Goal: Book appointment/travel/reservation: Book appointment/travel/reservation

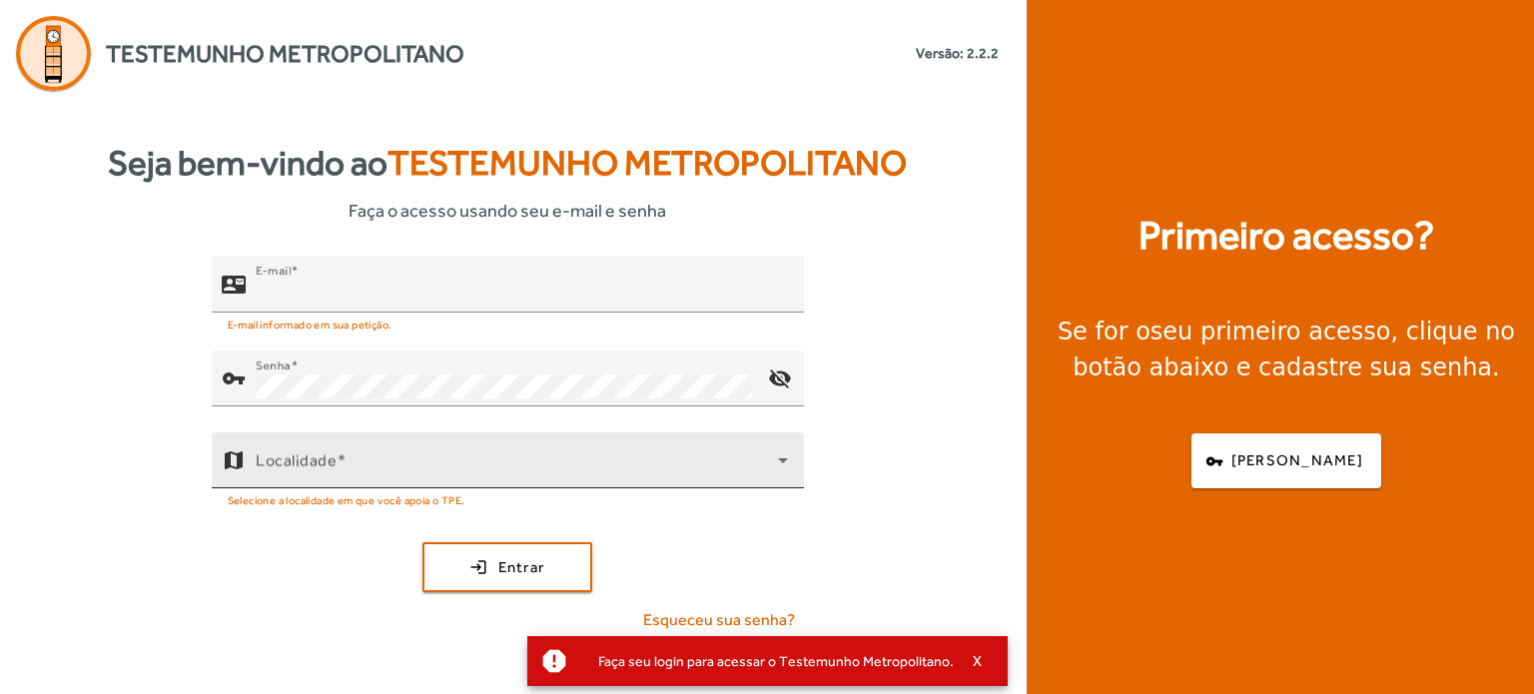
type input "**********"
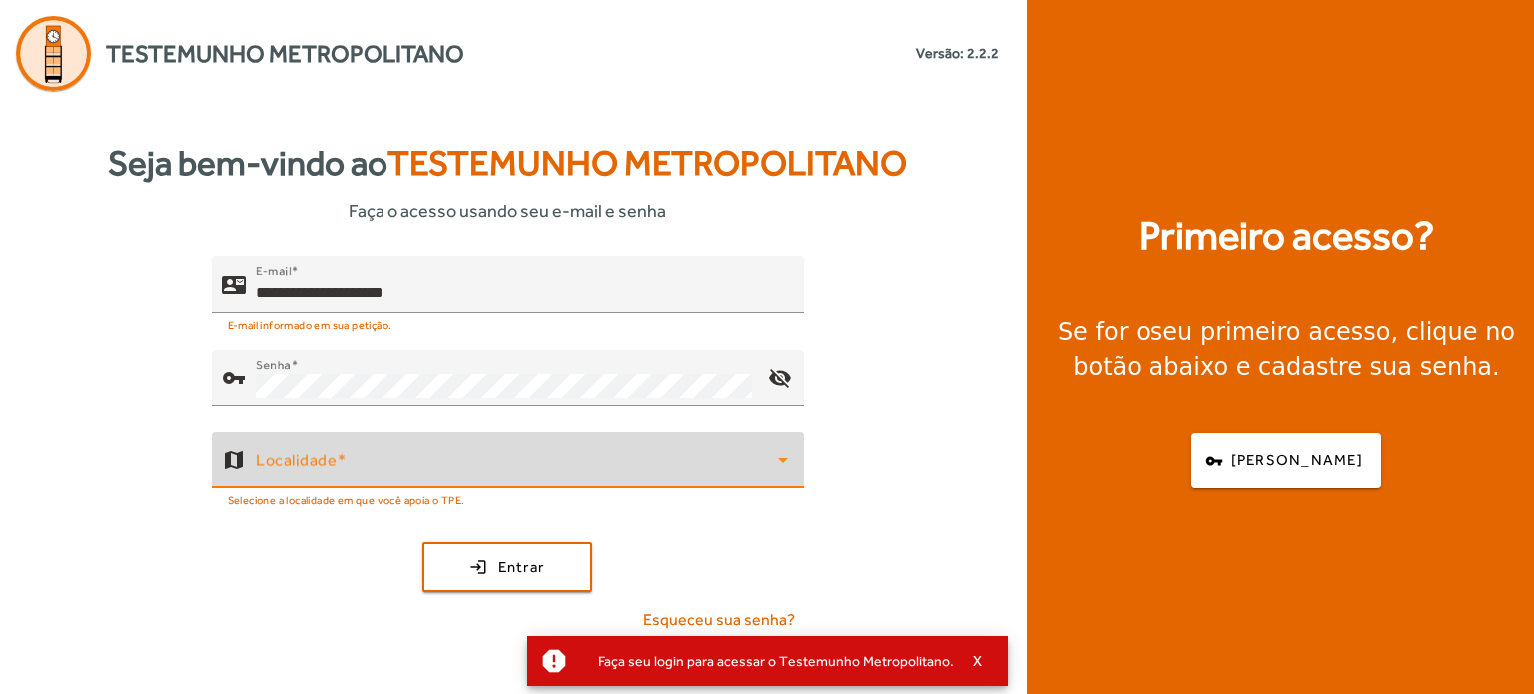
click at [365, 470] on span at bounding box center [517, 468] width 522 height 24
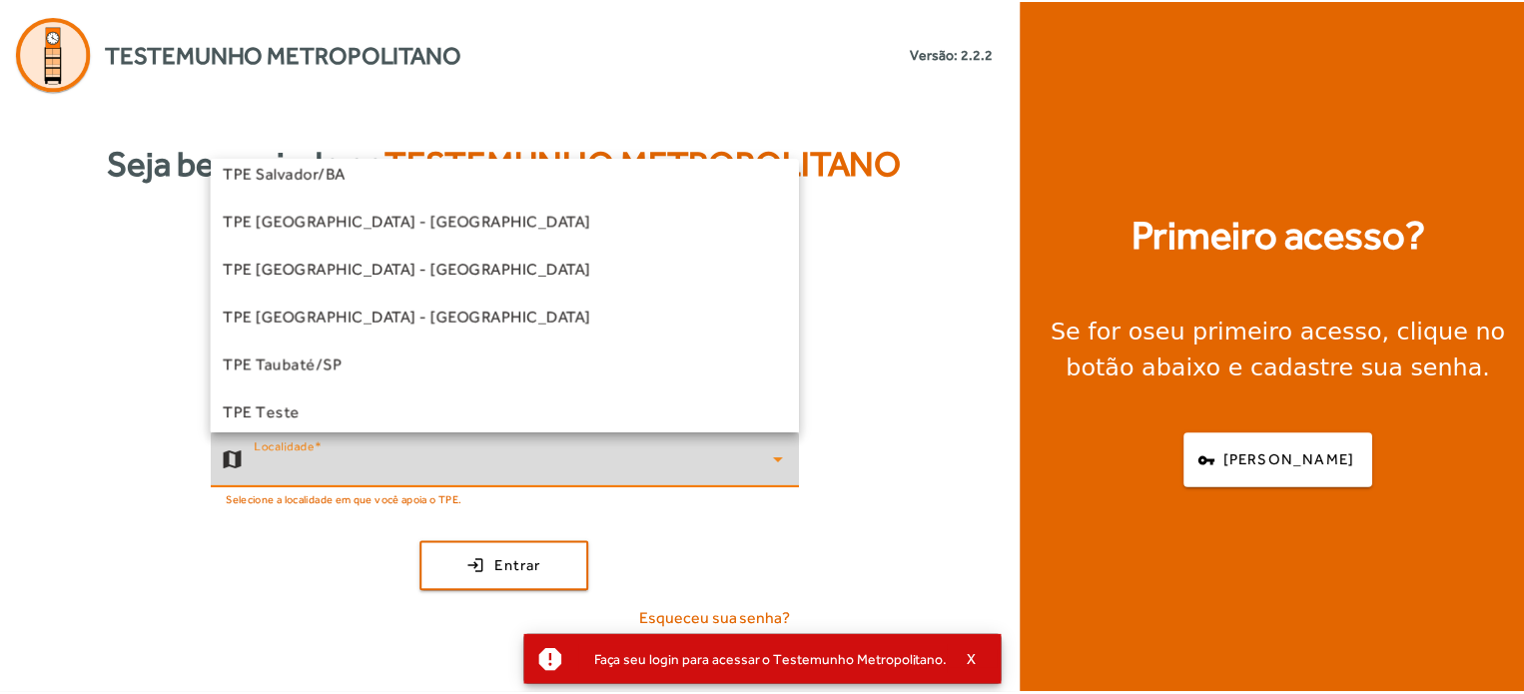
scroll to position [555, 0]
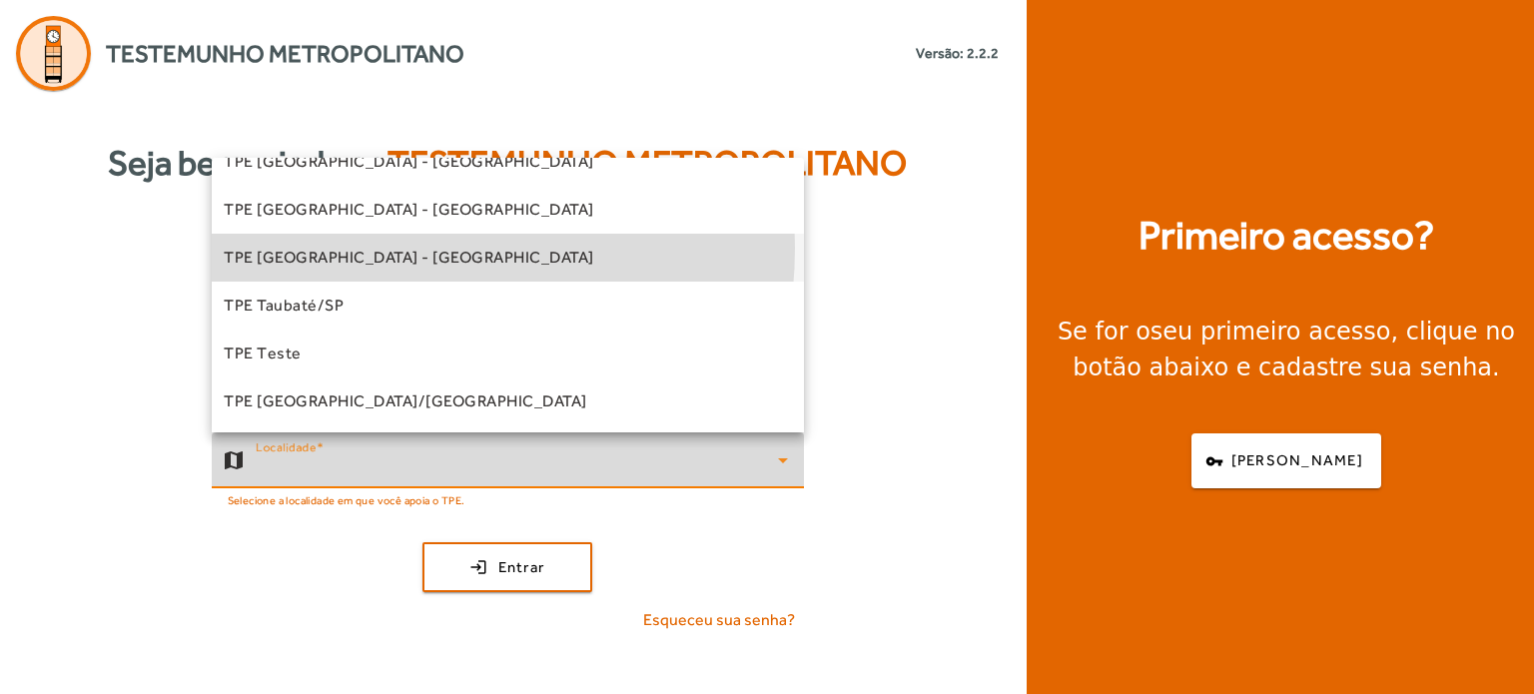
click at [360, 247] on span "TPE [GEOGRAPHIC_DATA] - [GEOGRAPHIC_DATA]" at bounding box center [409, 258] width 371 height 24
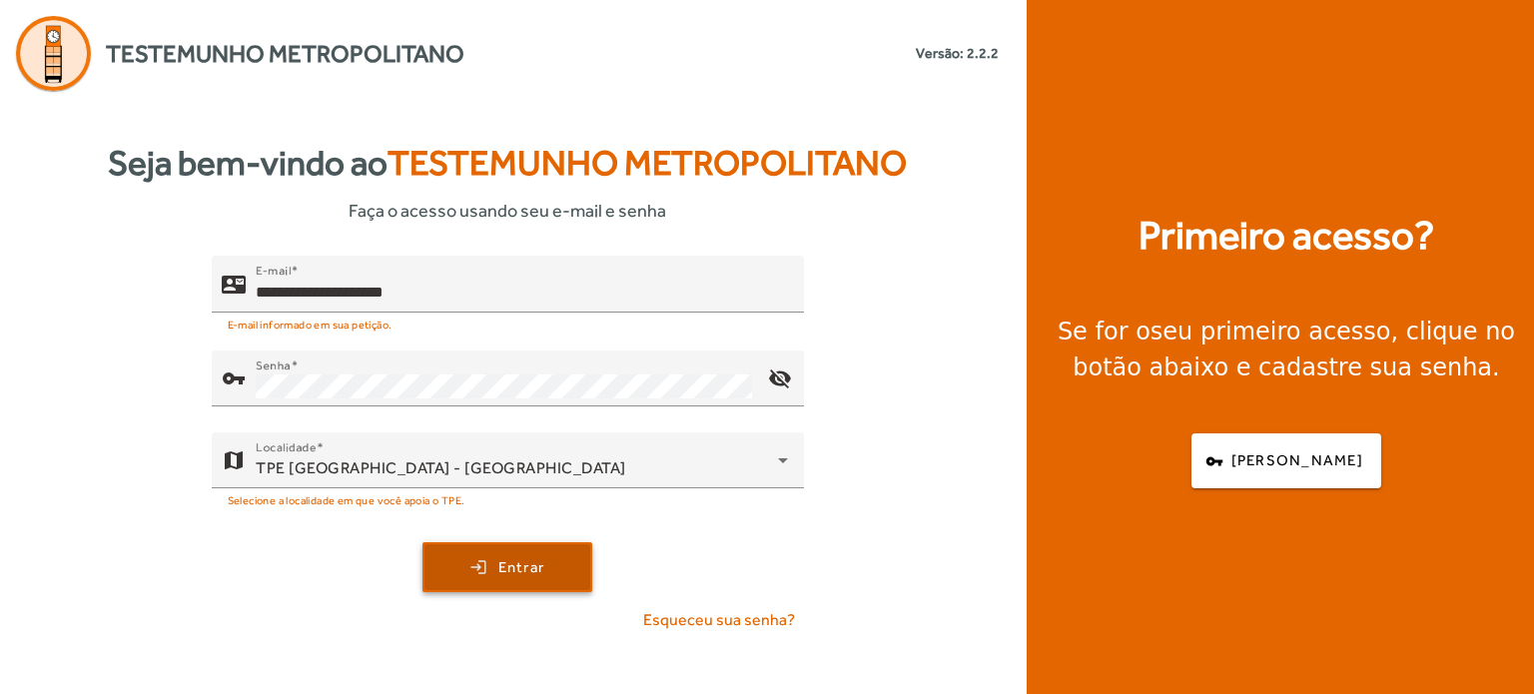
click at [514, 562] on span "Entrar" at bounding box center [521, 567] width 47 height 23
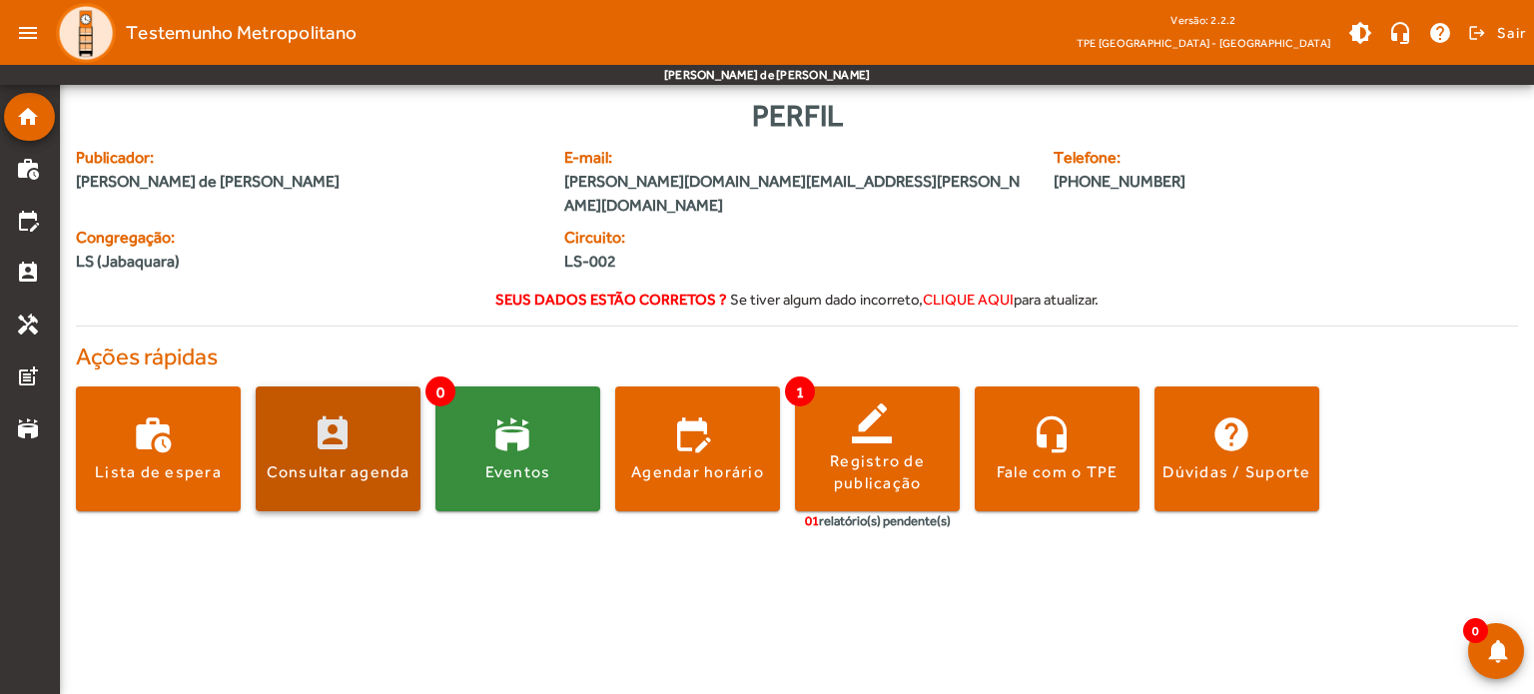
click at [309, 461] on div "Consultar agenda" at bounding box center [339, 472] width 144 height 22
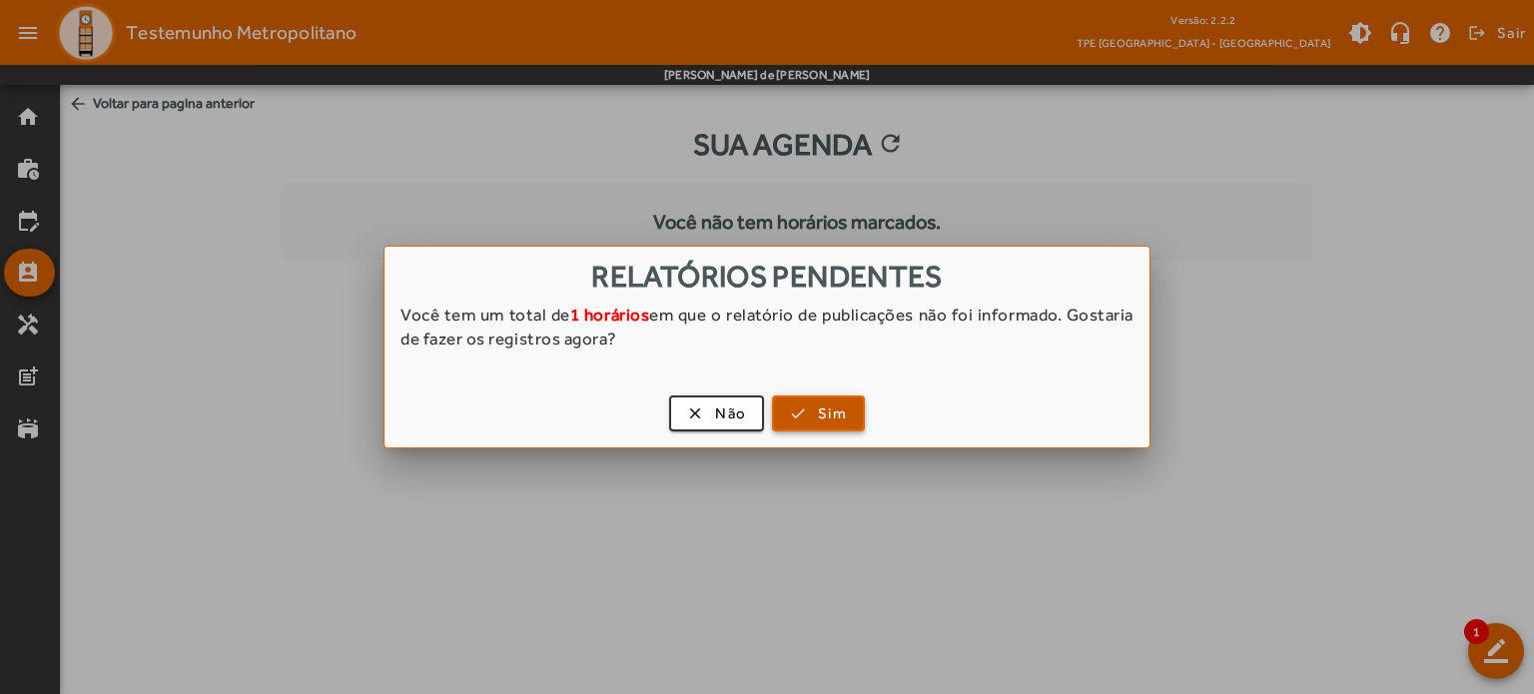
click at [809, 402] on span "button" at bounding box center [818, 414] width 89 height 48
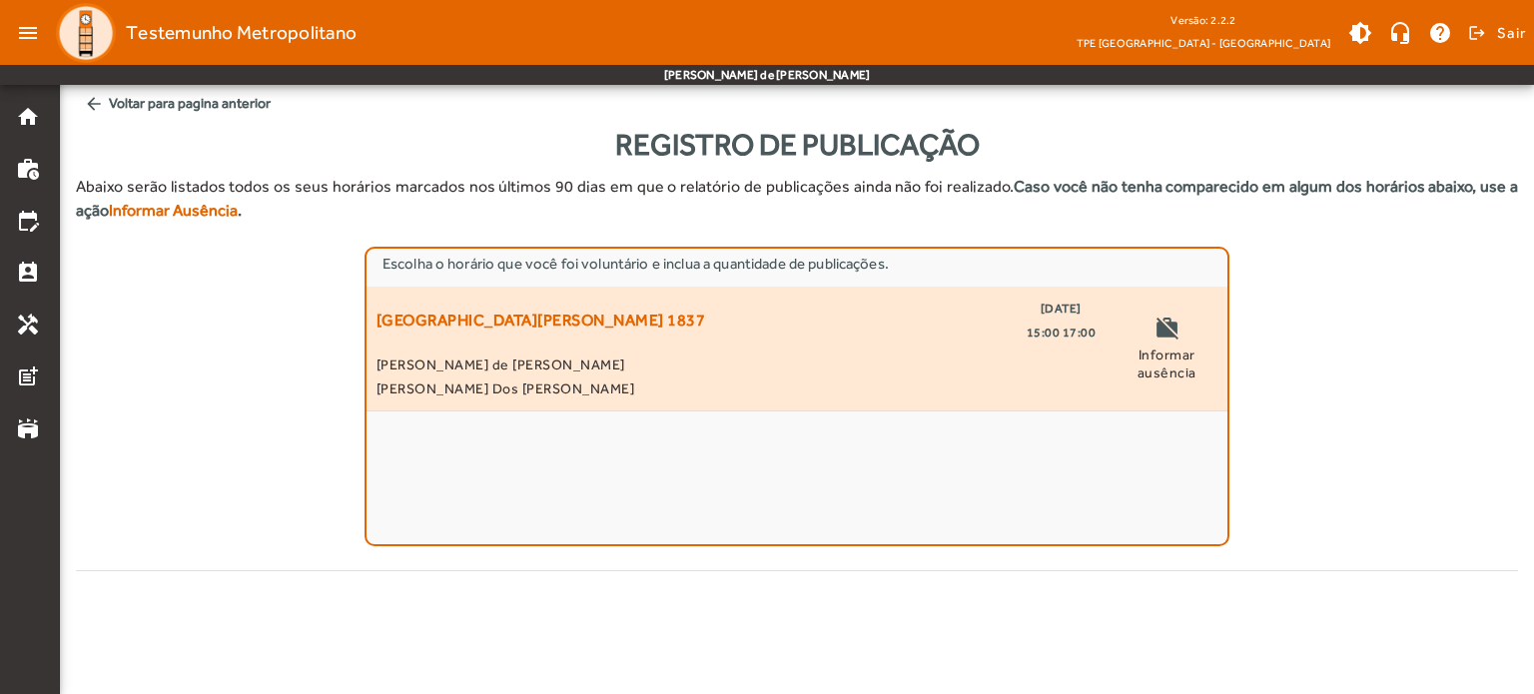
click at [1157, 335] on mat-icon "work_off" at bounding box center [1167, 331] width 24 height 30
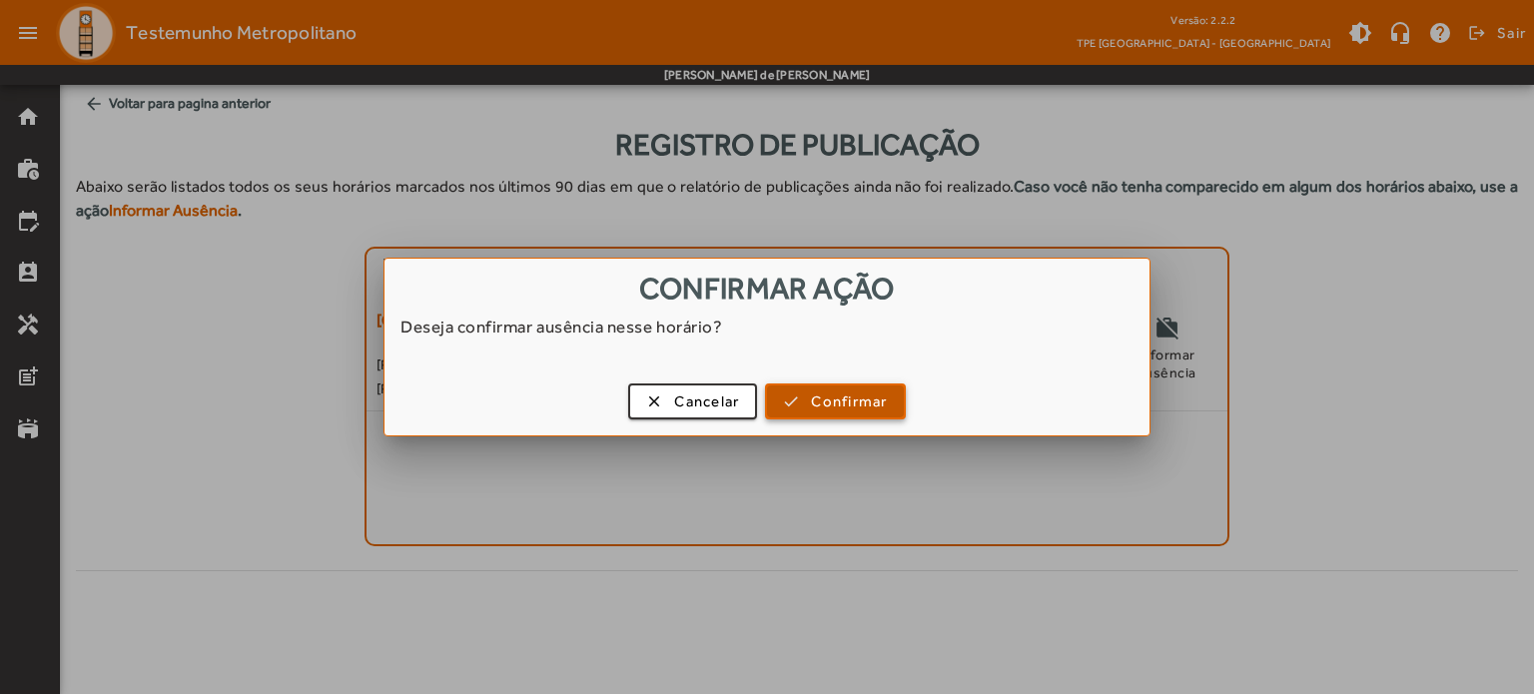
click at [835, 409] on span "Confirmar" at bounding box center [849, 402] width 76 height 23
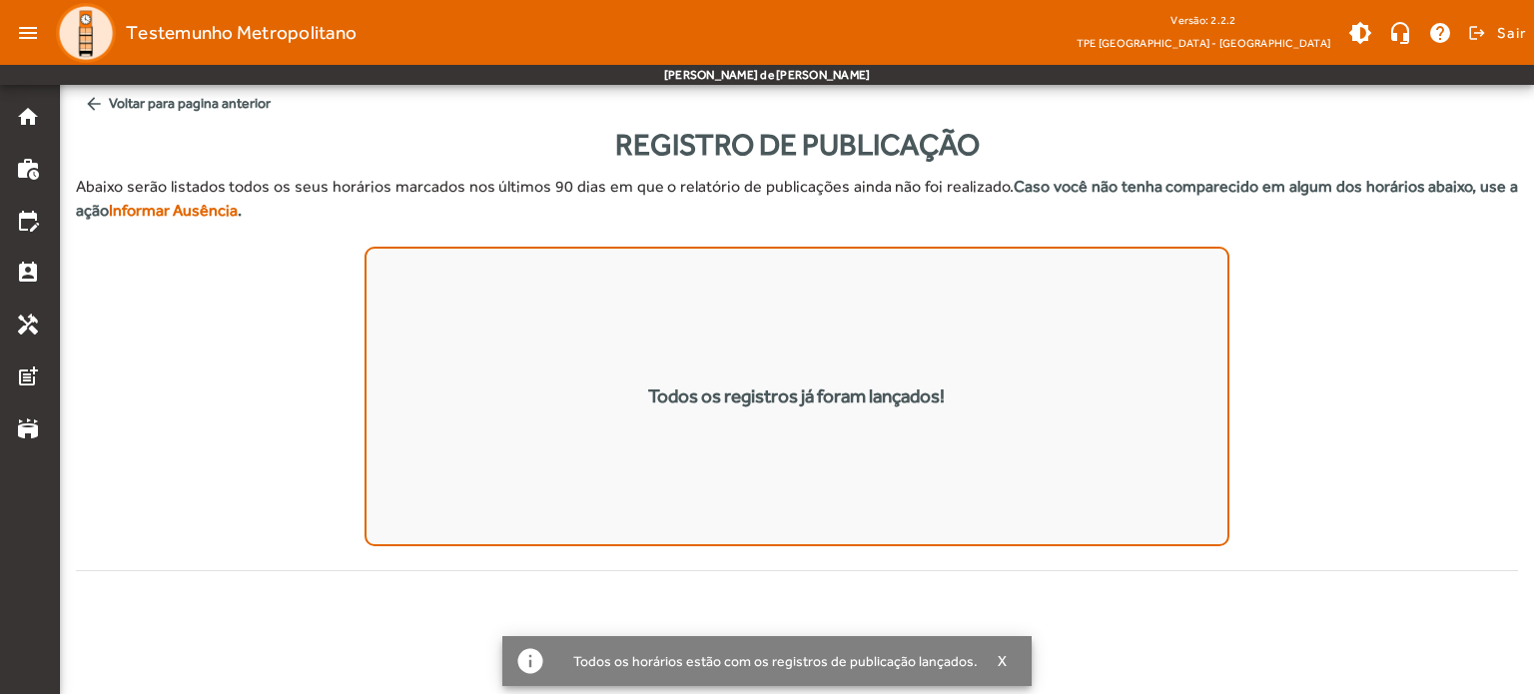
click at [98, 104] on mat-icon "arrow_back" at bounding box center [94, 104] width 20 height 20
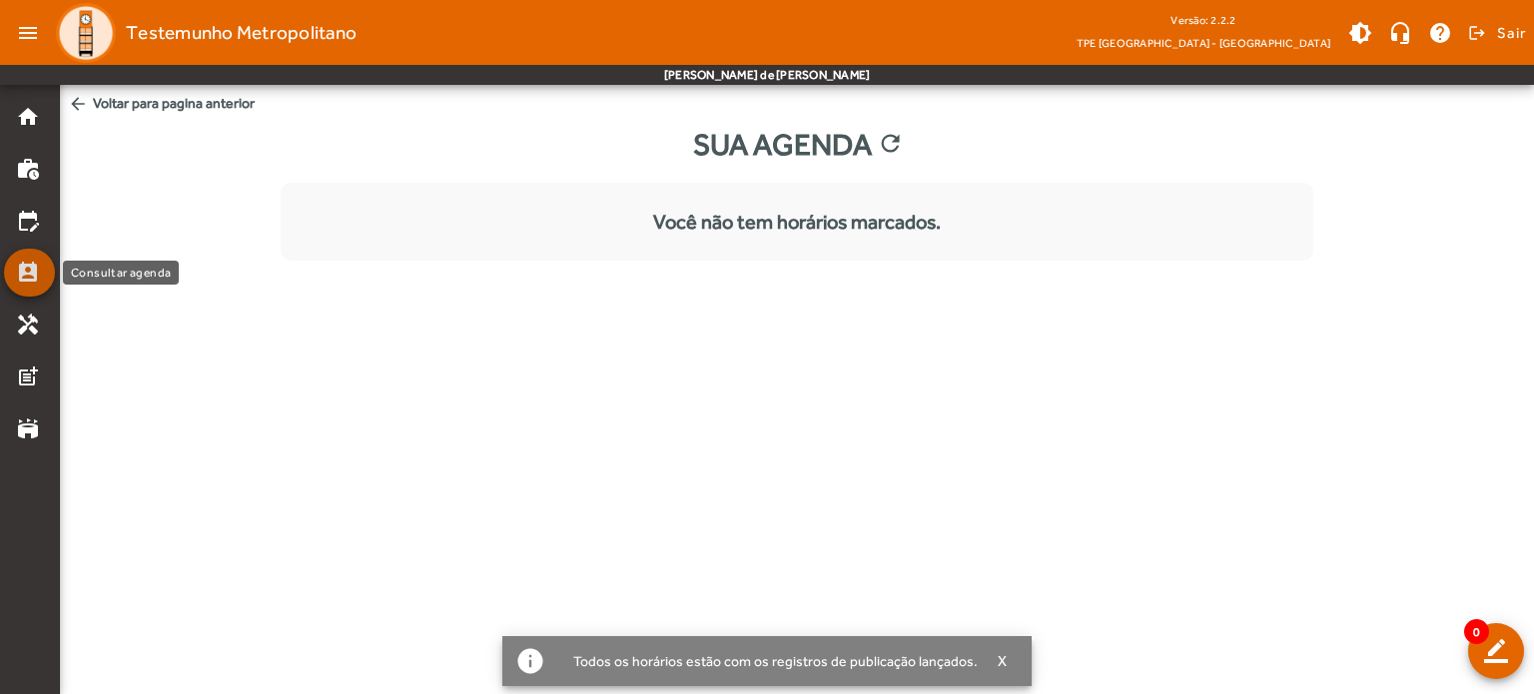
click at [24, 274] on mat-icon "perm_contact_calendar" at bounding box center [28, 273] width 24 height 24
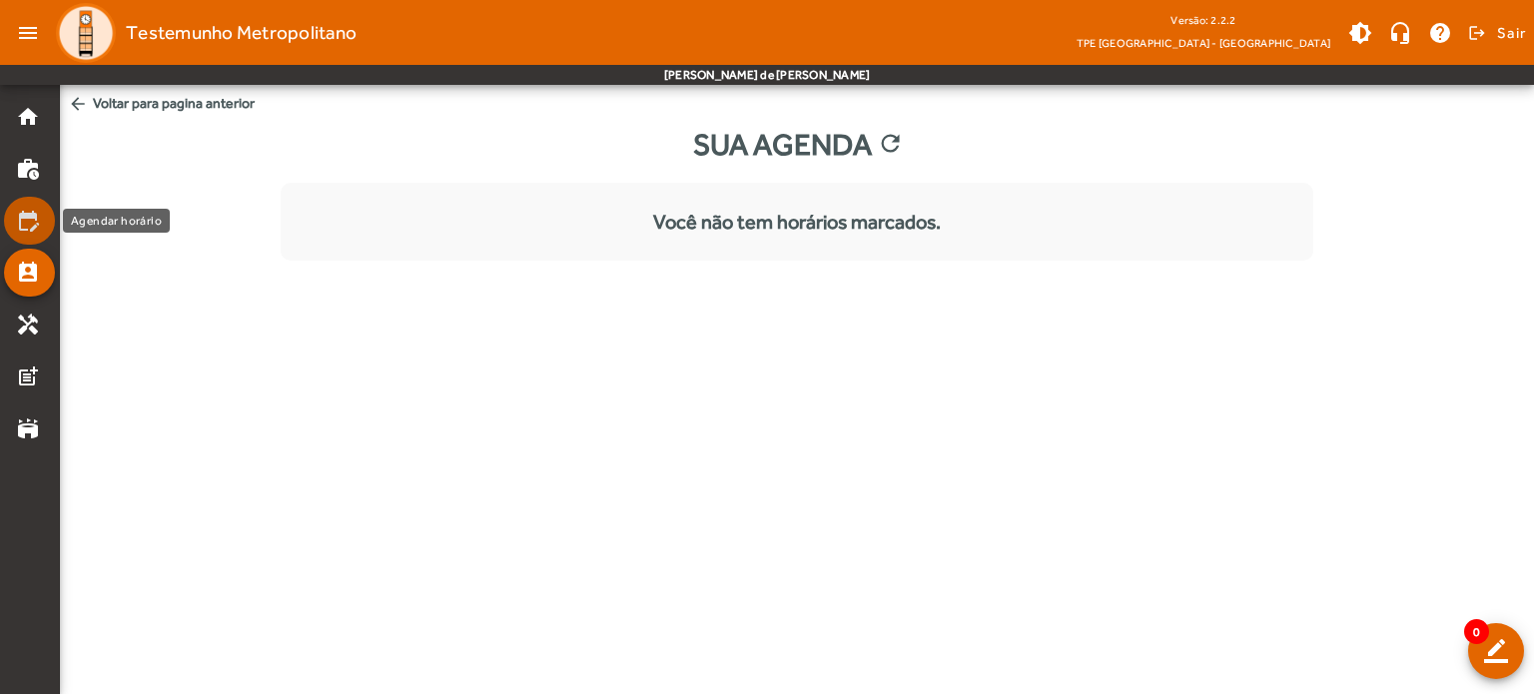
click at [33, 213] on mat-icon "edit_calendar" at bounding box center [28, 221] width 24 height 24
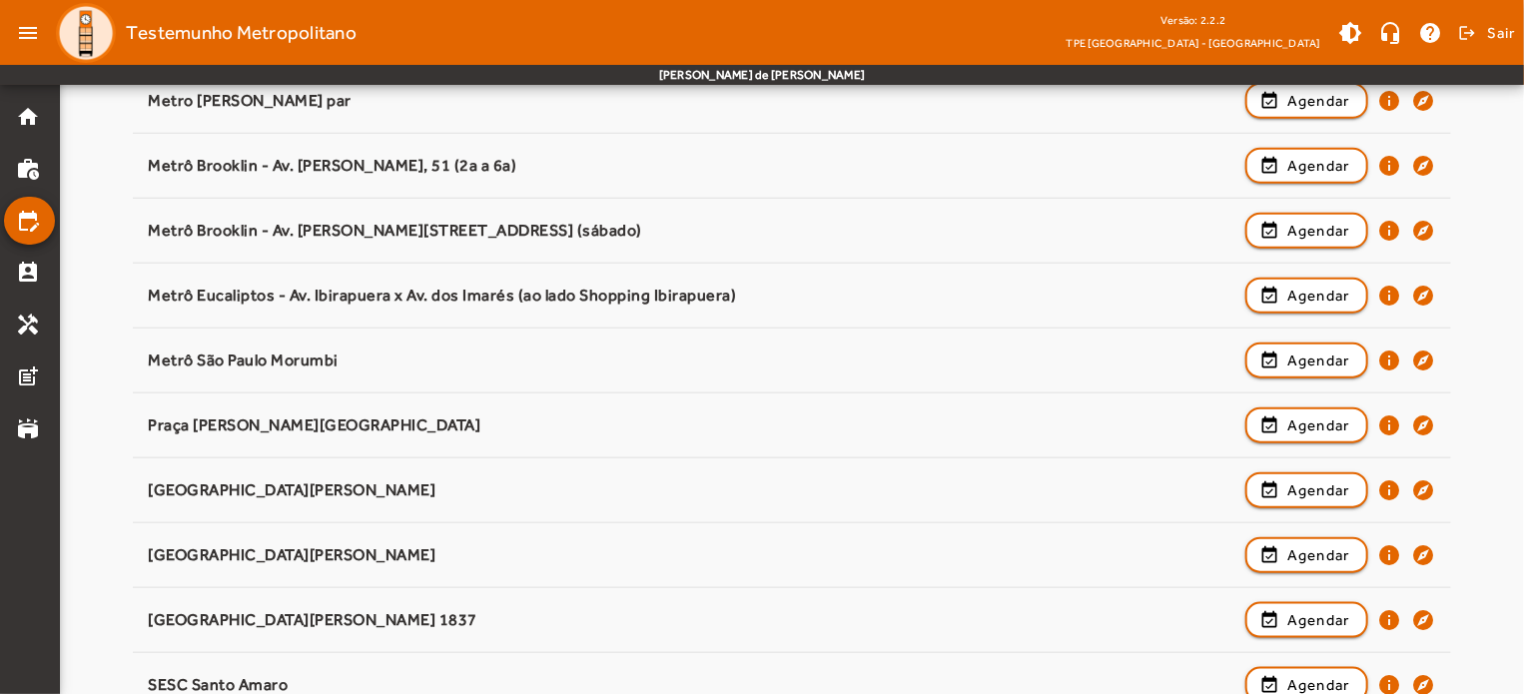
scroll to position [850, 0]
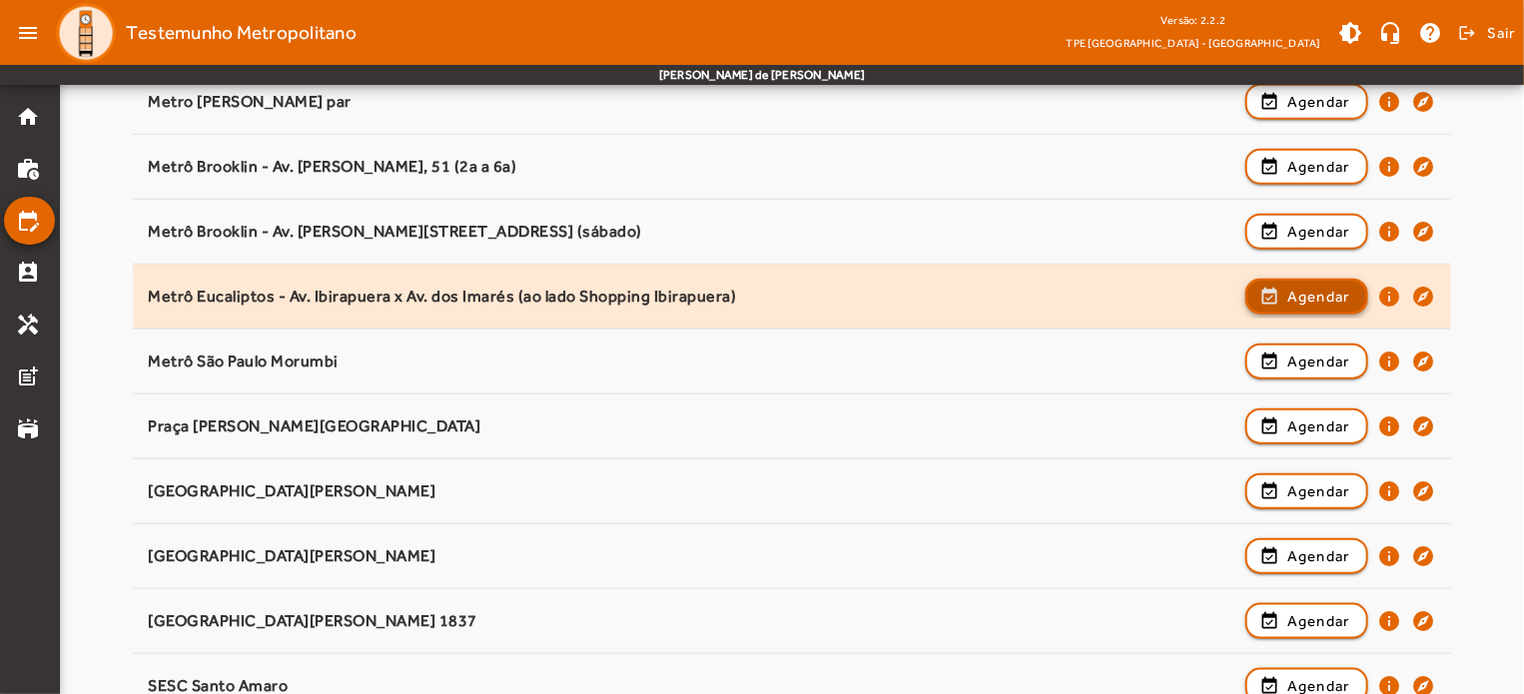
click at [1300, 290] on span "Agendar" at bounding box center [1319, 297] width 63 height 24
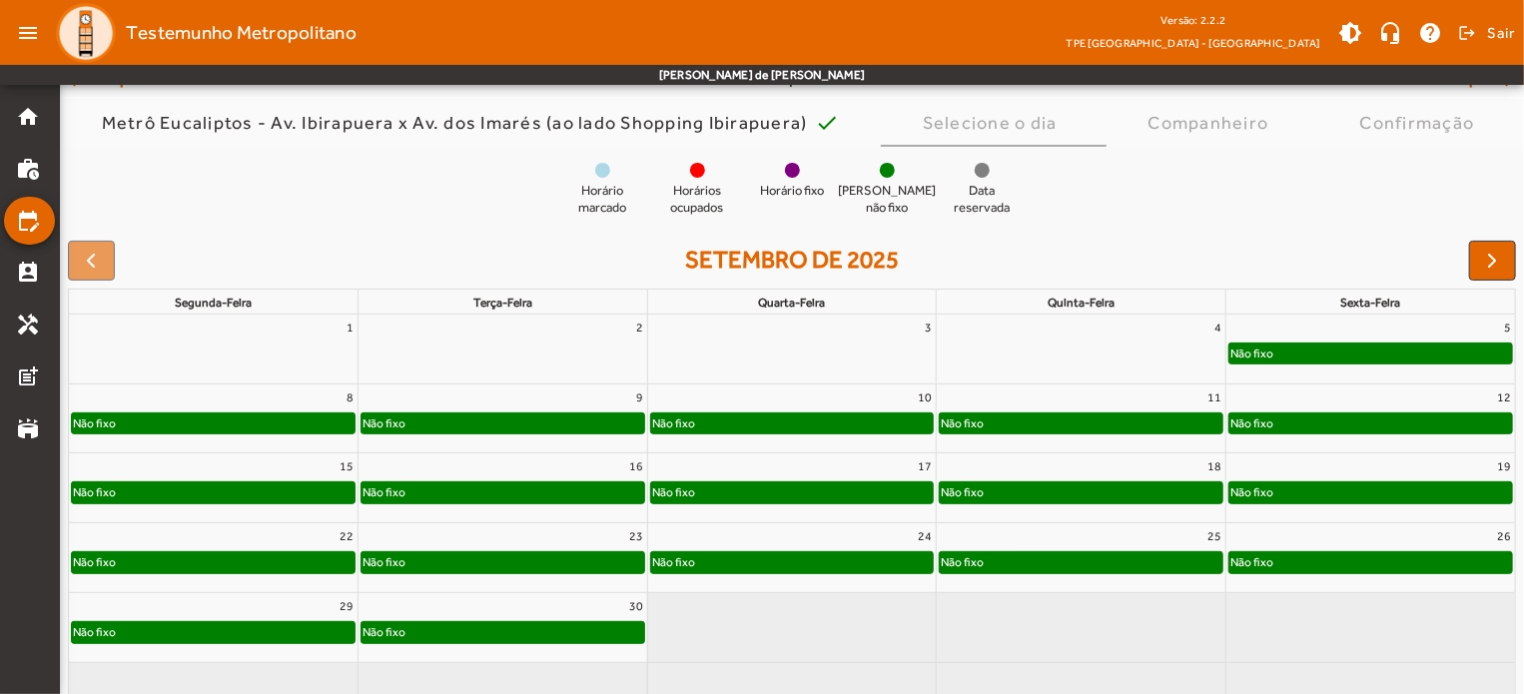
scroll to position [146, 0]
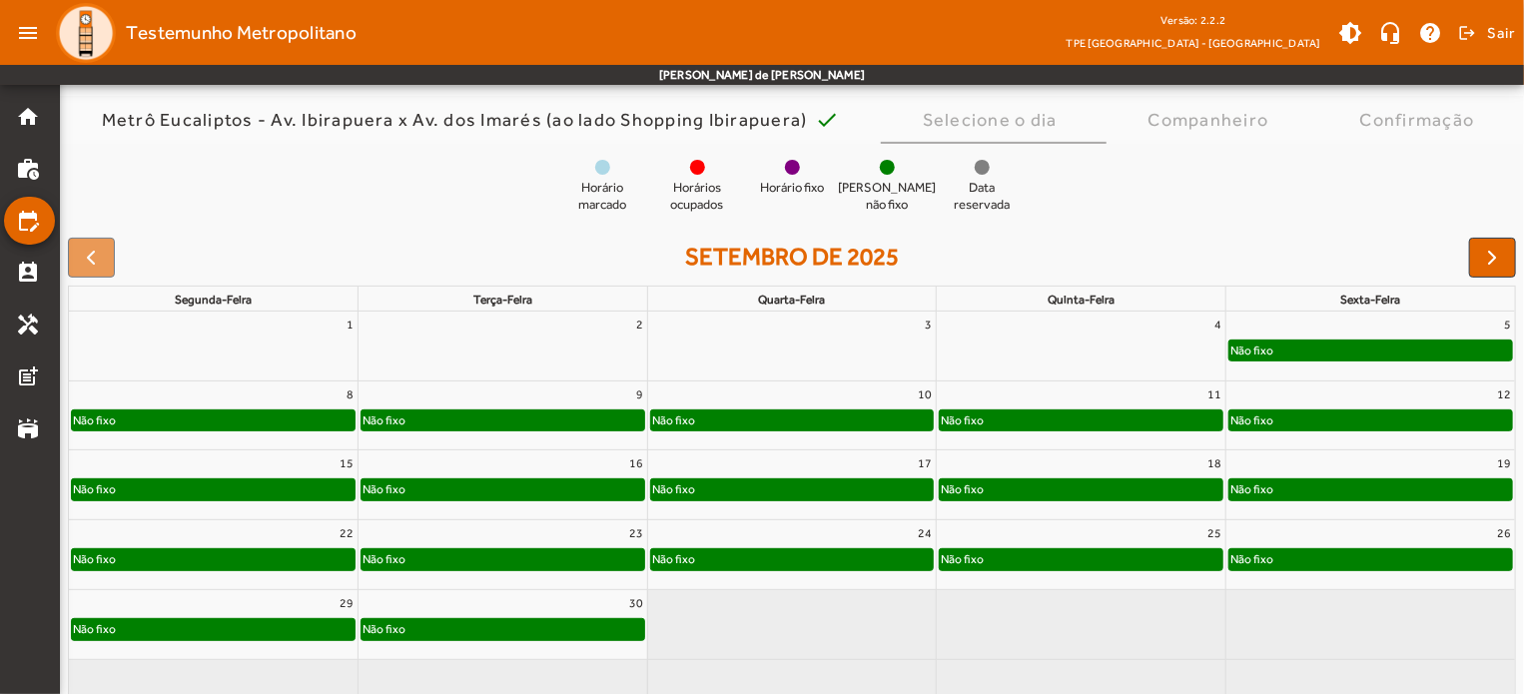
click at [1295, 427] on div "Não fixo" at bounding box center [1371, 421] width 283 height 20
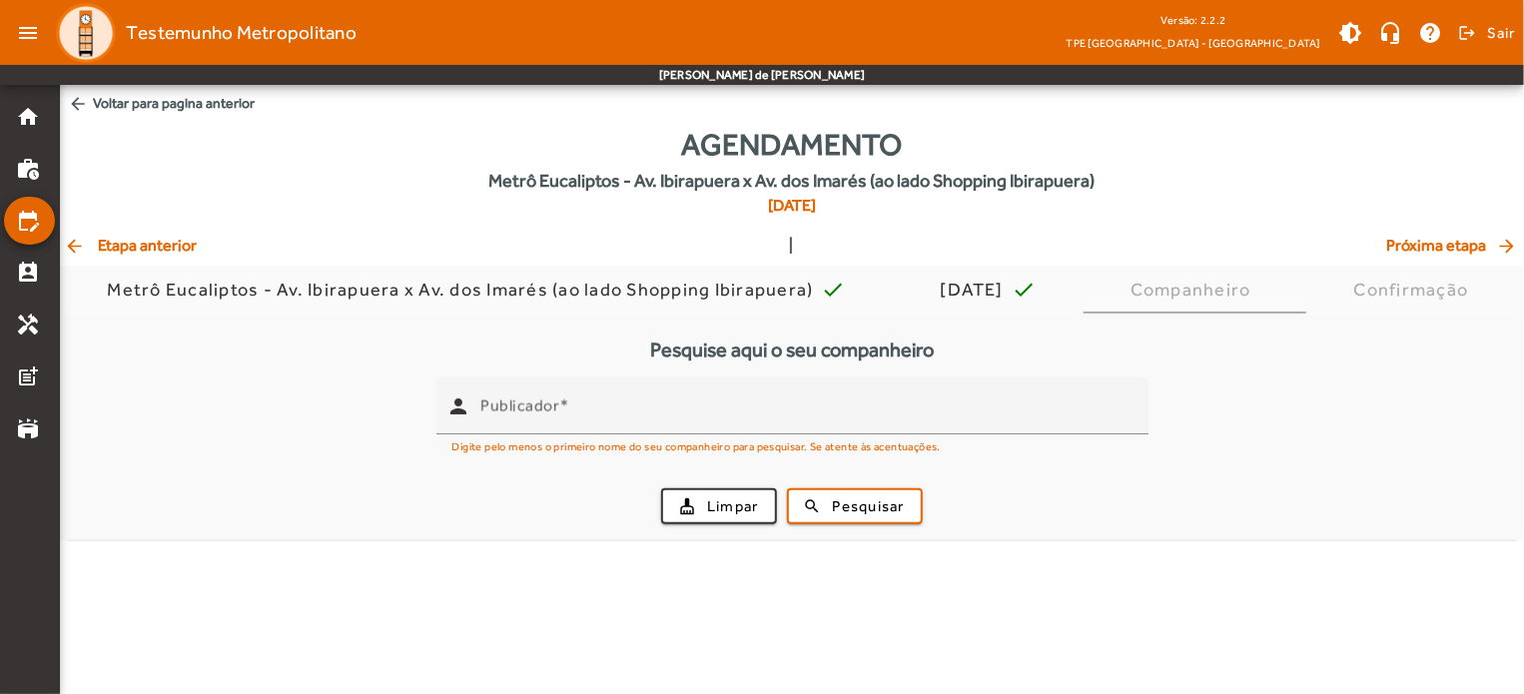
scroll to position [0, 0]
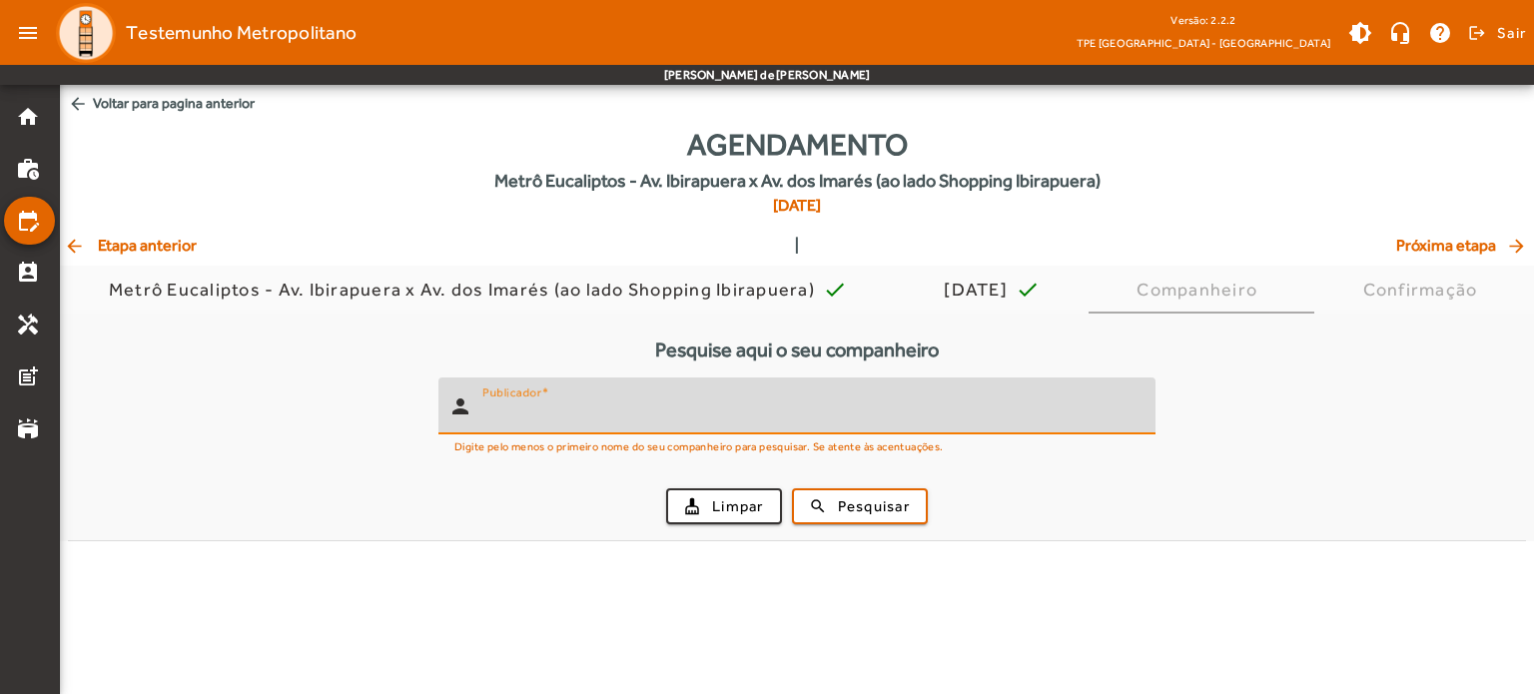
click at [891, 423] on input "Publicador" at bounding box center [810, 415] width 657 height 24
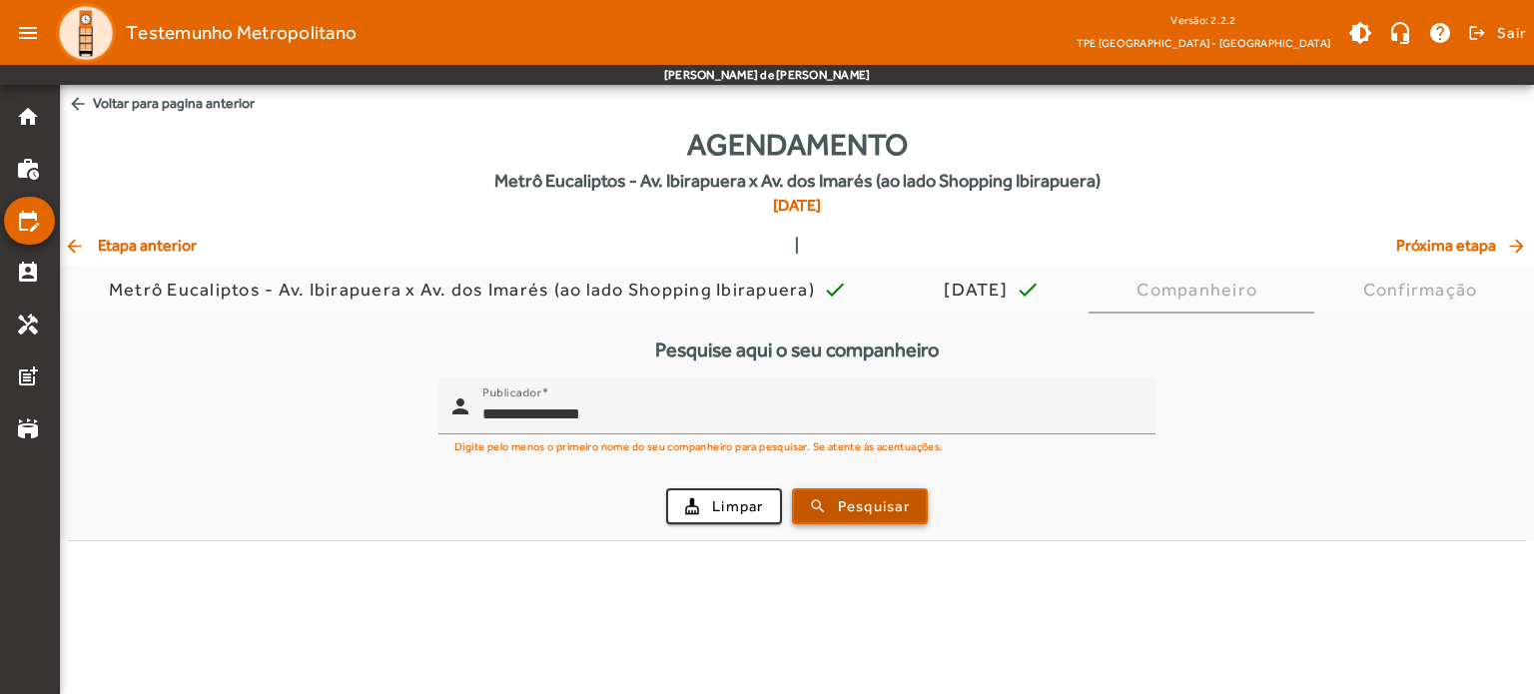
click at [820, 506] on span "submit" at bounding box center [860, 506] width 132 height 48
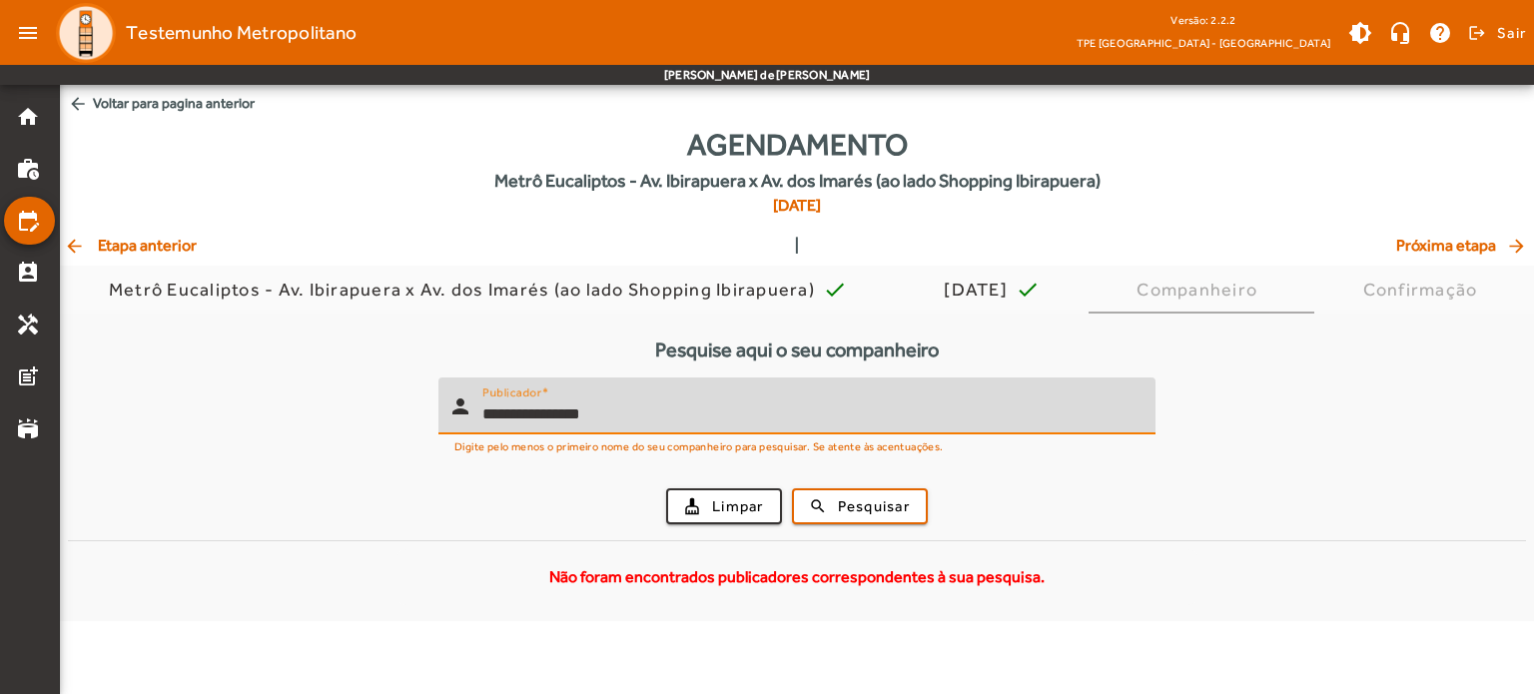
click at [724, 411] on input "**********" at bounding box center [810, 415] width 657 height 24
click at [834, 510] on span "submit" at bounding box center [860, 506] width 132 height 48
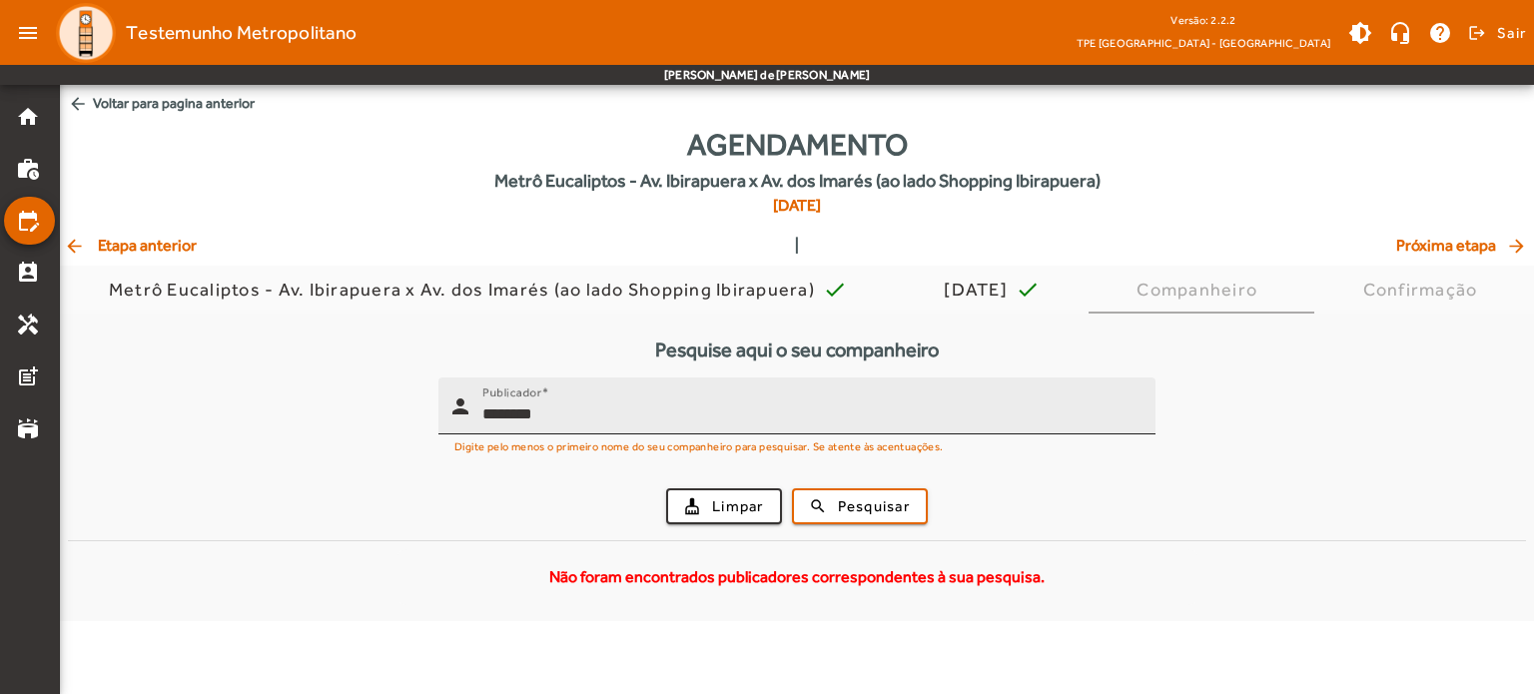
click at [707, 411] on input "*******" at bounding box center [810, 415] width 657 height 24
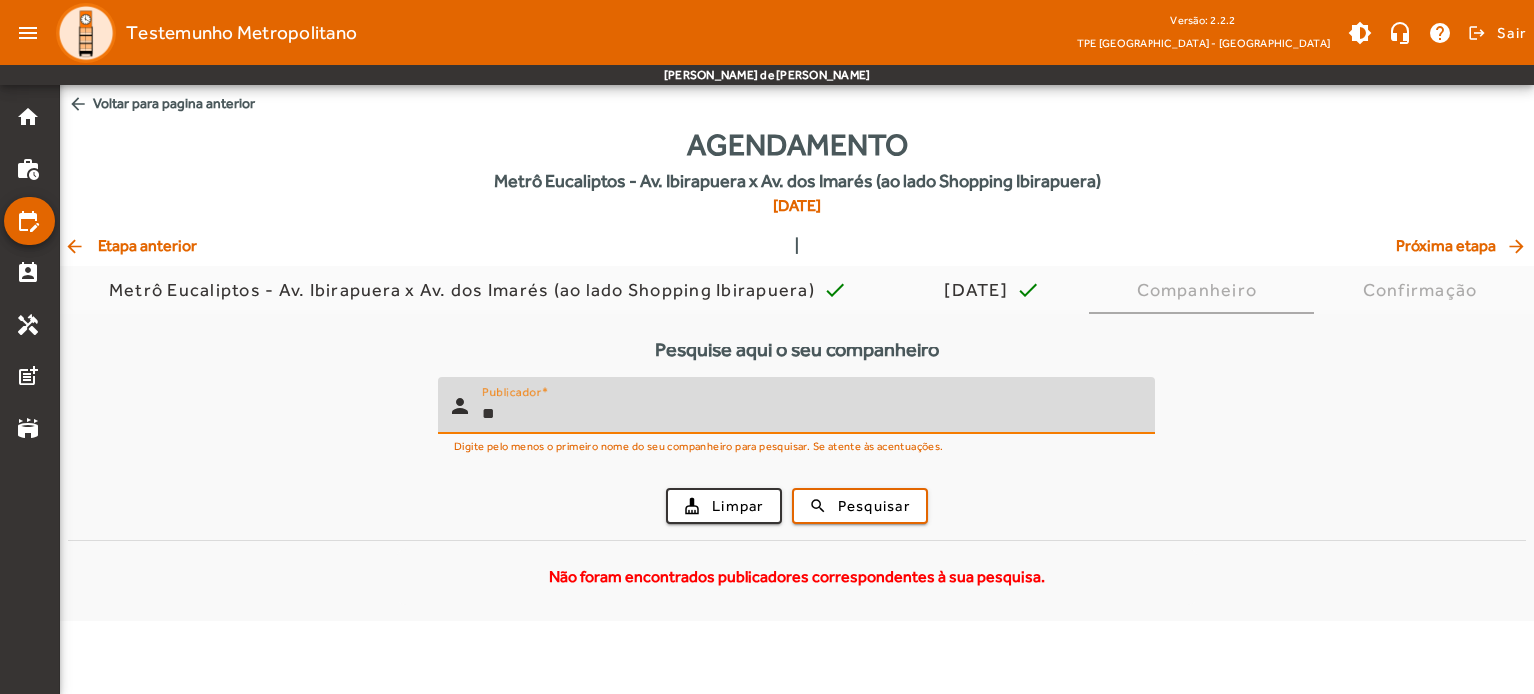
type input "*"
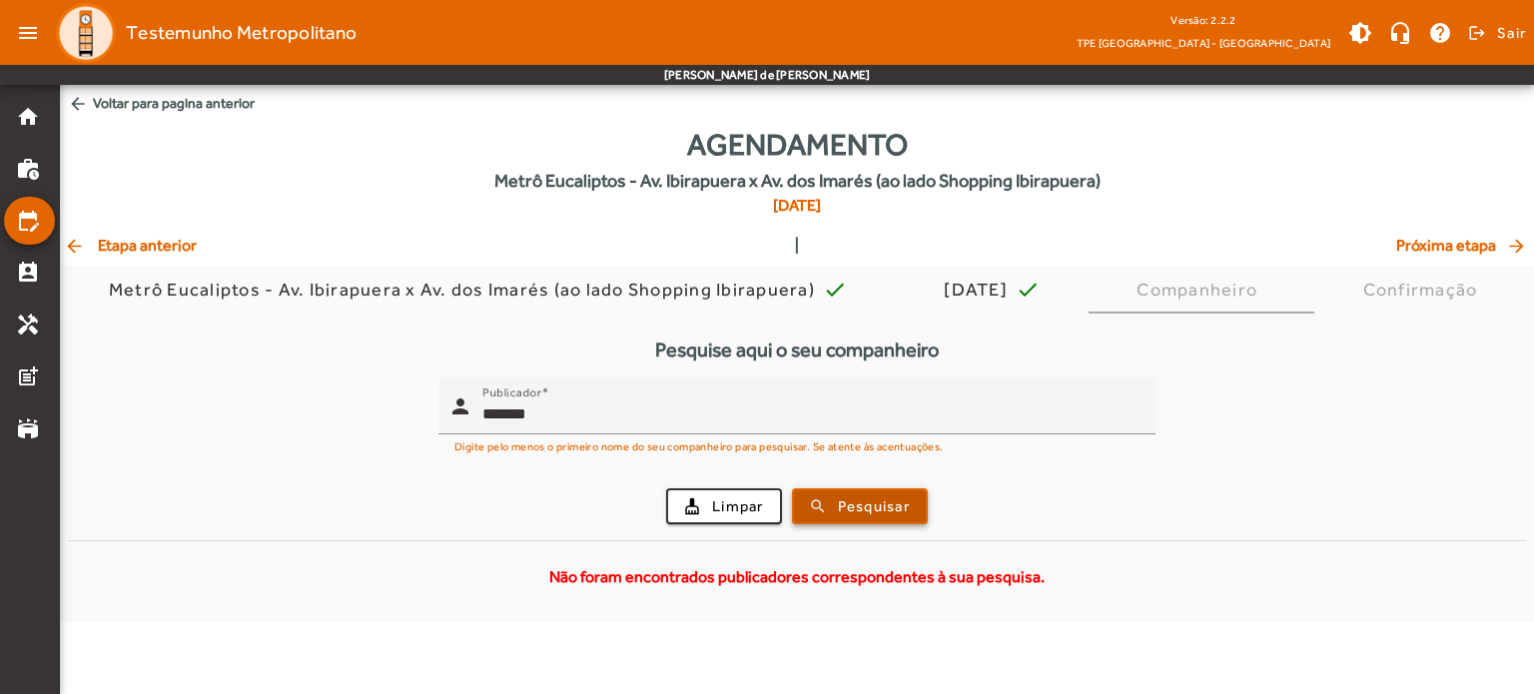
click at [810, 510] on span "submit" at bounding box center [860, 506] width 132 height 48
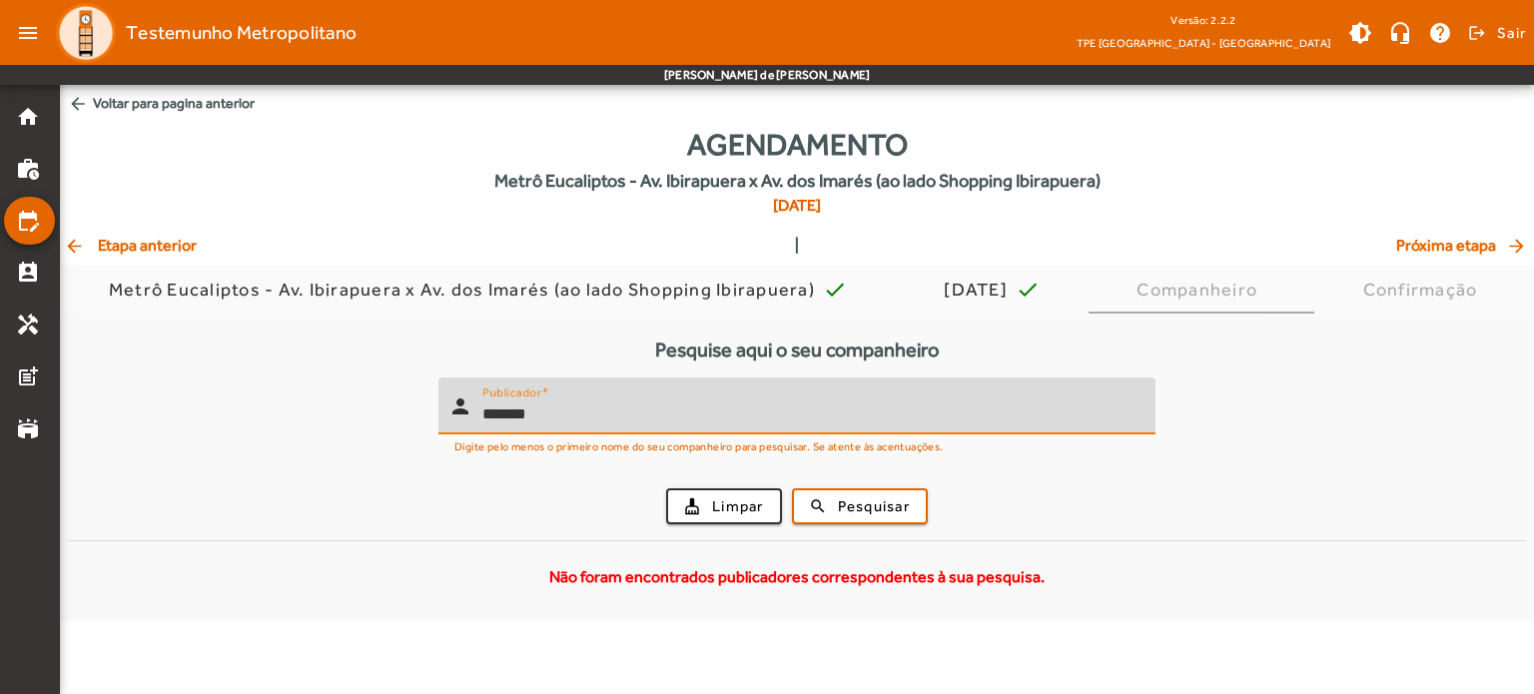
click at [725, 424] on input "*******" at bounding box center [810, 415] width 657 height 24
type input "*******"
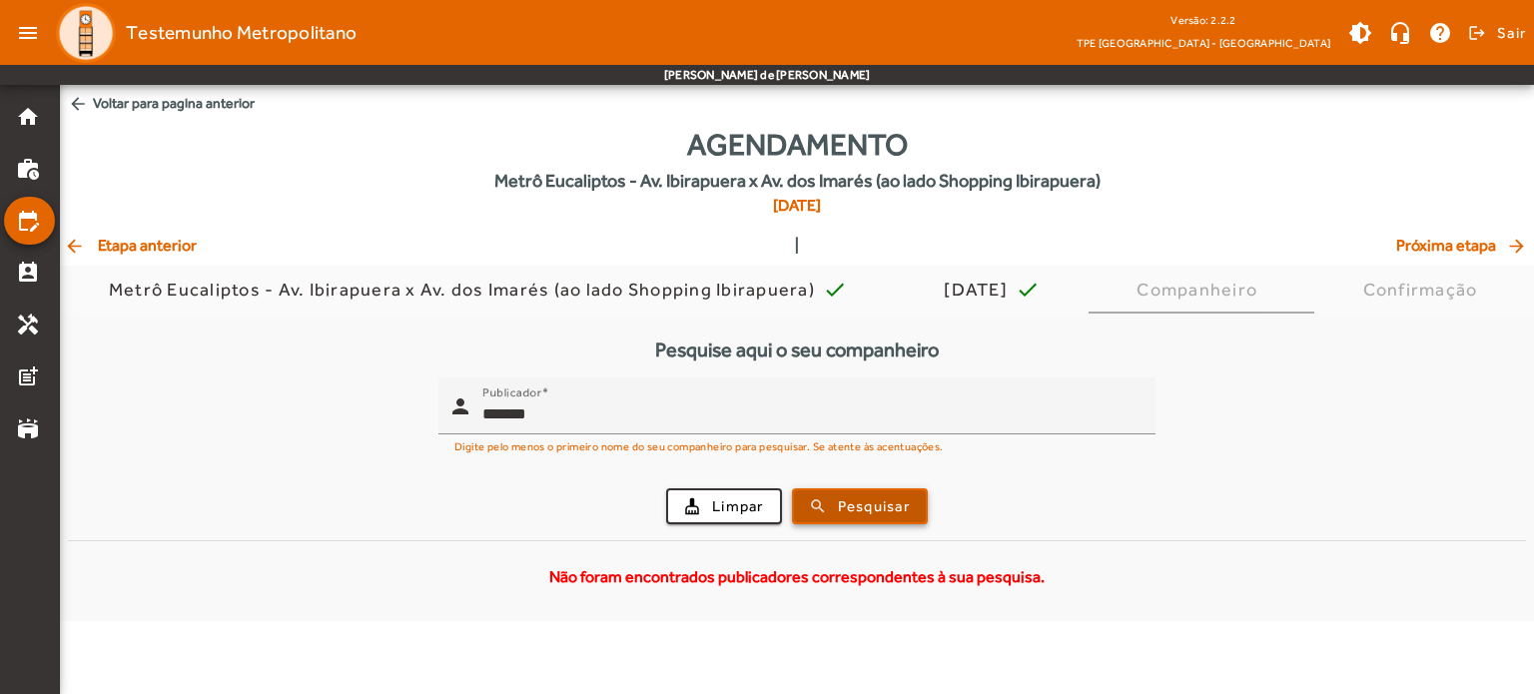
click at [826, 510] on span "submit" at bounding box center [860, 506] width 132 height 48
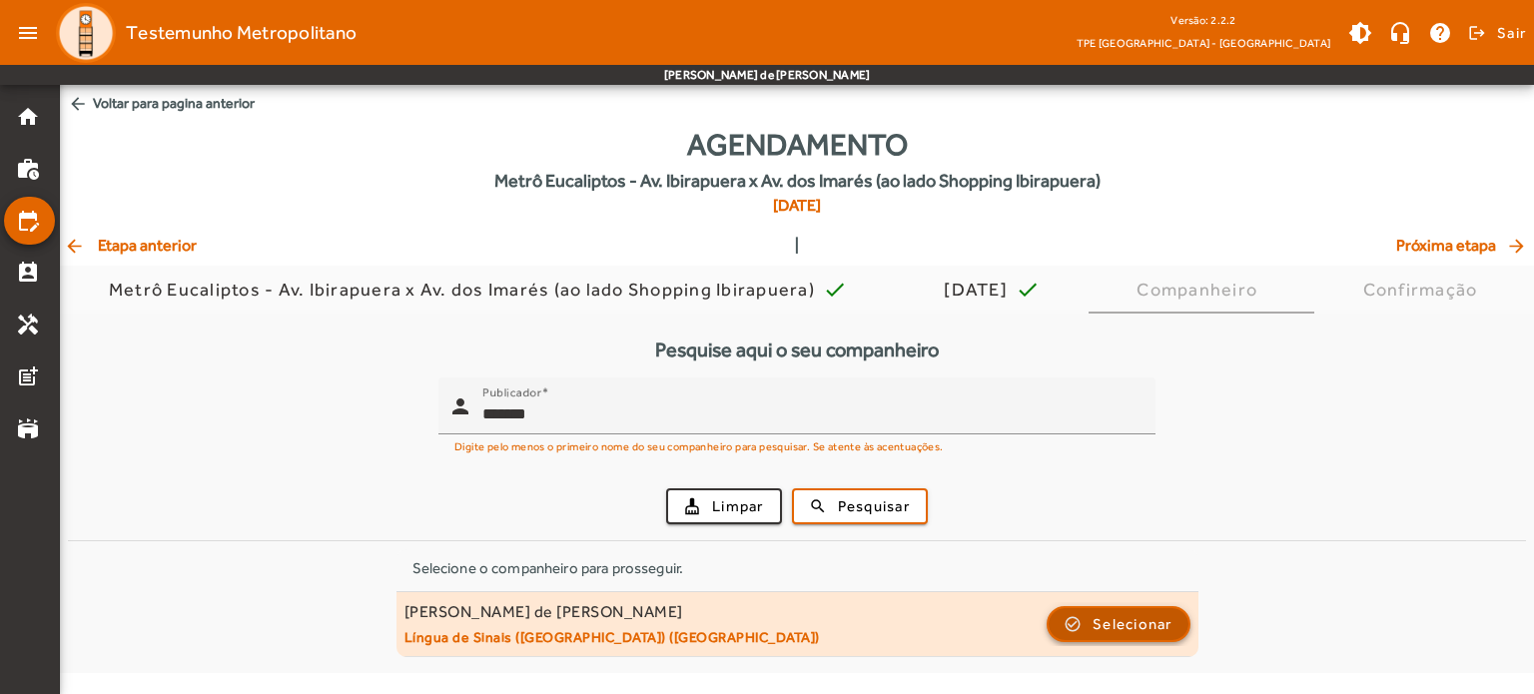
click at [1122, 637] on span "button" at bounding box center [1119, 624] width 140 height 48
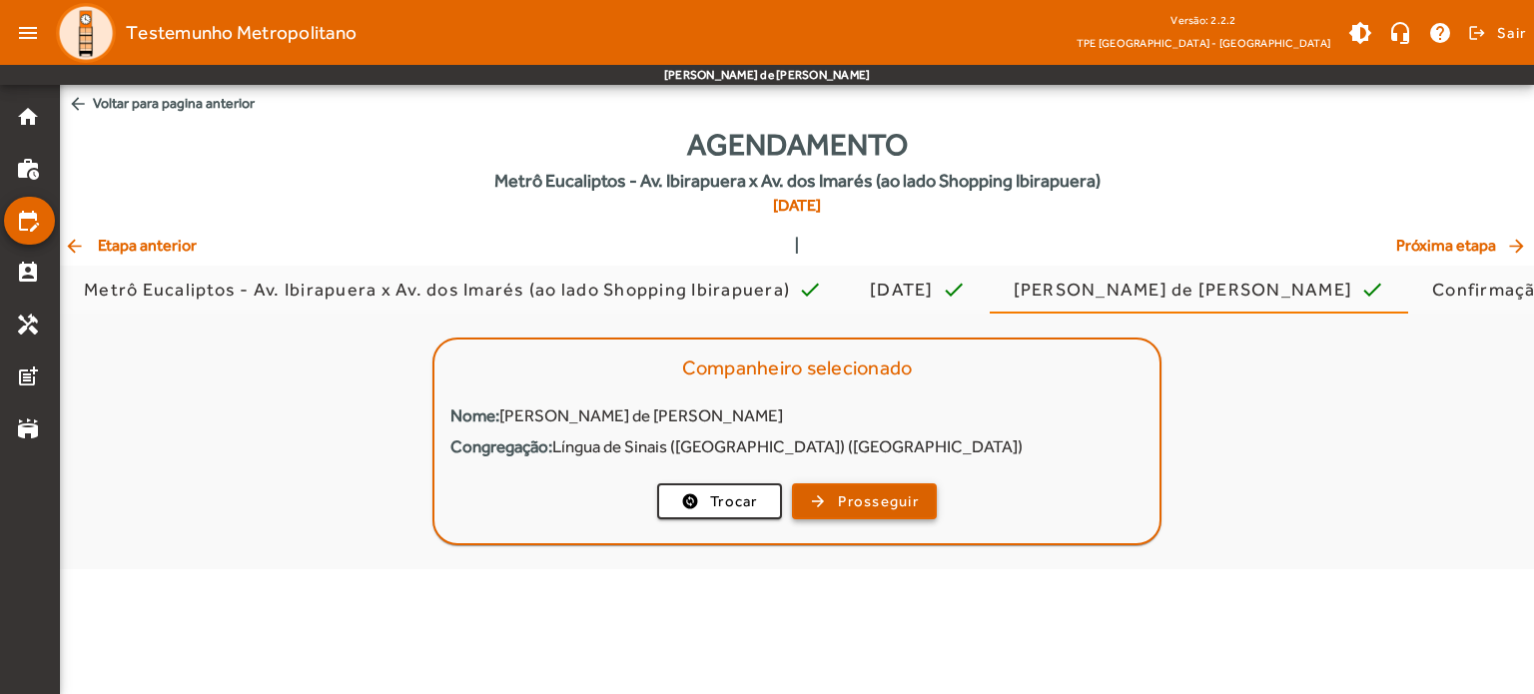
click at [871, 490] on span "Prosseguir" at bounding box center [878, 501] width 81 height 23
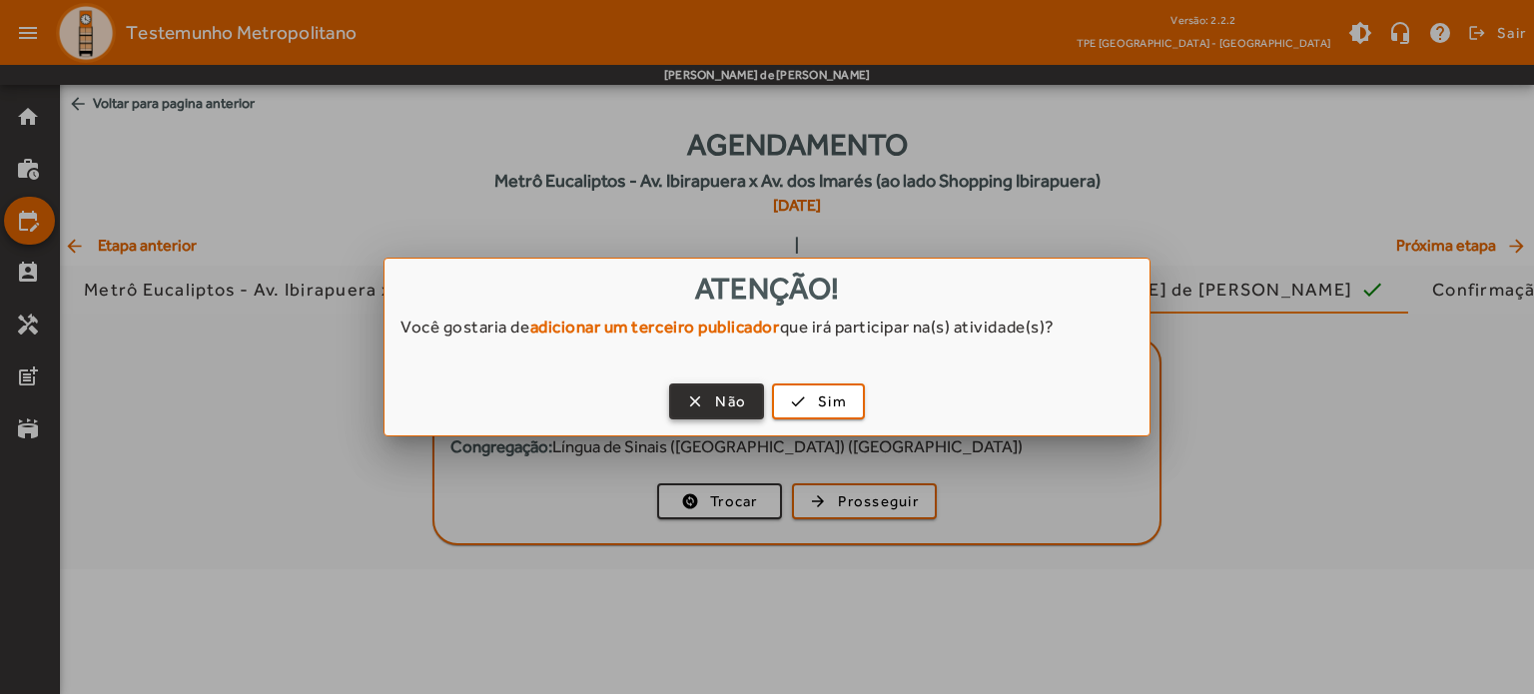
click at [702, 403] on span "button" at bounding box center [716, 402] width 91 height 48
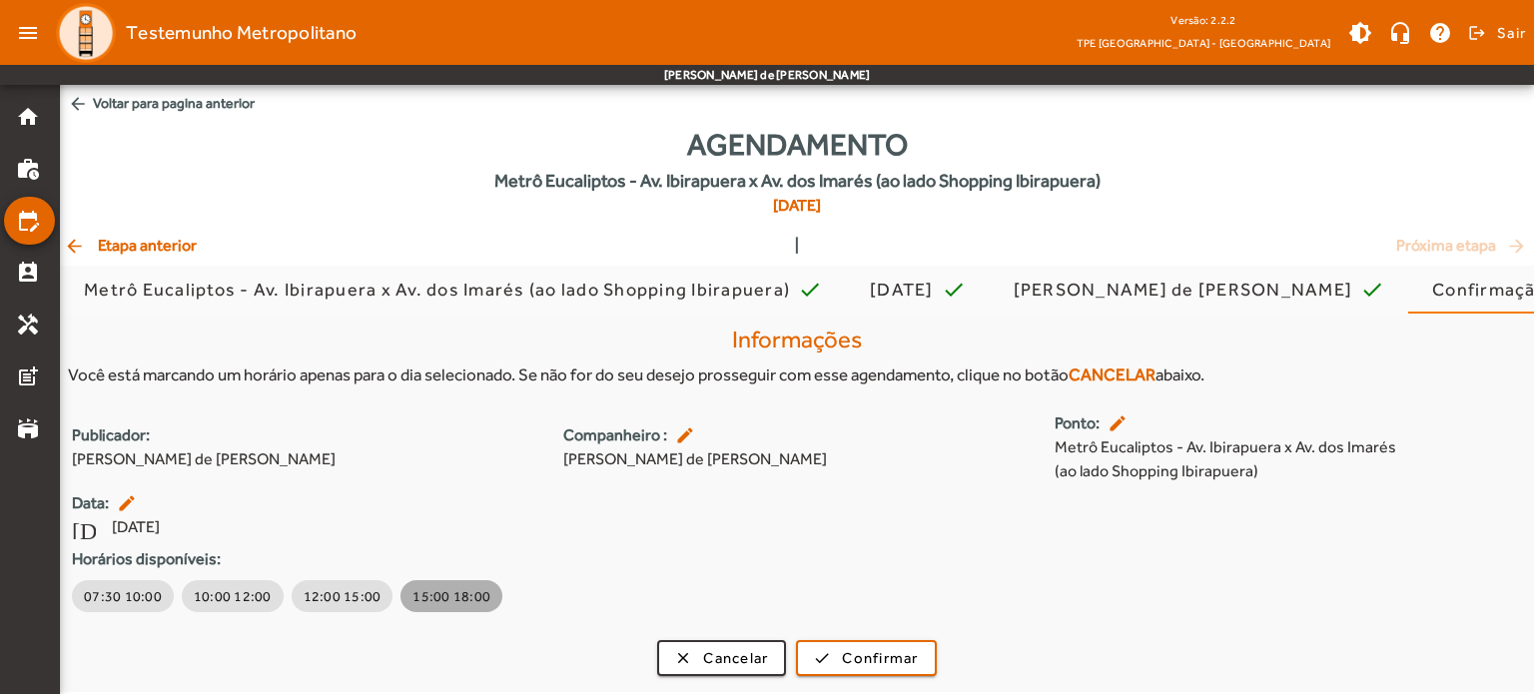
click at [447, 605] on span "15:00 18:00" at bounding box center [452, 596] width 78 height 20
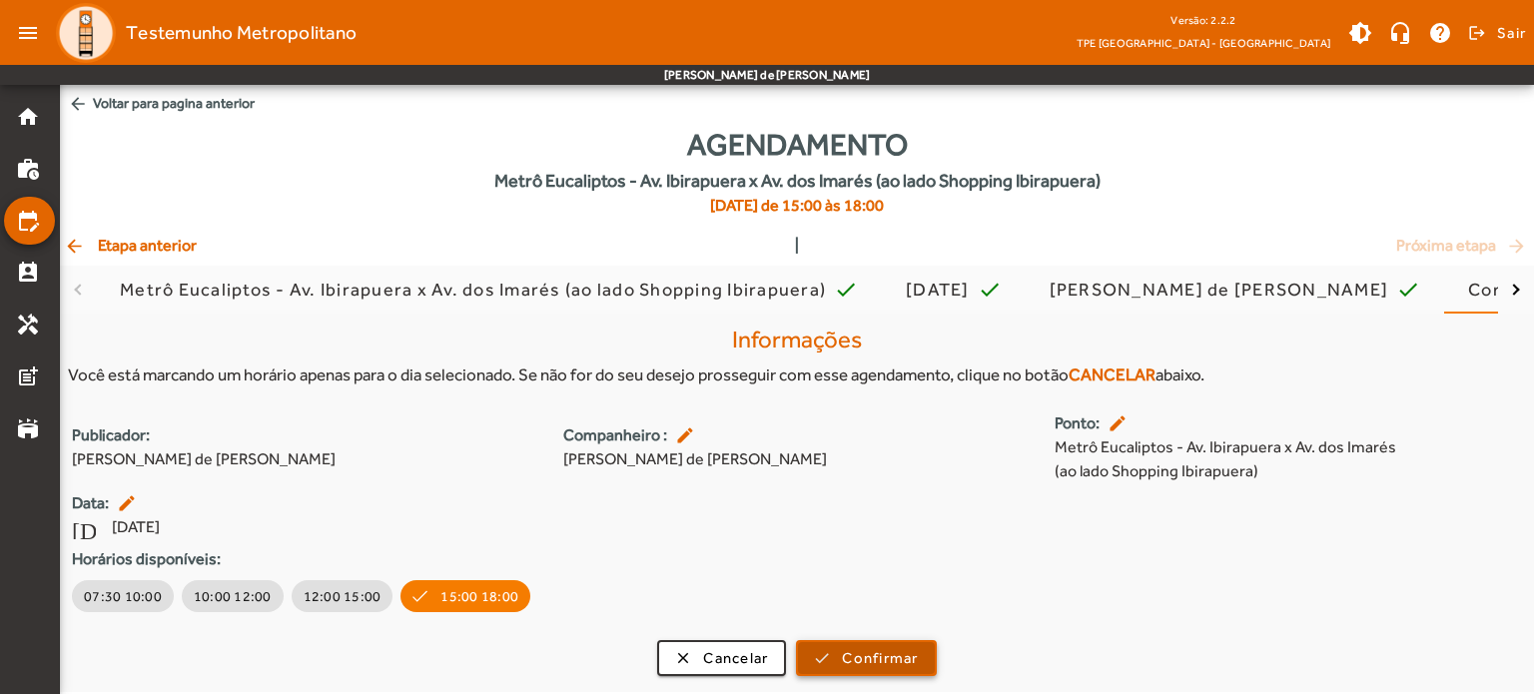
click at [857, 658] on span "Confirmar" at bounding box center [880, 658] width 76 height 23
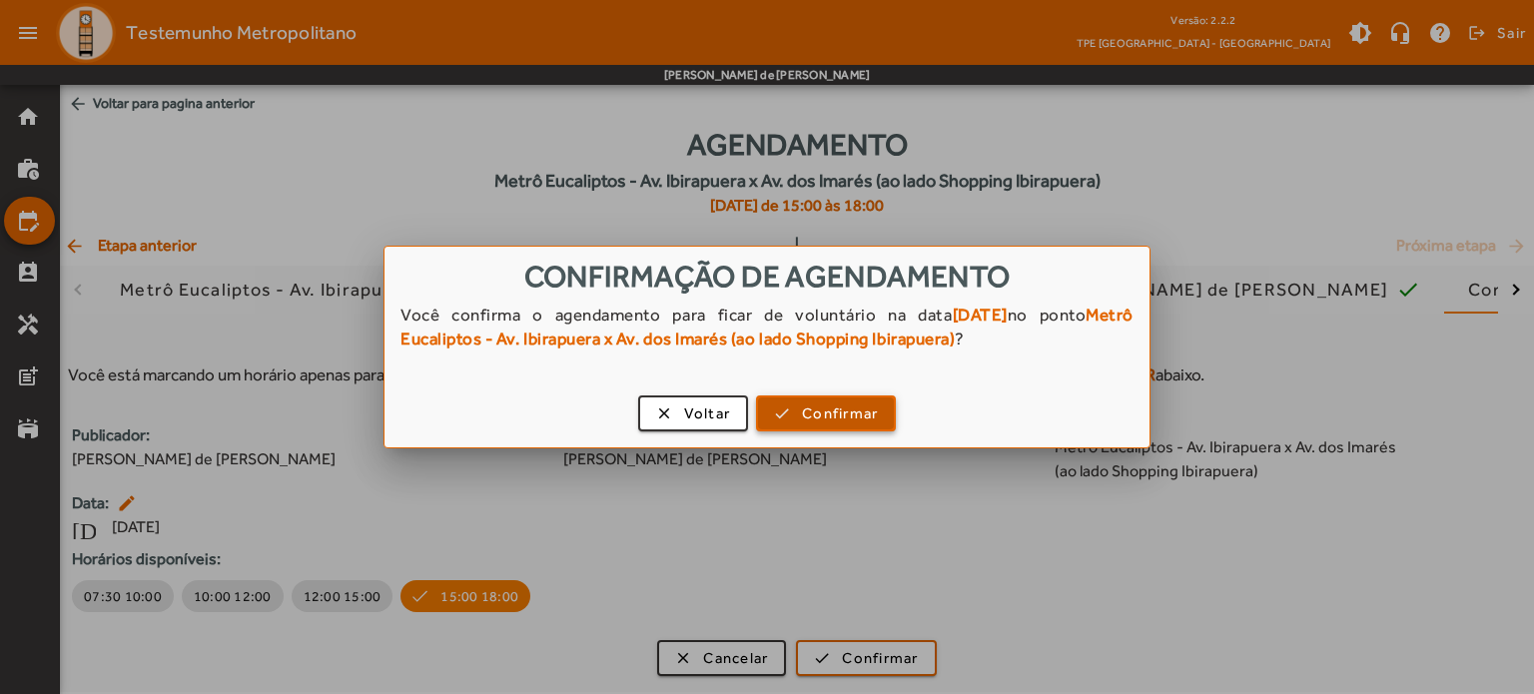
click at [837, 404] on span "Confirmar" at bounding box center [840, 414] width 76 height 23
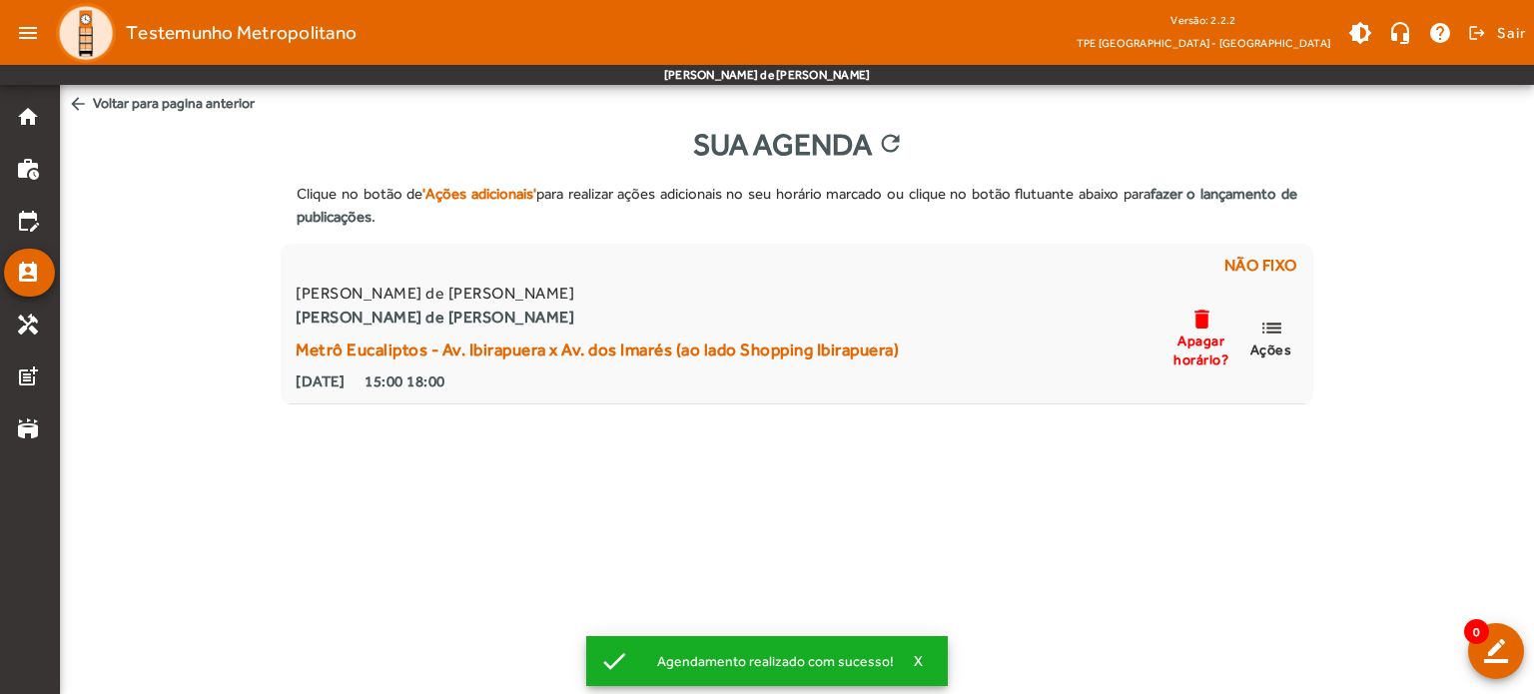
click at [80, 99] on mat-icon "arrow_back" at bounding box center [78, 104] width 20 height 20
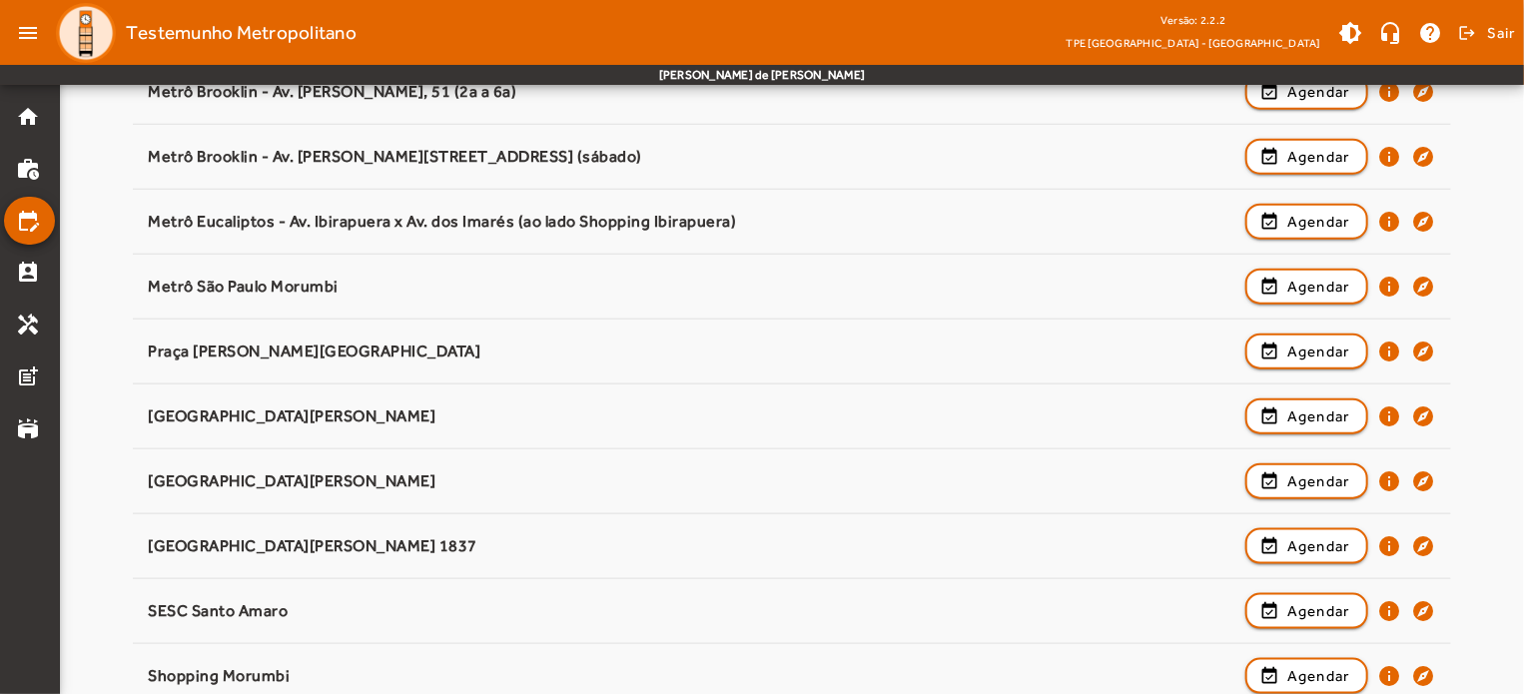
scroll to position [935, 0]
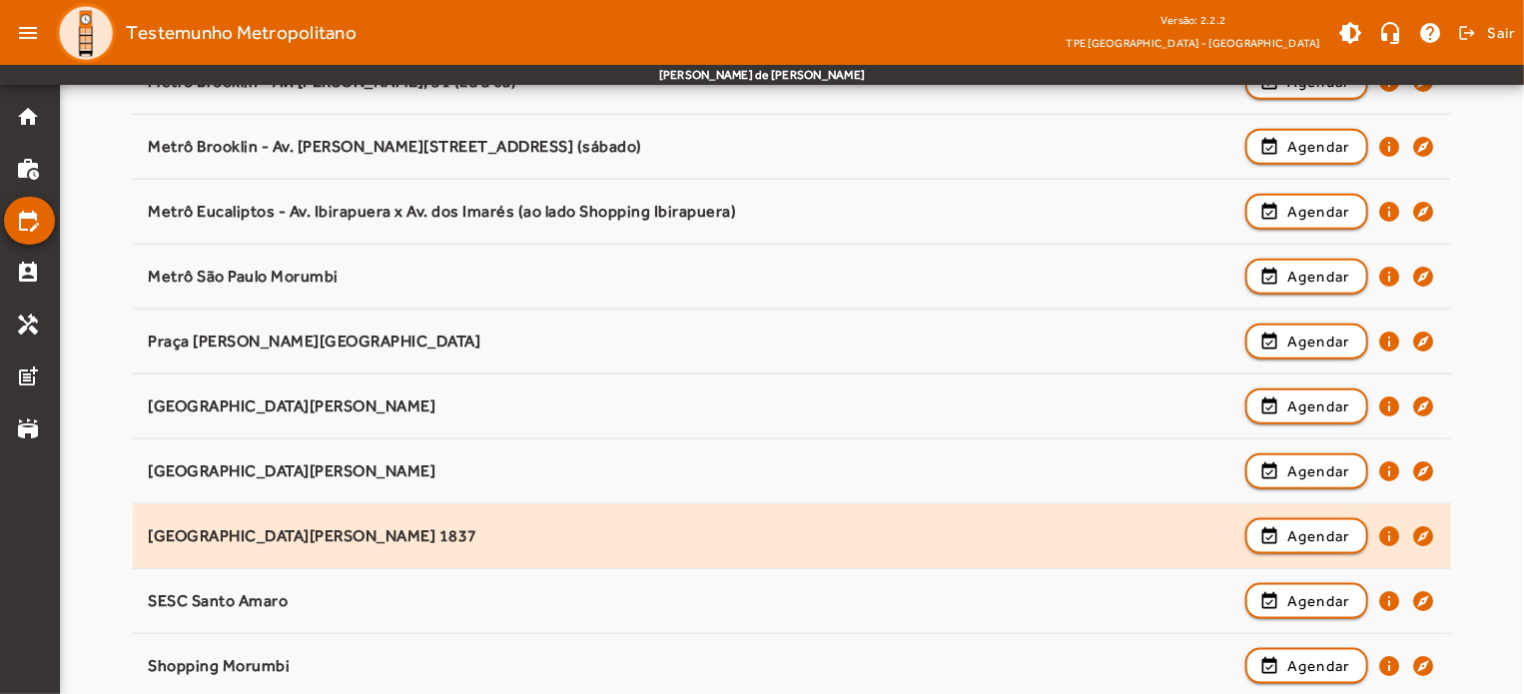
click at [340, 546] on div "[GEOGRAPHIC_DATA][PERSON_NAME] 1837 event_available Agendar info explore" at bounding box center [792, 536] width 1288 height 44
click at [1307, 518] on span "button" at bounding box center [1307, 536] width 119 height 48
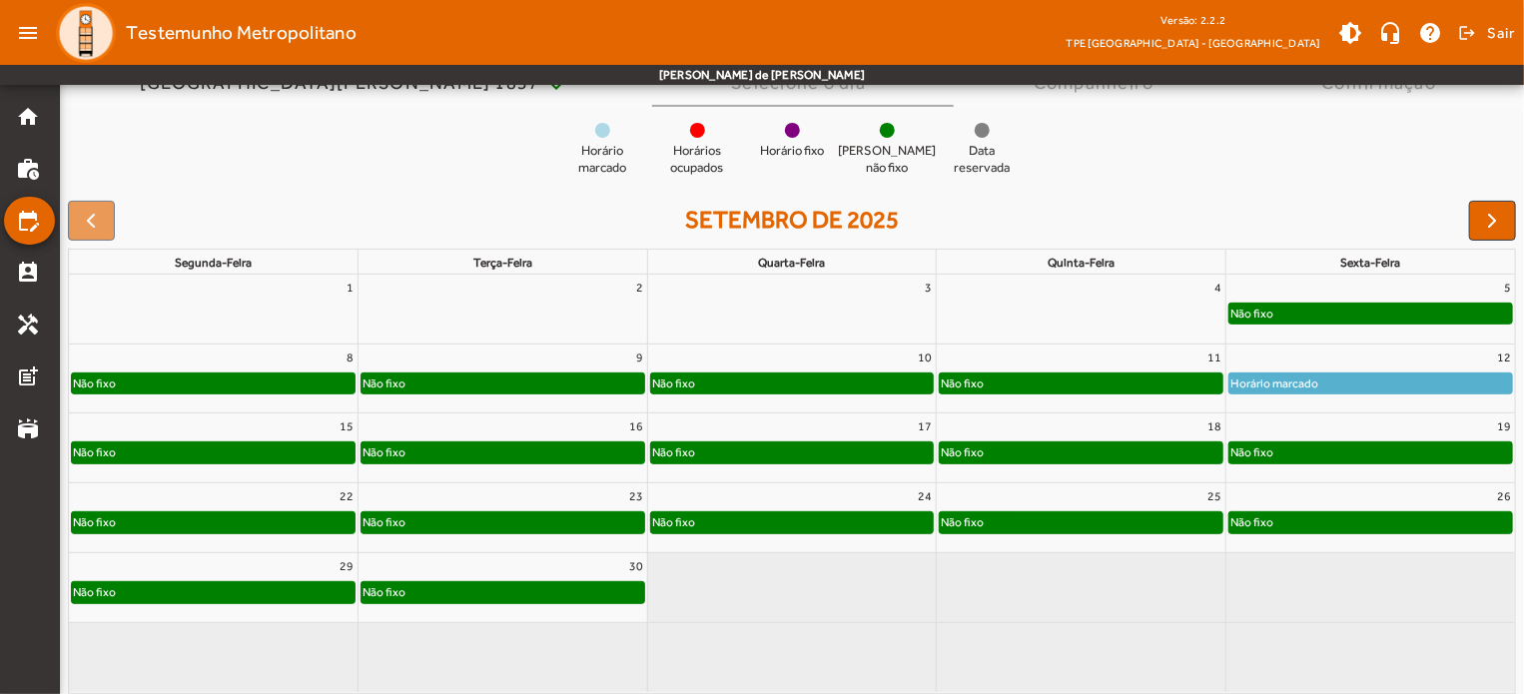
scroll to position [184, 0]
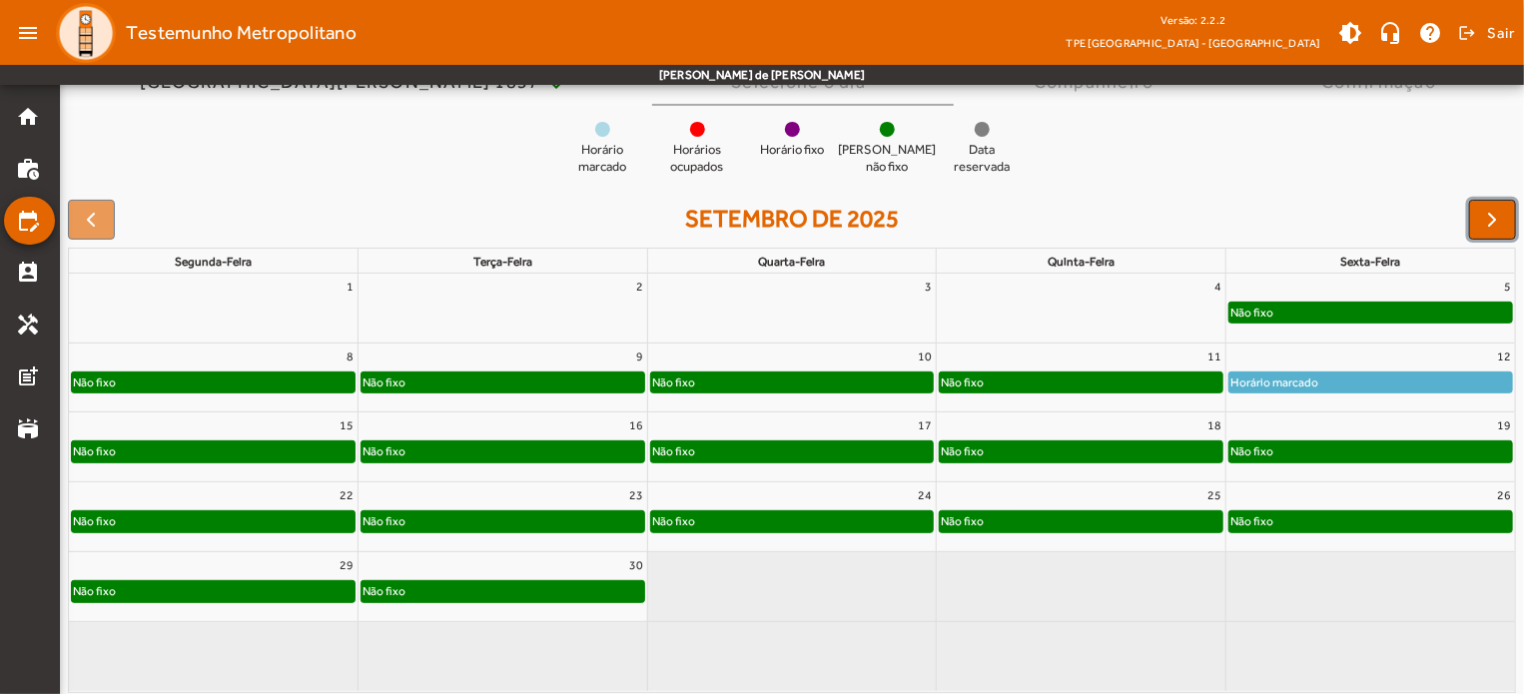
click at [1488, 214] on span "button" at bounding box center [1493, 220] width 24 height 24
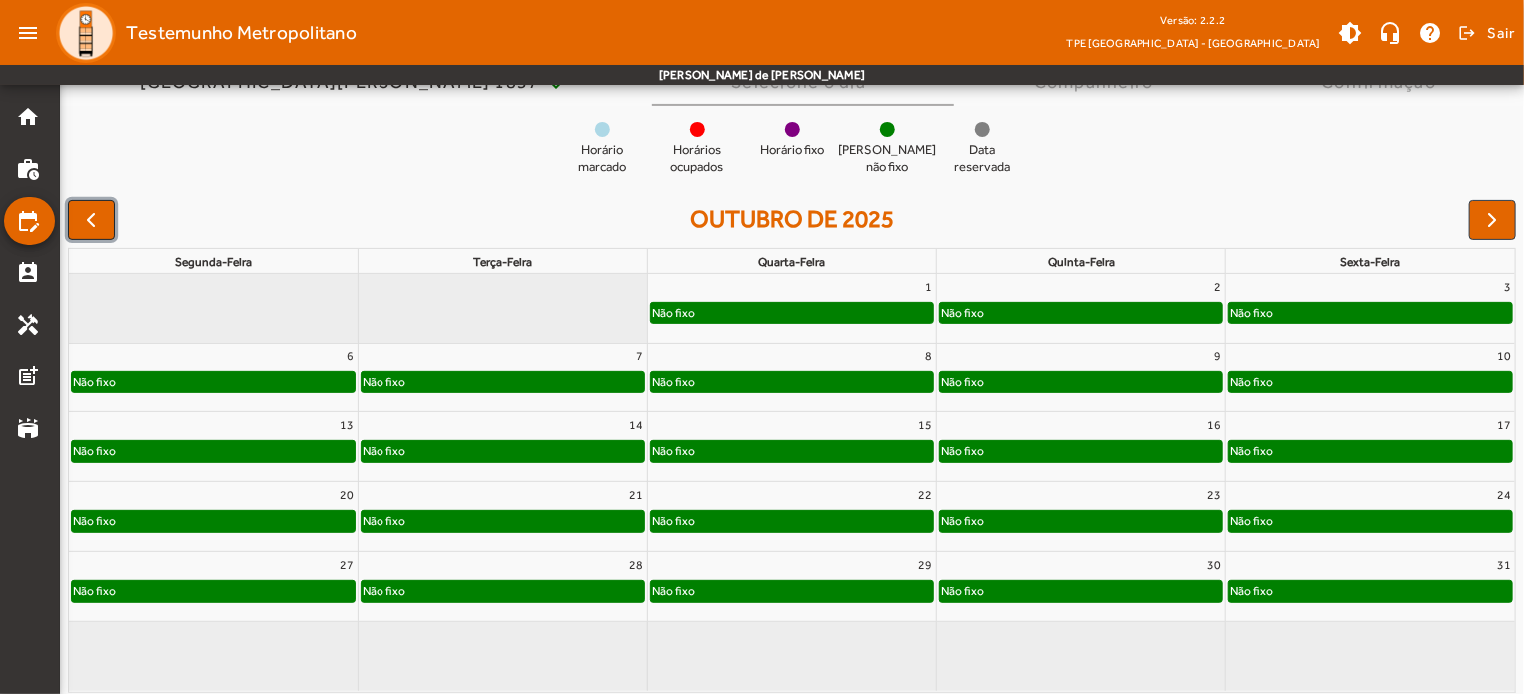
click at [88, 219] on span "button" at bounding box center [91, 220] width 24 height 24
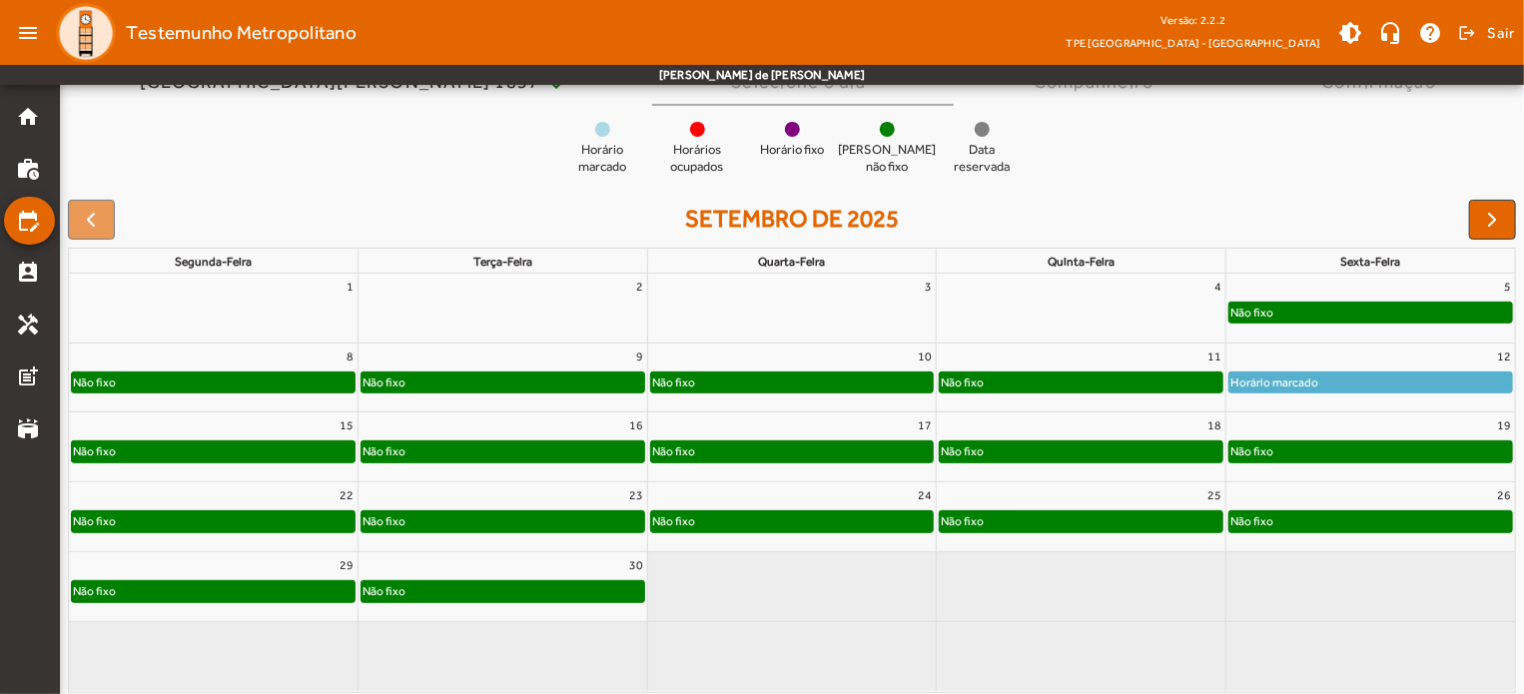
click at [94, 214] on div at bounding box center [91, 220] width 47 height 40
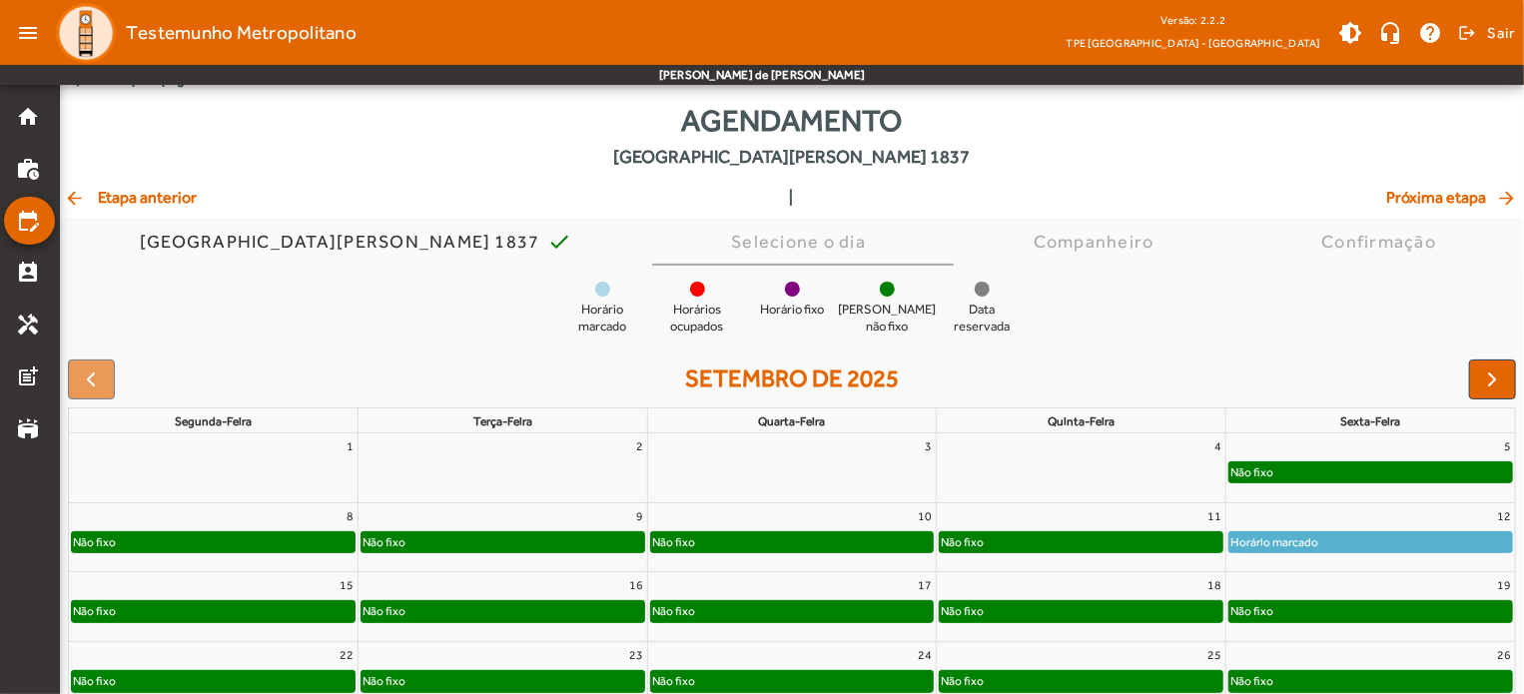
scroll to position [0, 0]
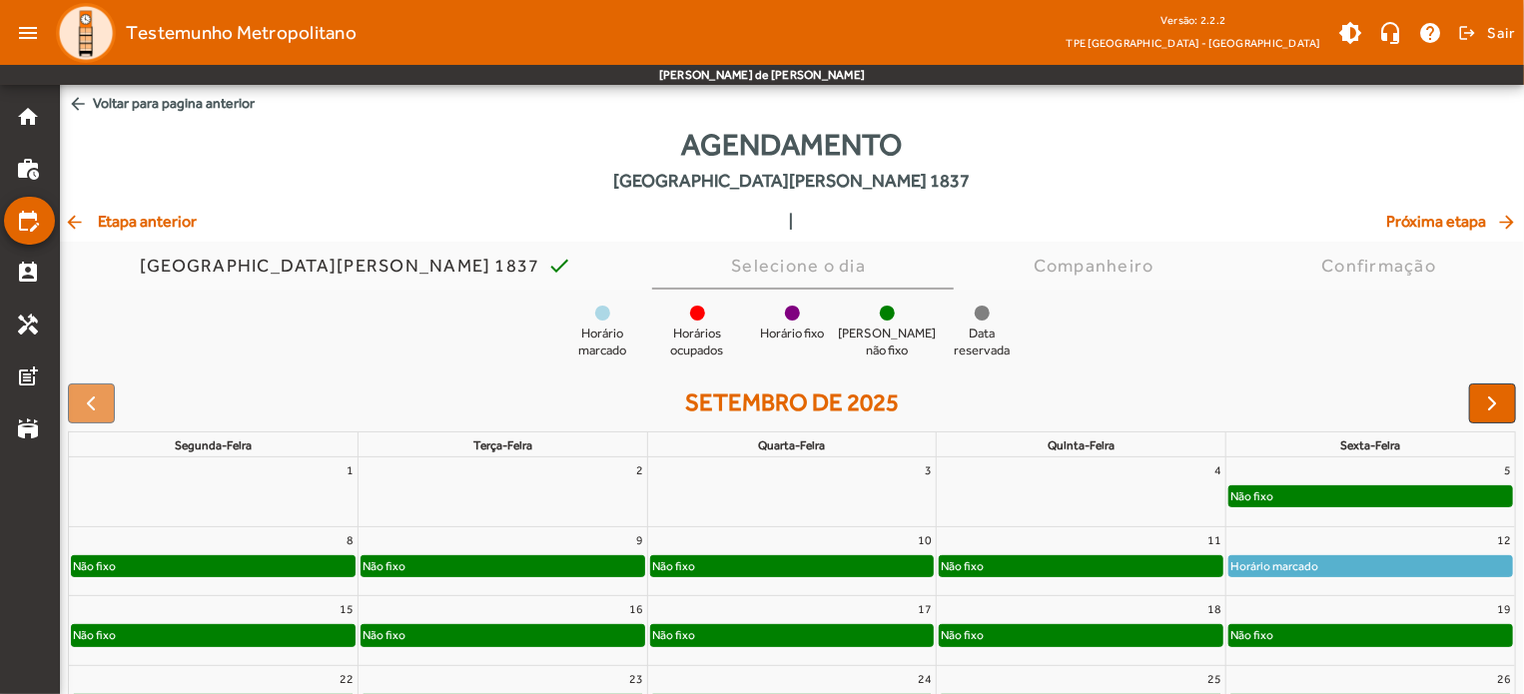
click at [75, 221] on mat-icon "arrow_back" at bounding box center [76, 222] width 24 height 20
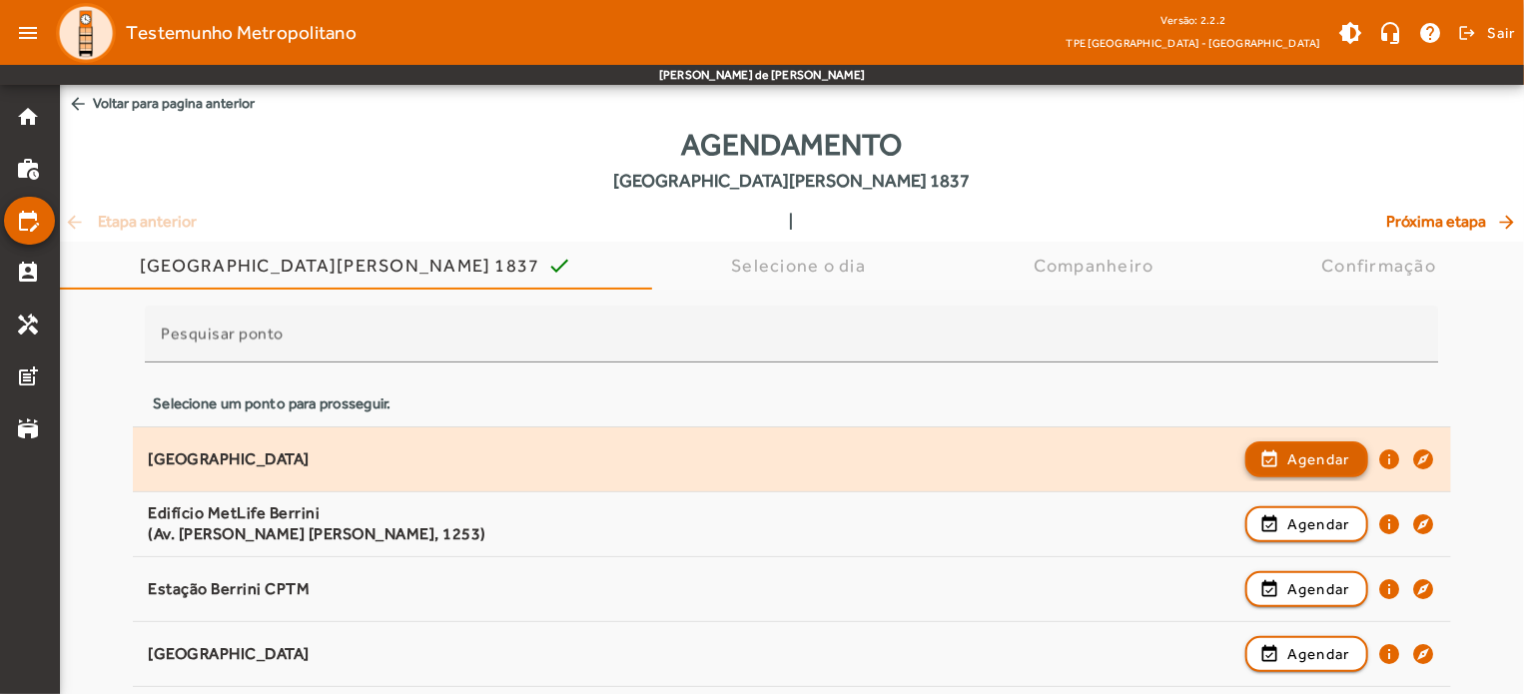
click at [1284, 466] on span "button" at bounding box center [1307, 460] width 119 height 48
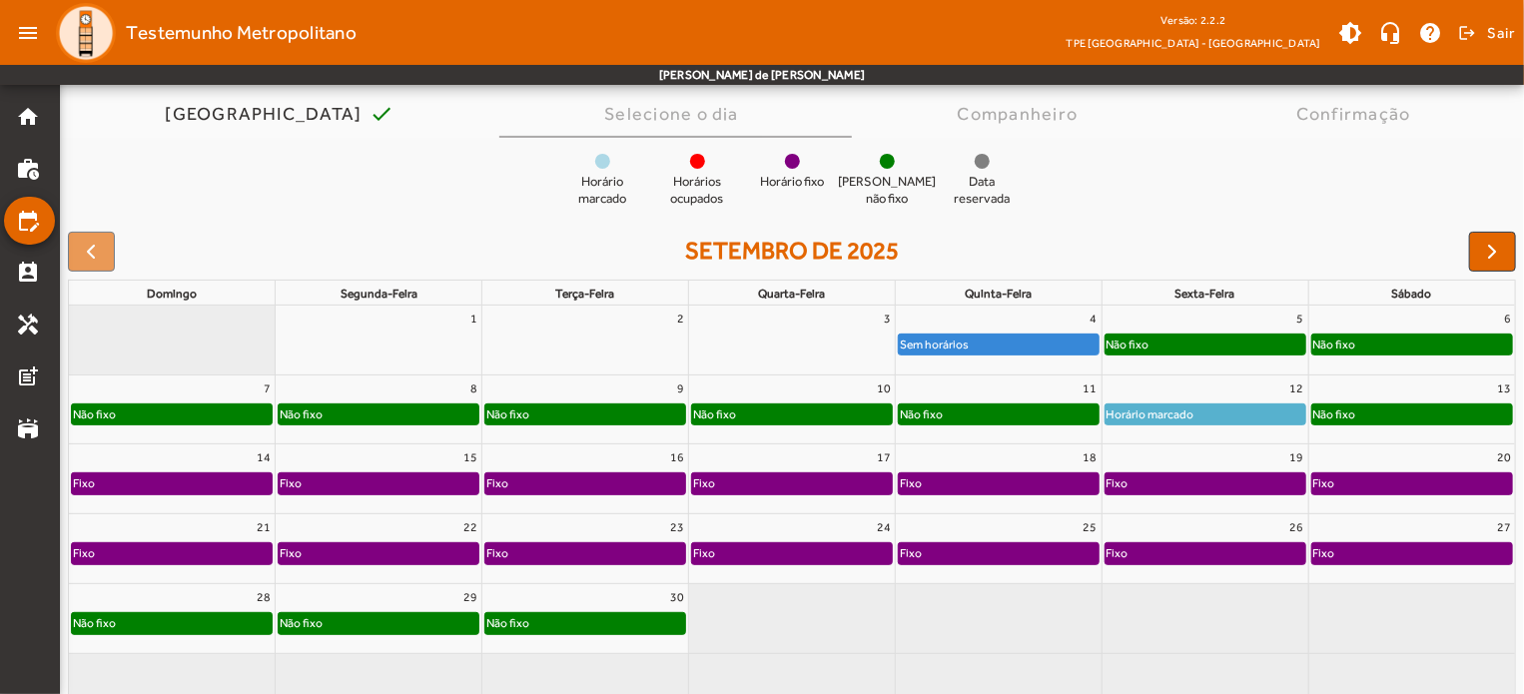
scroll to position [154, 0]
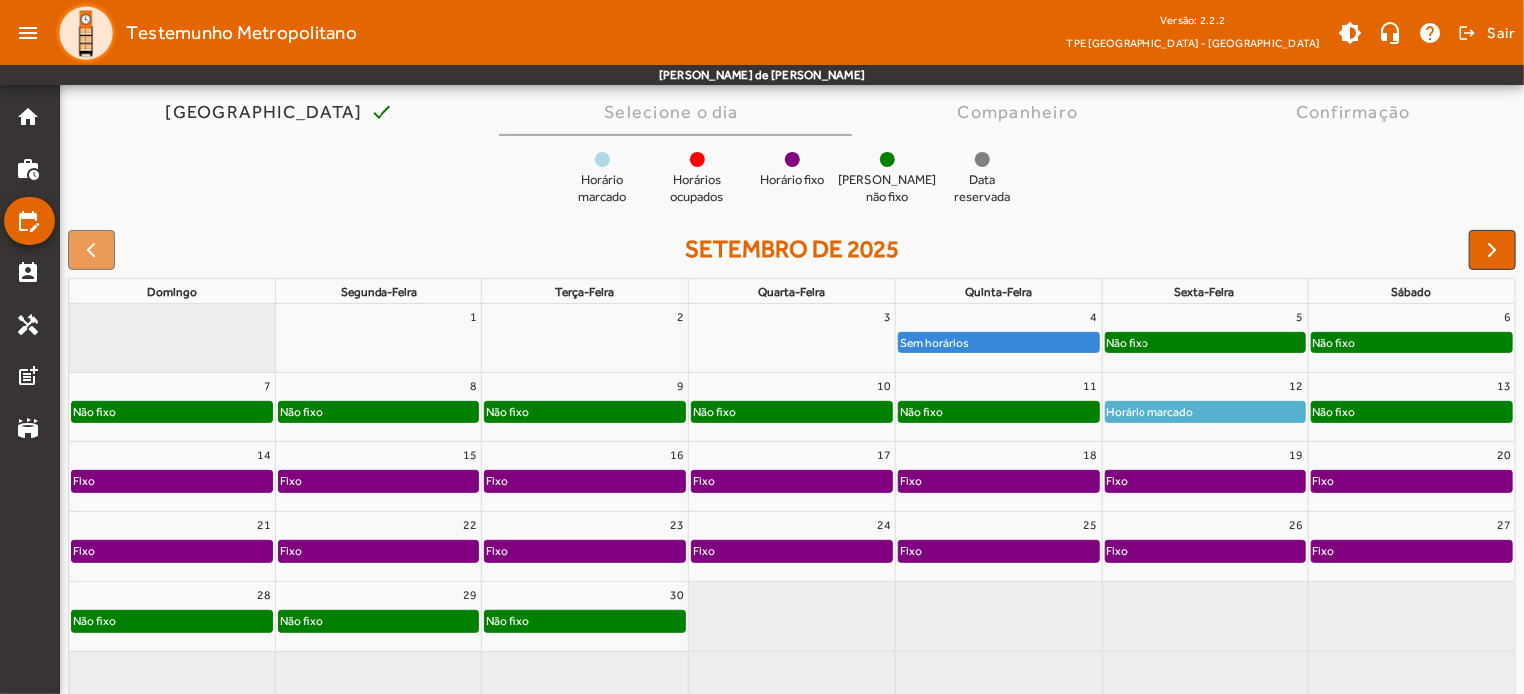
click at [1389, 342] on div "Não fixo" at bounding box center [1413, 343] width 200 height 20
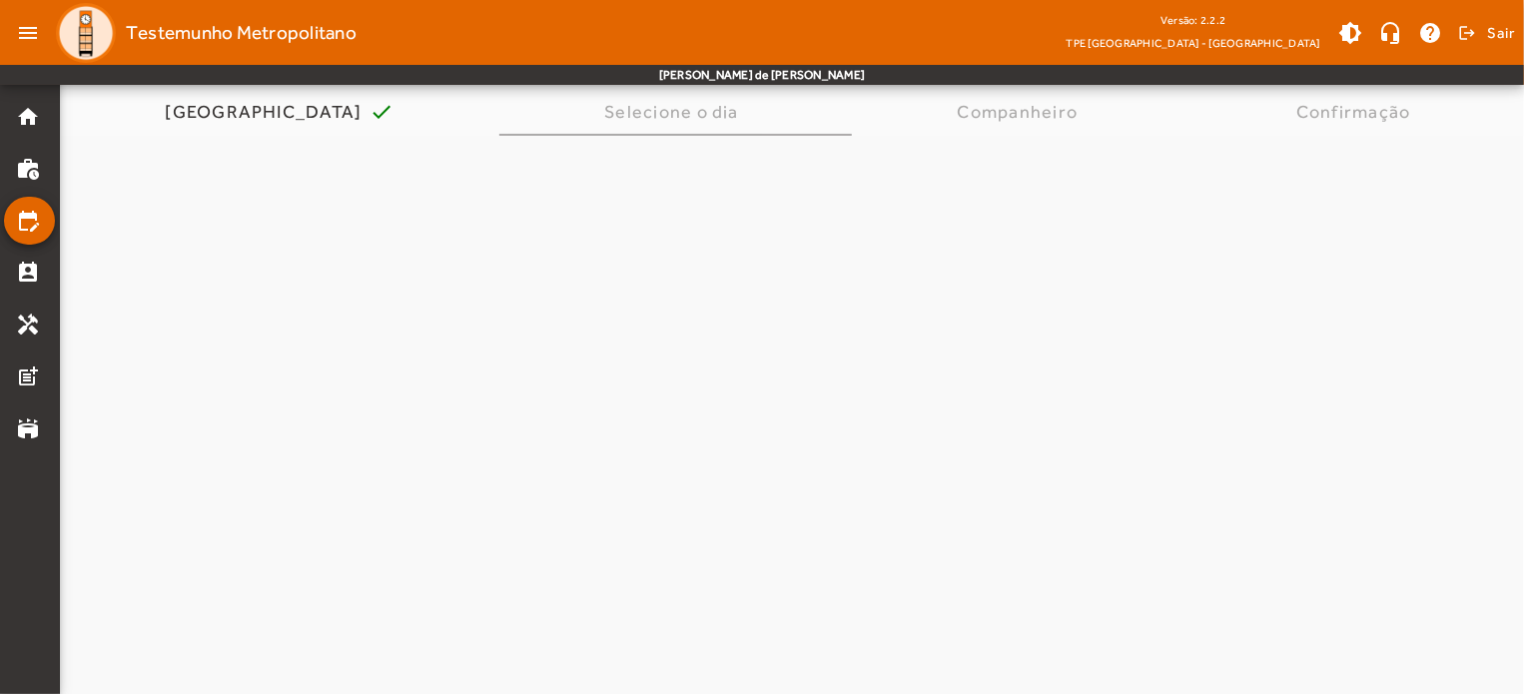
scroll to position [0, 0]
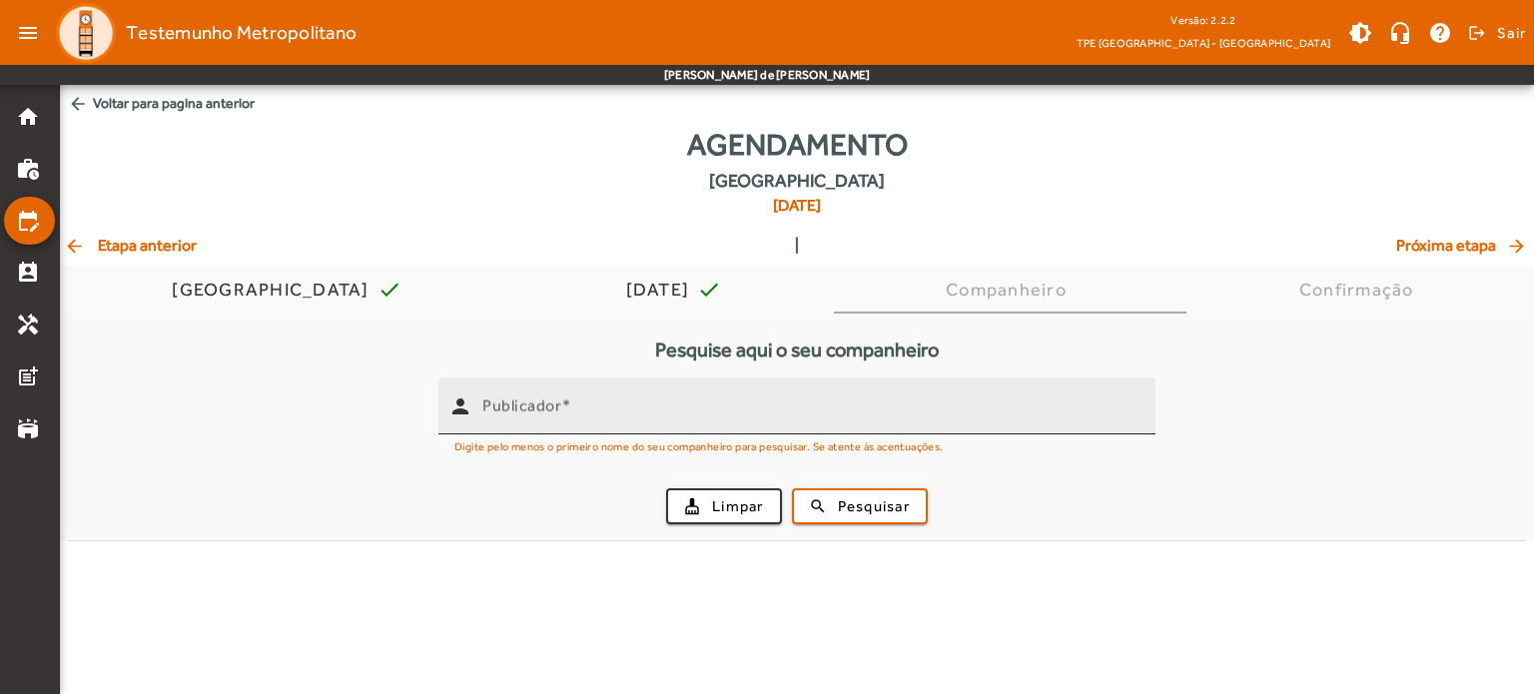
click at [1035, 428] on div "Publicador" at bounding box center [810, 406] width 657 height 57
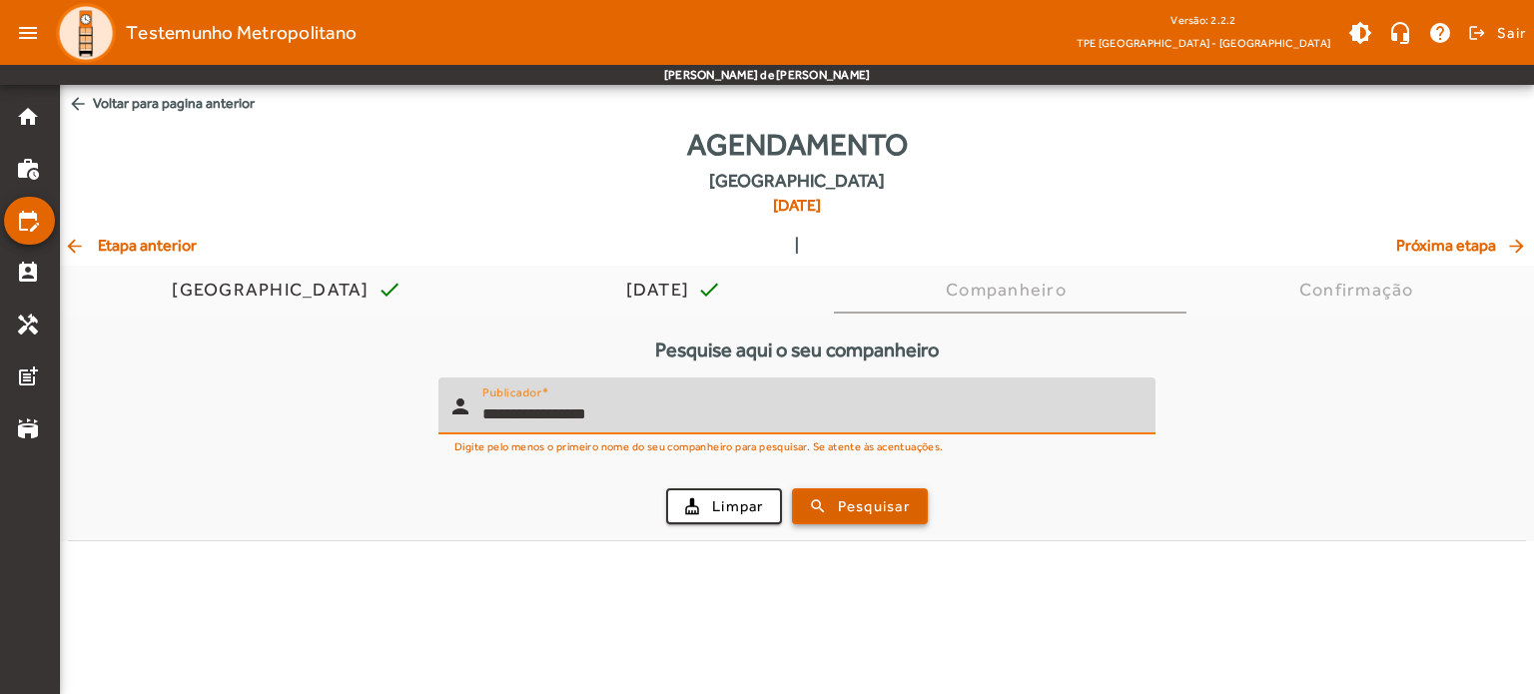
type input "**********"
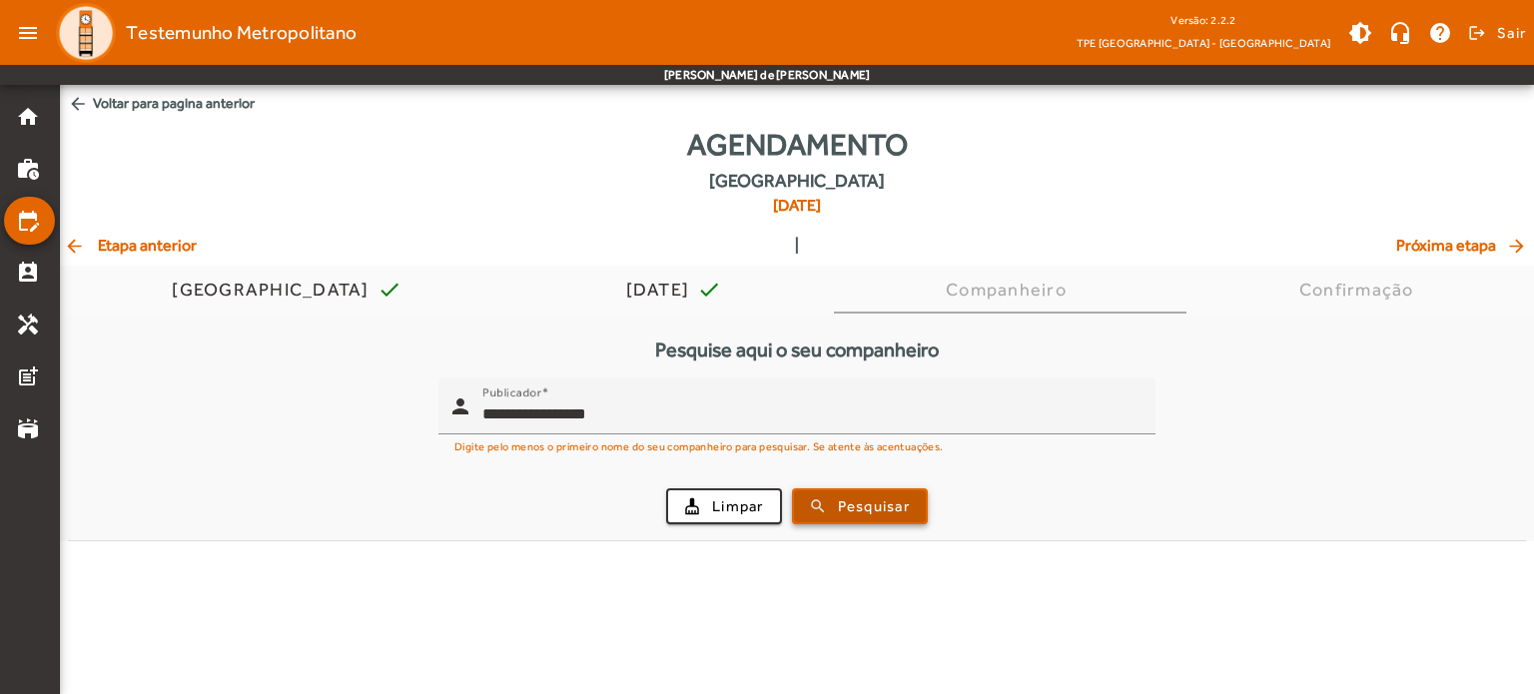
click at [898, 495] on span "Pesquisar" at bounding box center [874, 506] width 72 height 23
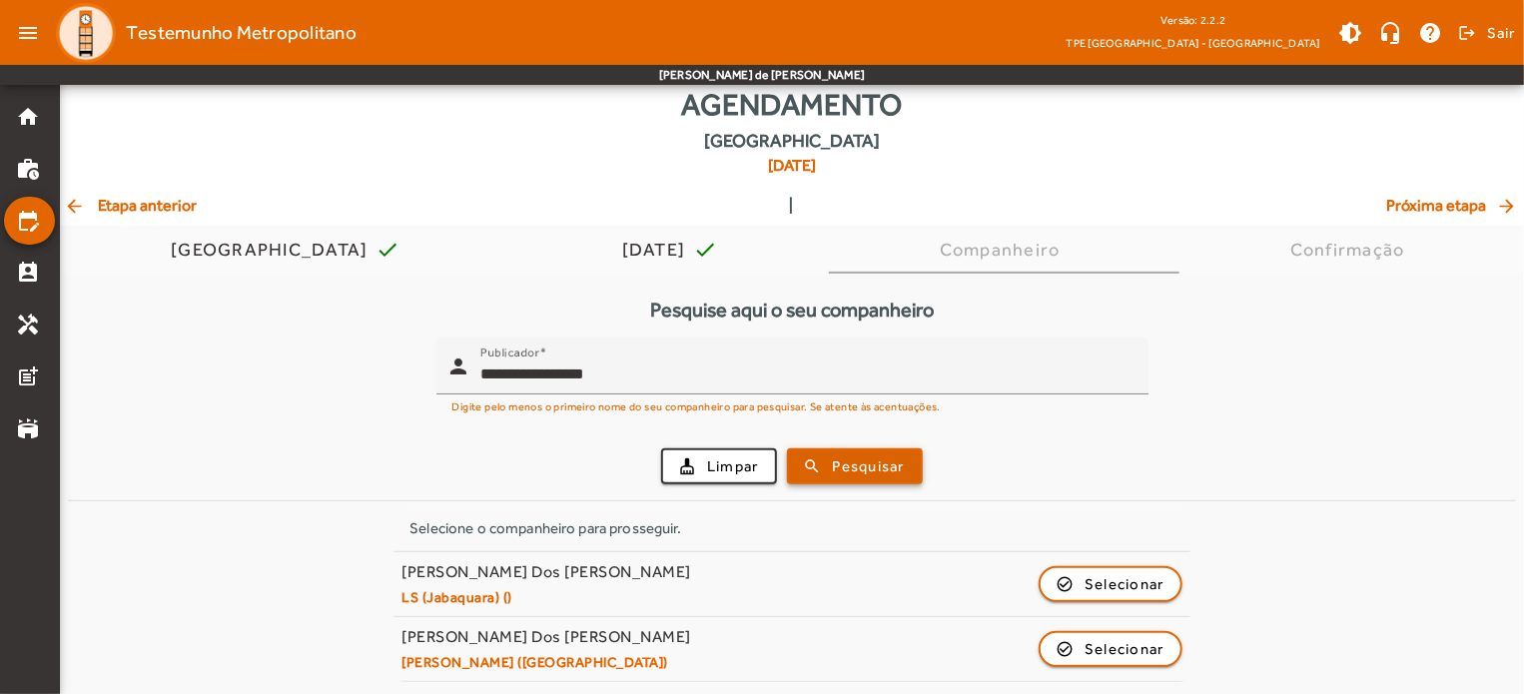
scroll to position [42, 0]
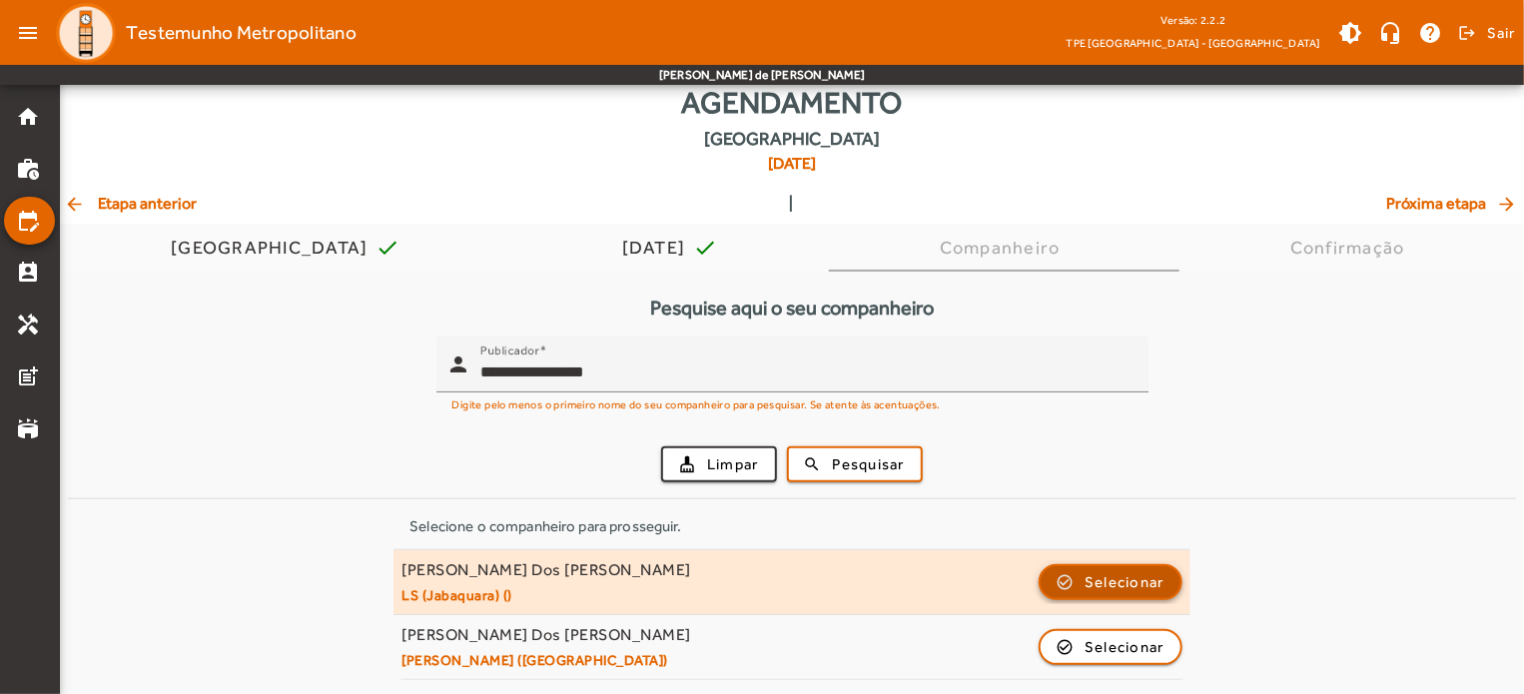
click at [1083, 584] on span "button" at bounding box center [1111, 582] width 140 height 48
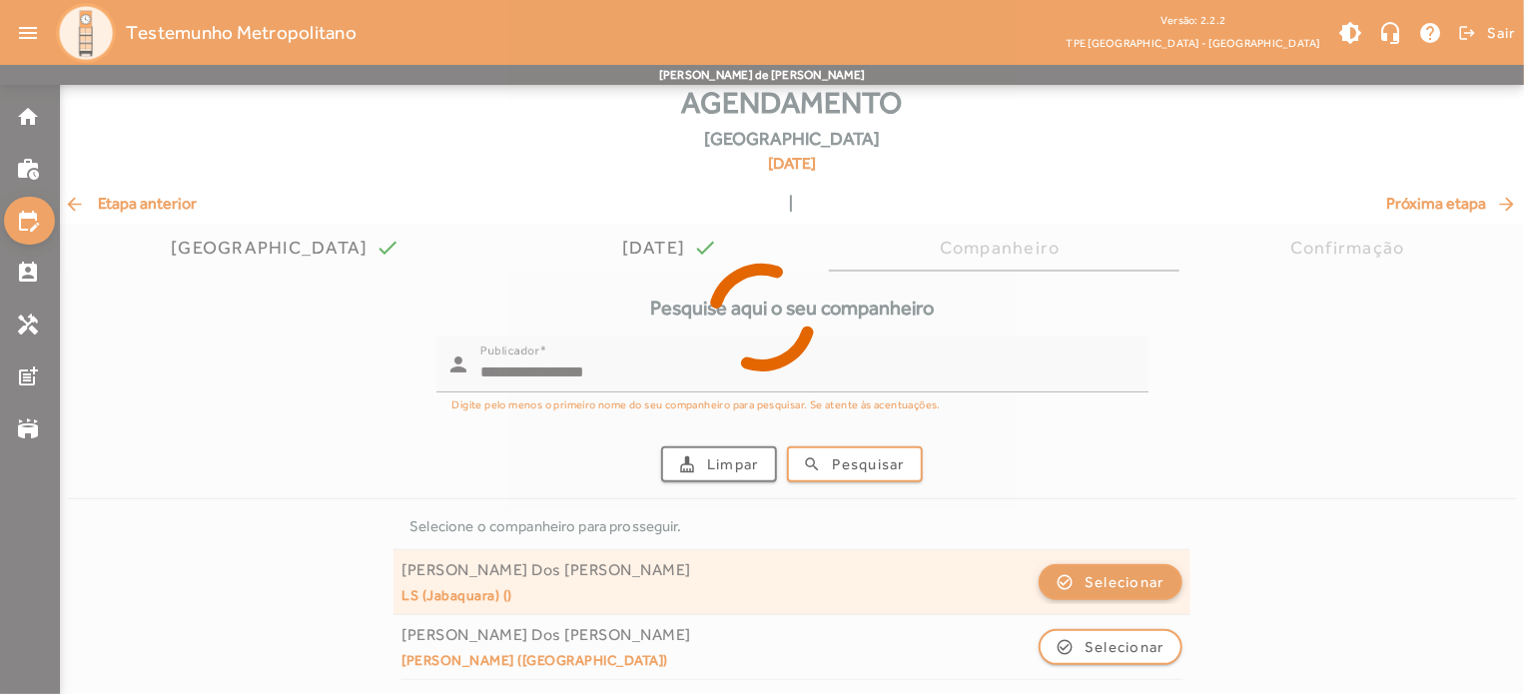
scroll to position [0, 0]
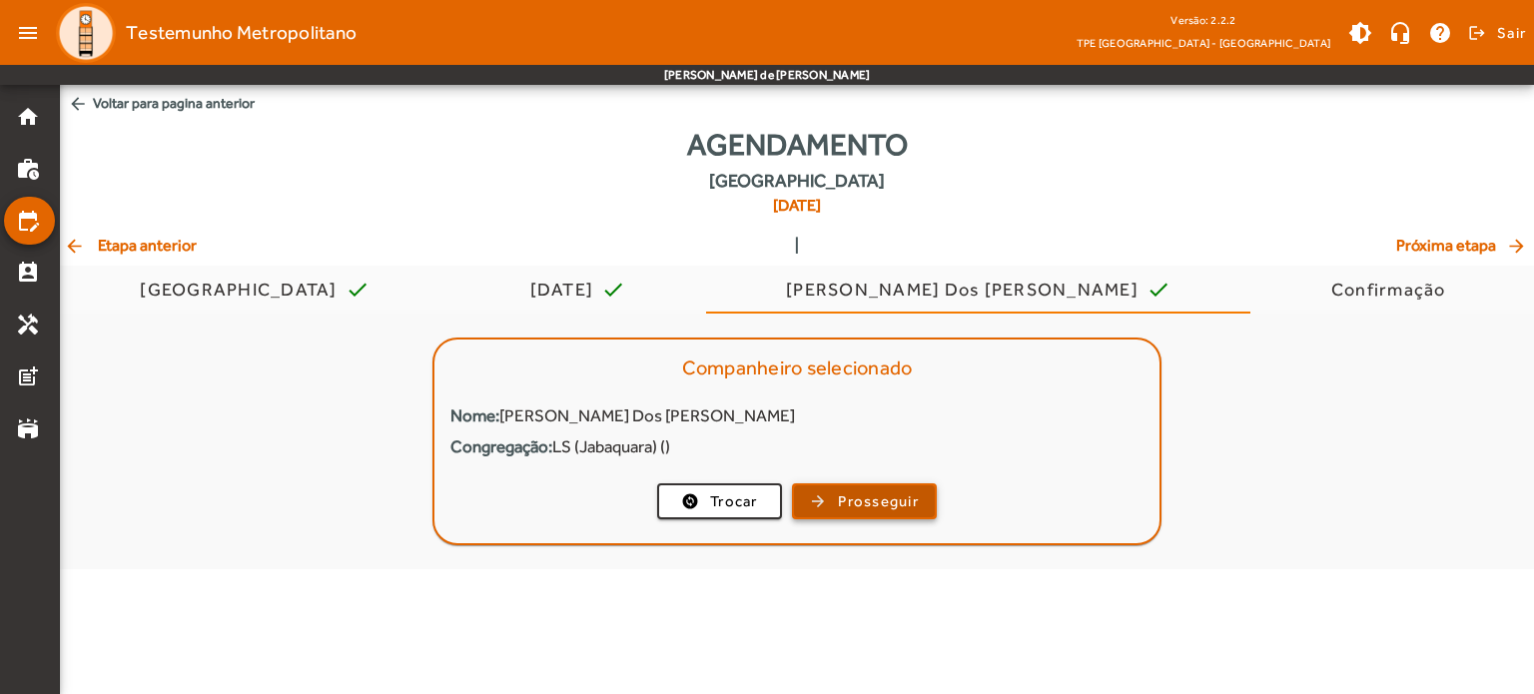
click at [875, 515] on span "button" at bounding box center [864, 501] width 141 height 48
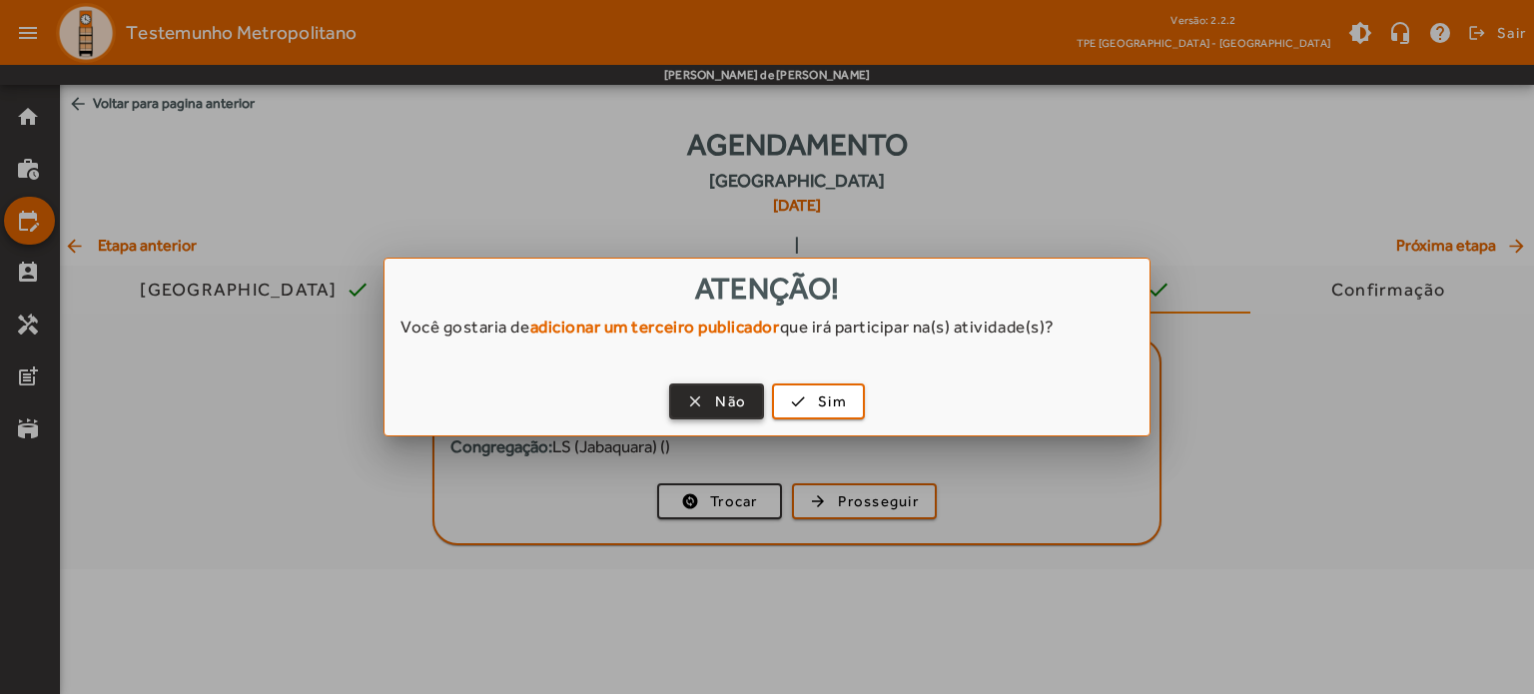
click at [708, 395] on span "button" at bounding box center [716, 402] width 91 height 48
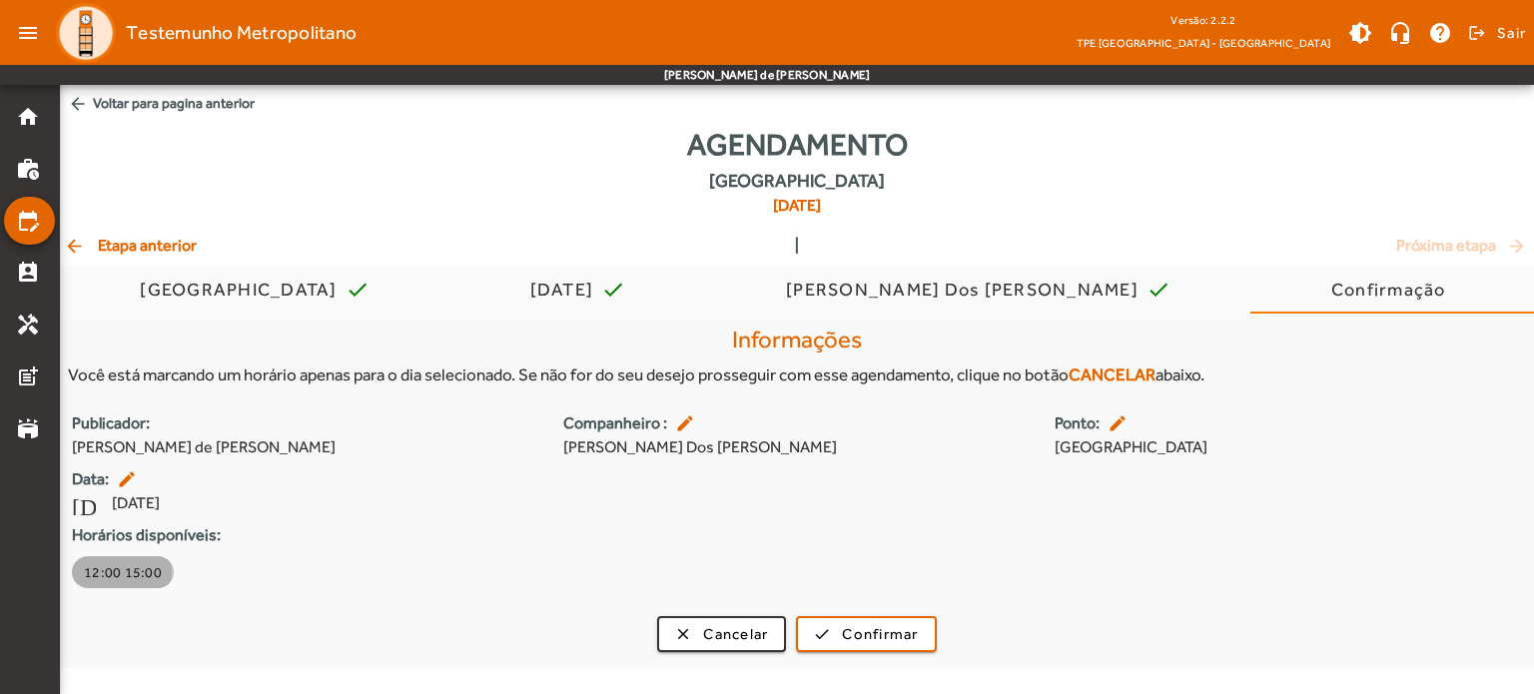
click at [112, 571] on span "12:00 15:00" at bounding box center [123, 572] width 78 height 20
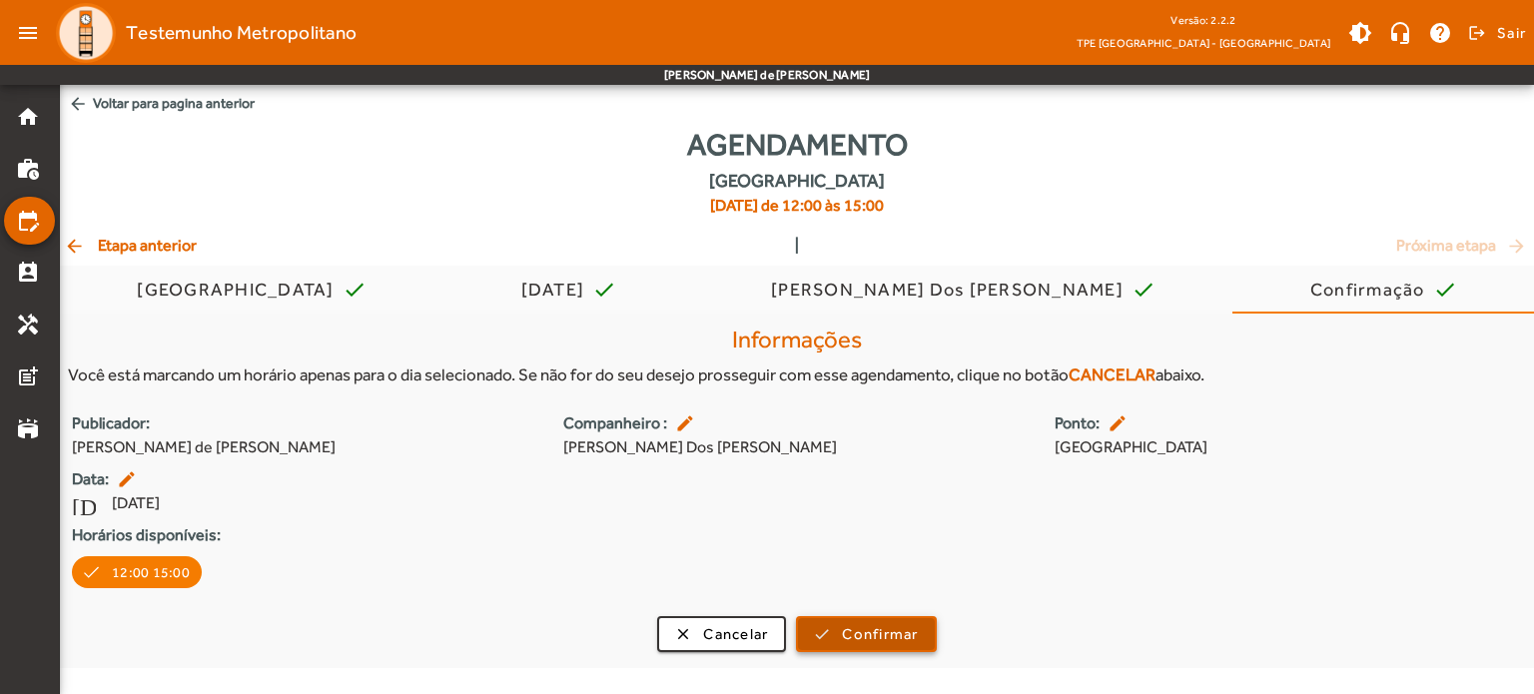
click at [829, 633] on span "submit" at bounding box center [866, 634] width 136 height 48
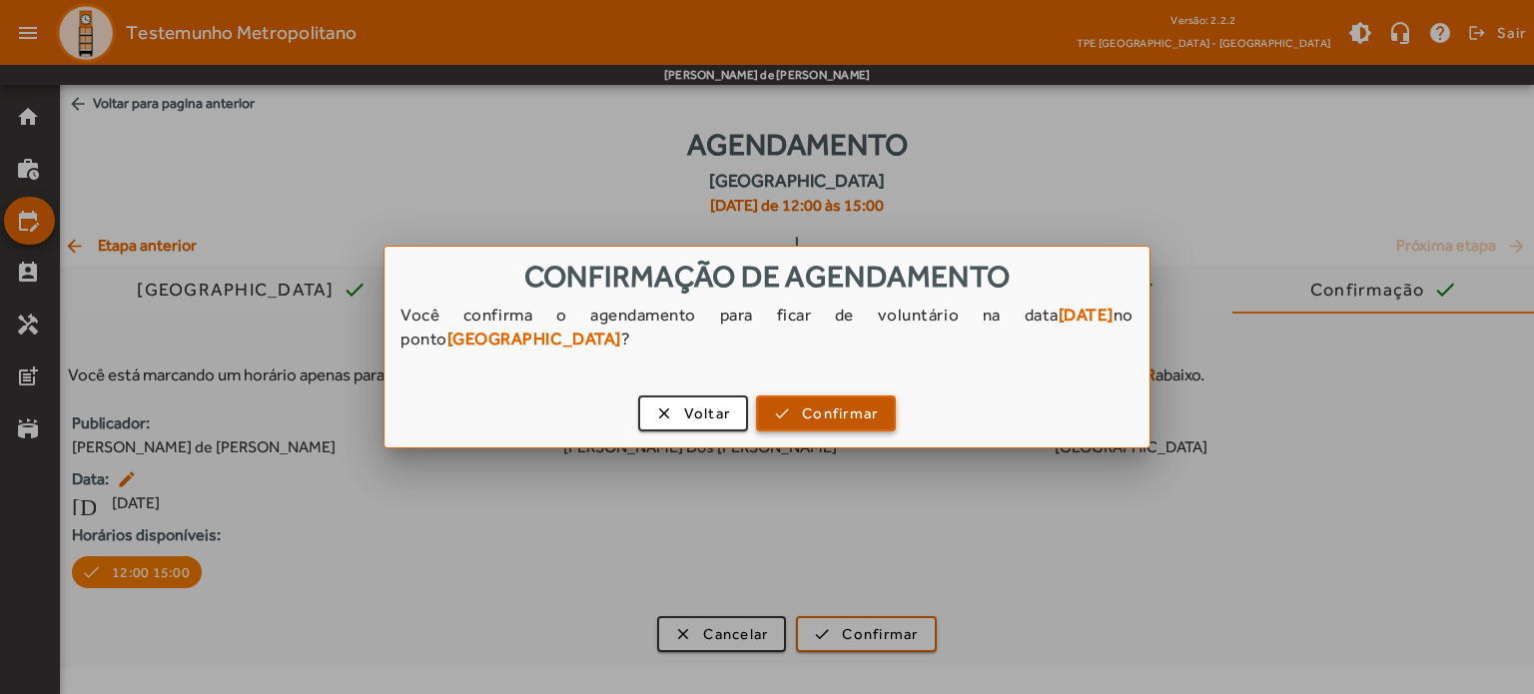
click at [814, 418] on span "Confirmar" at bounding box center [840, 414] width 76 height 23
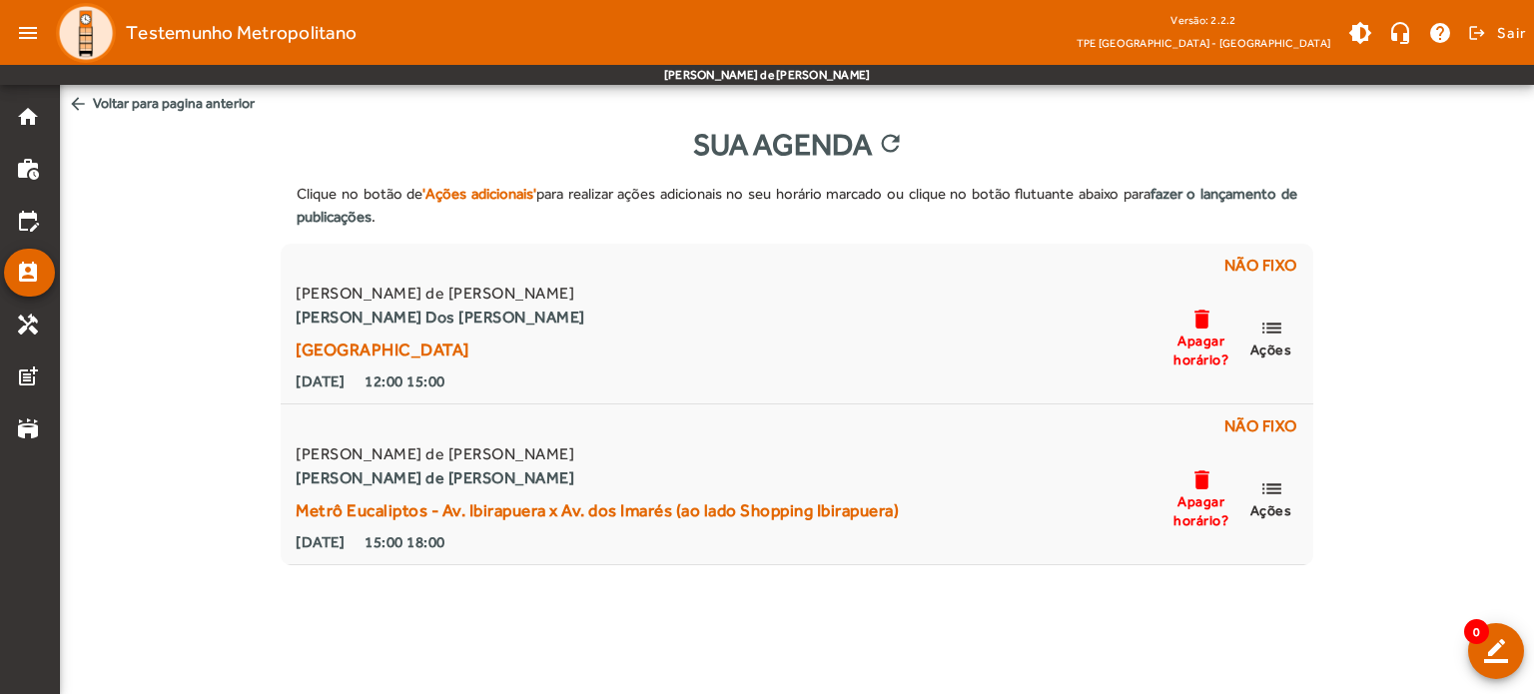
click at [79, 95] on mat-icon "arrow_back" at bounding box center [78, 104] width 20 height 20
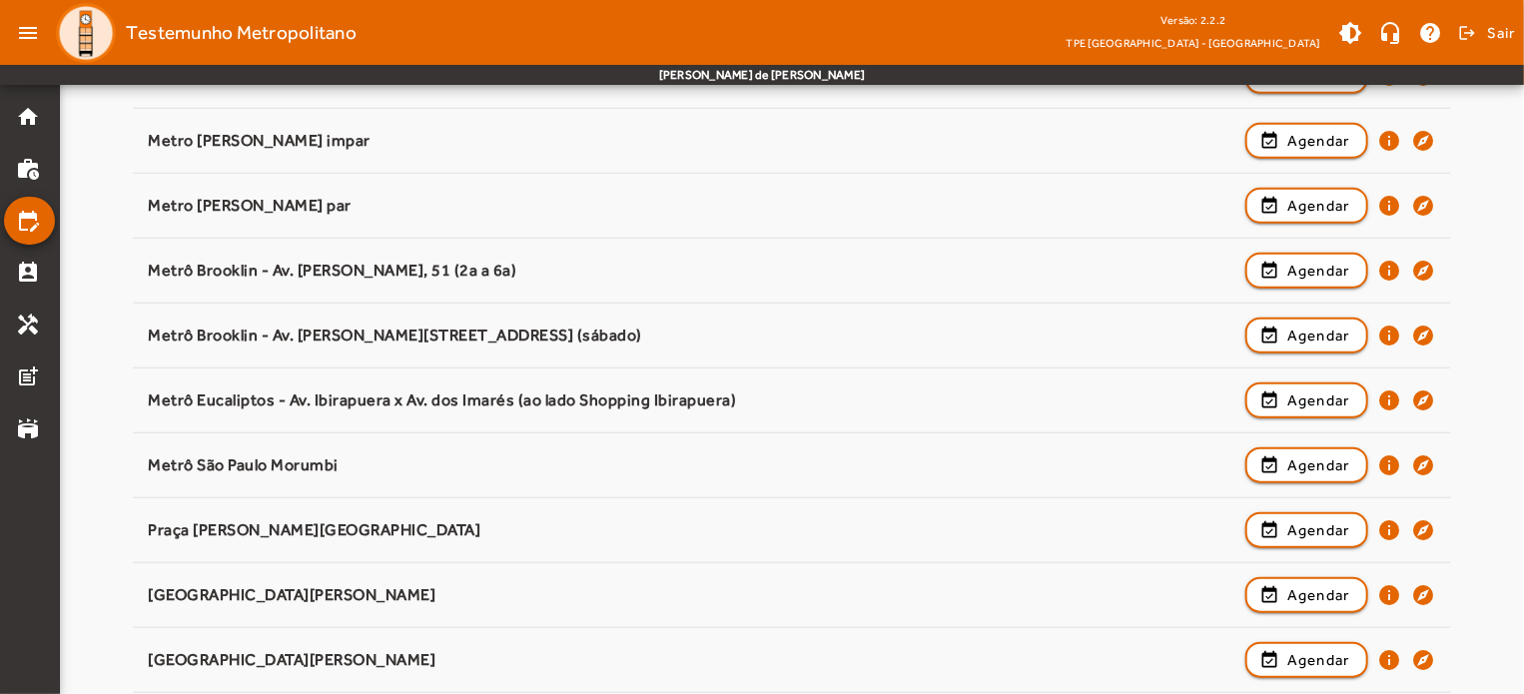
scroll to position [747, 0]
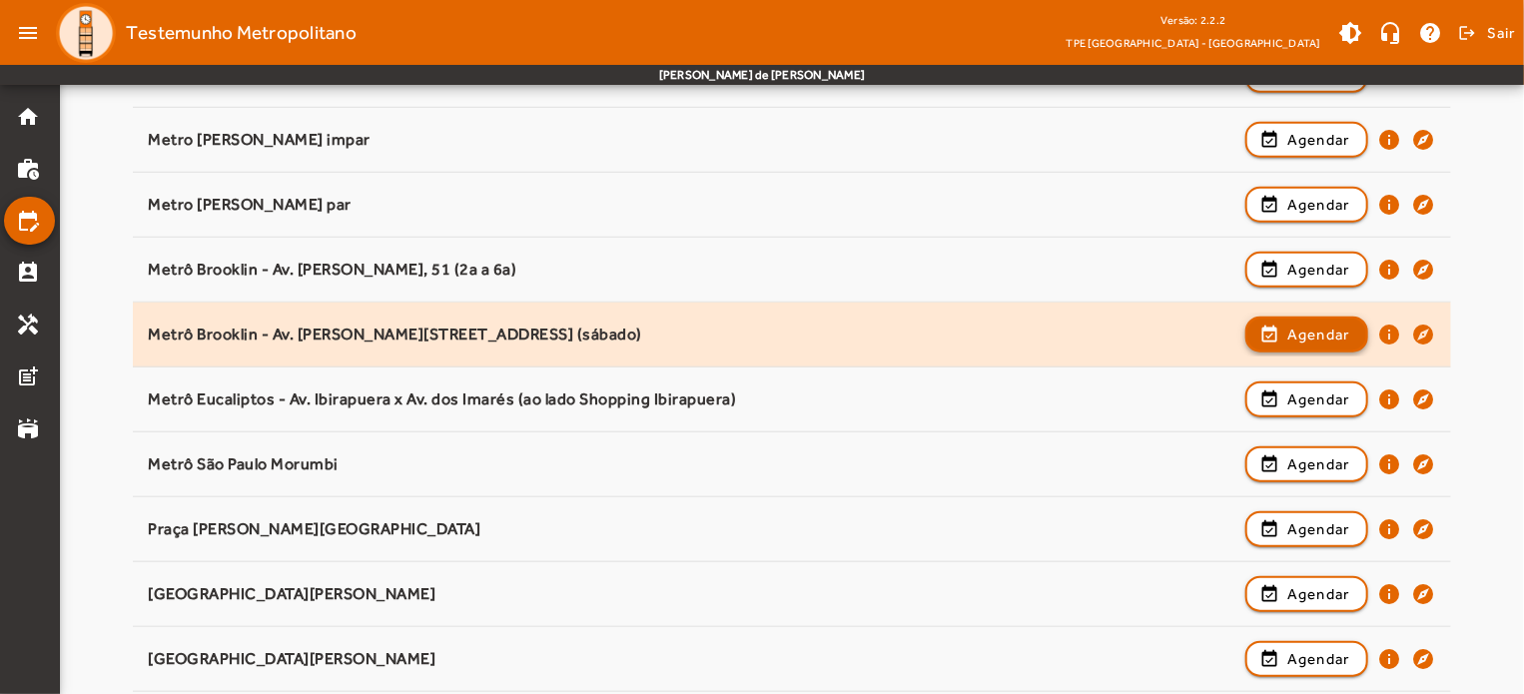
click at [1275, 328] on span "button" at bounding box center [1307, 335] width 119 height 48
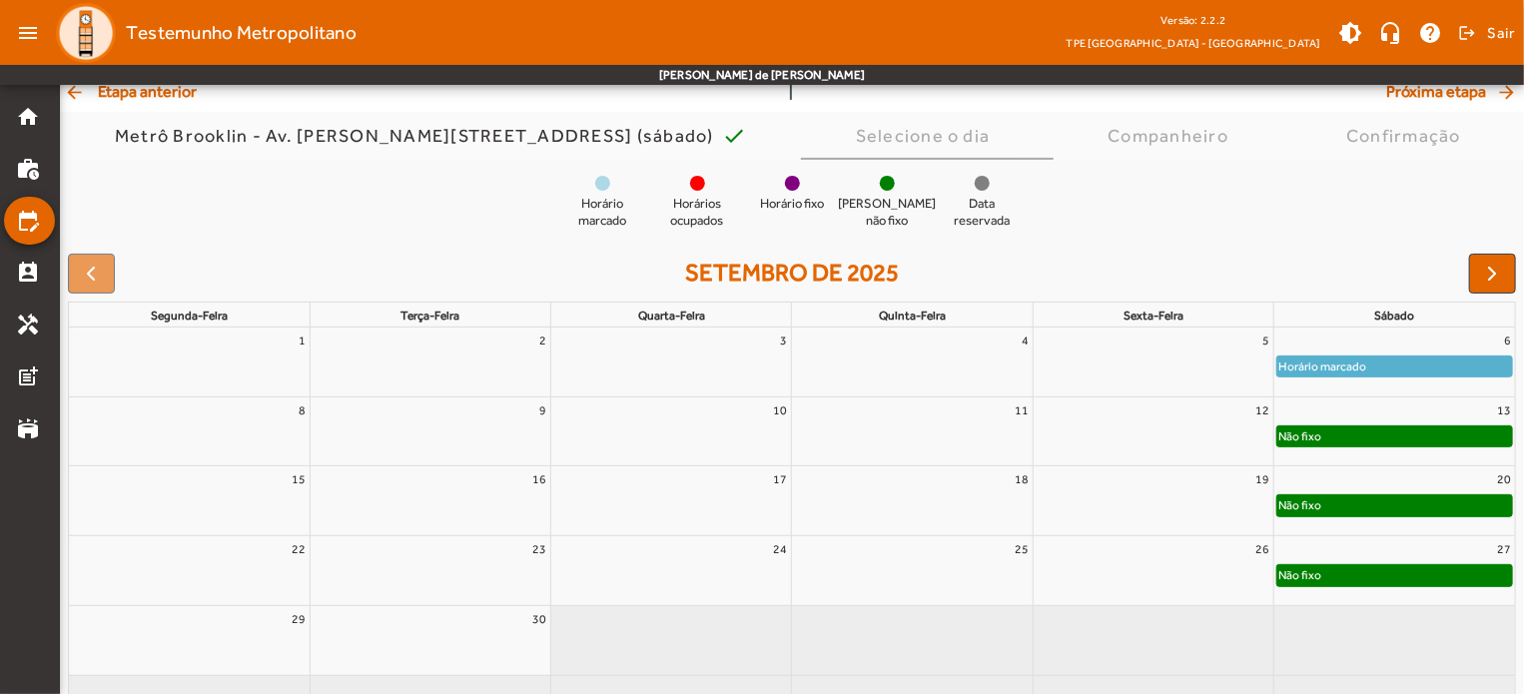
scroll to position [138, 0]
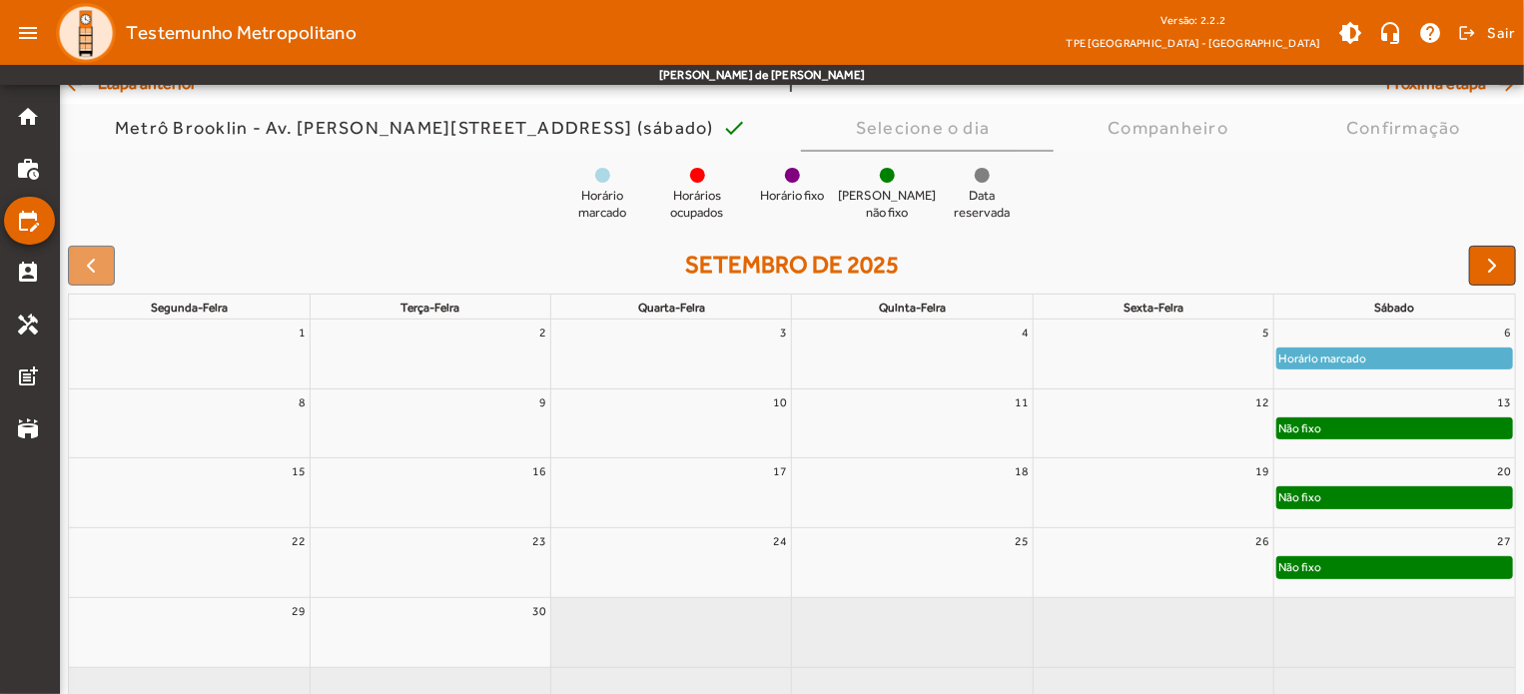
click at [1368, 501] on div "Não fixo" at bounding box center [1395, 497] width 235 height 20
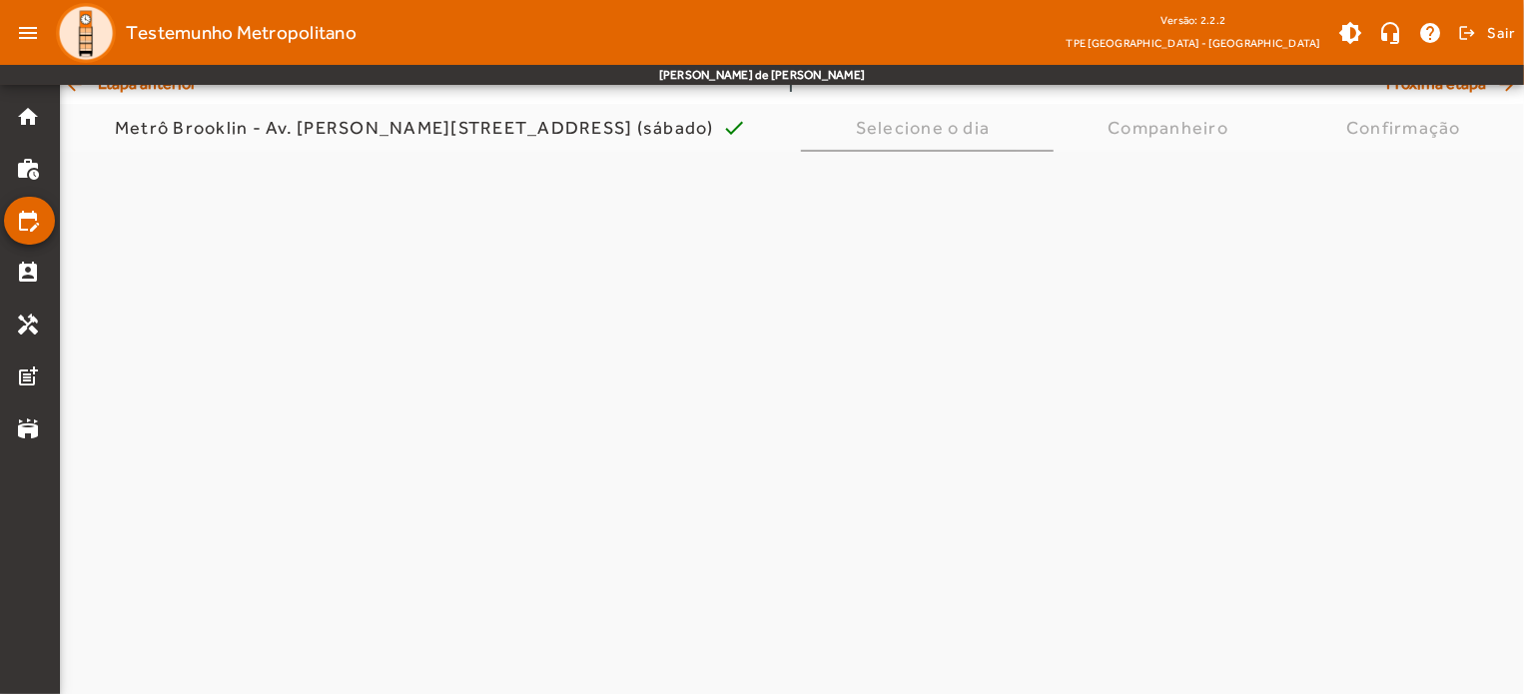
scroll to position [0, 0]
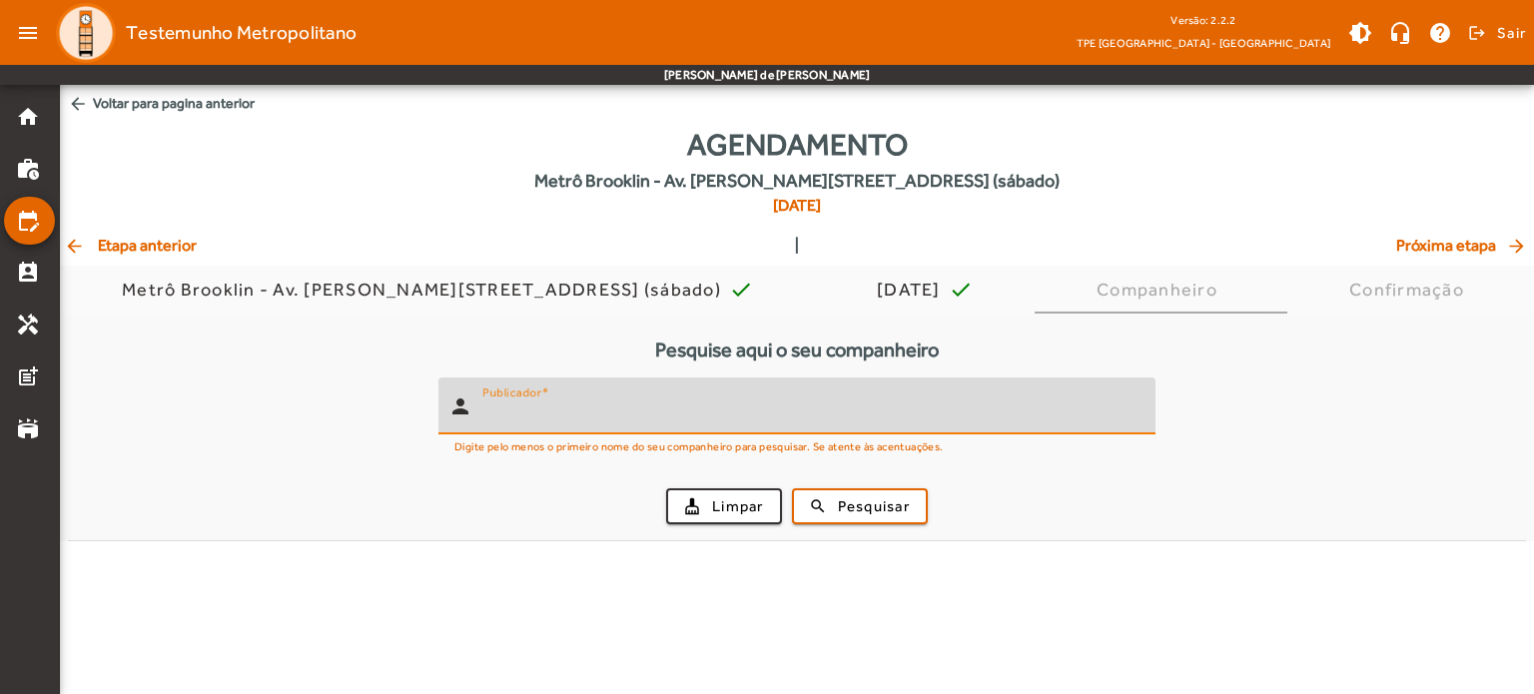
click at [943, 423] on input "Publicador" at bounding box center [810, 415] width 657 height 24
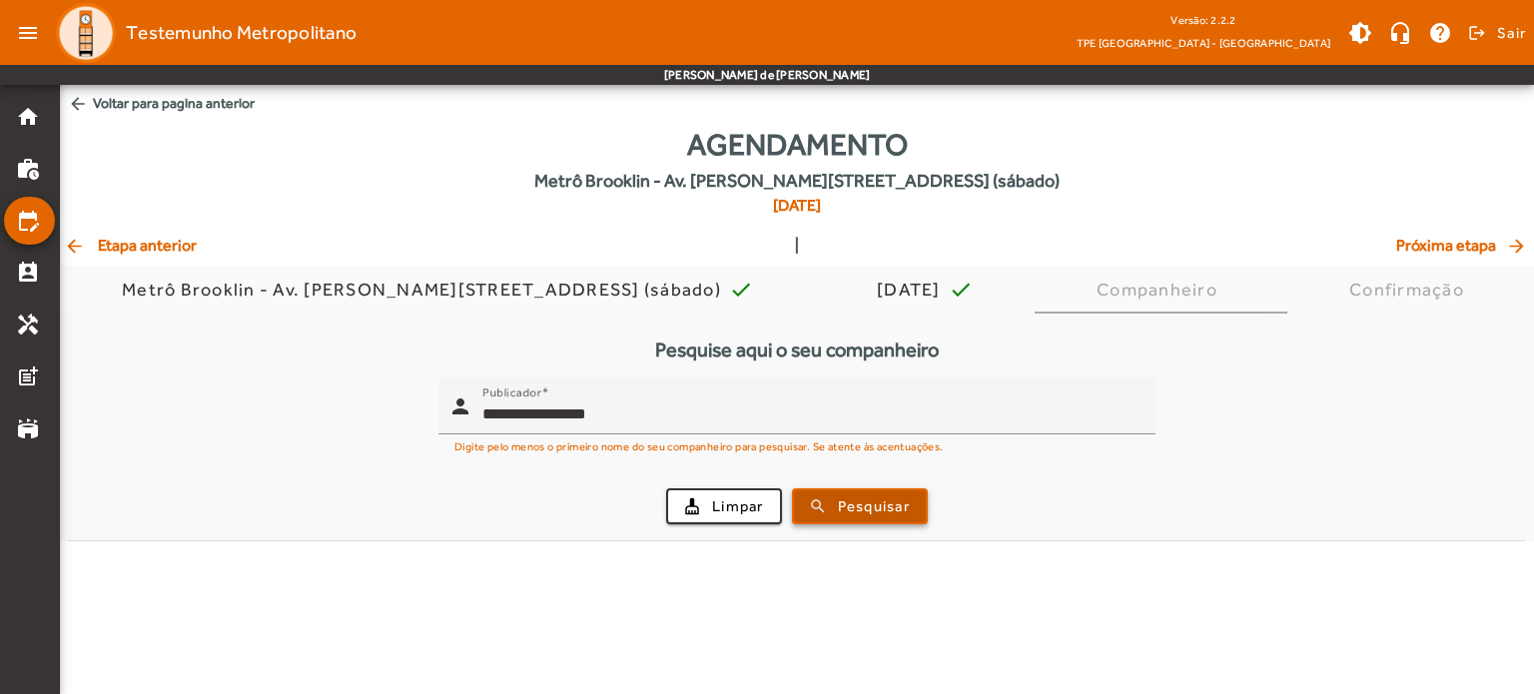
click at [902, 512] on span "Pesquisar" at bounding box center [874, 506] width 72 height 23
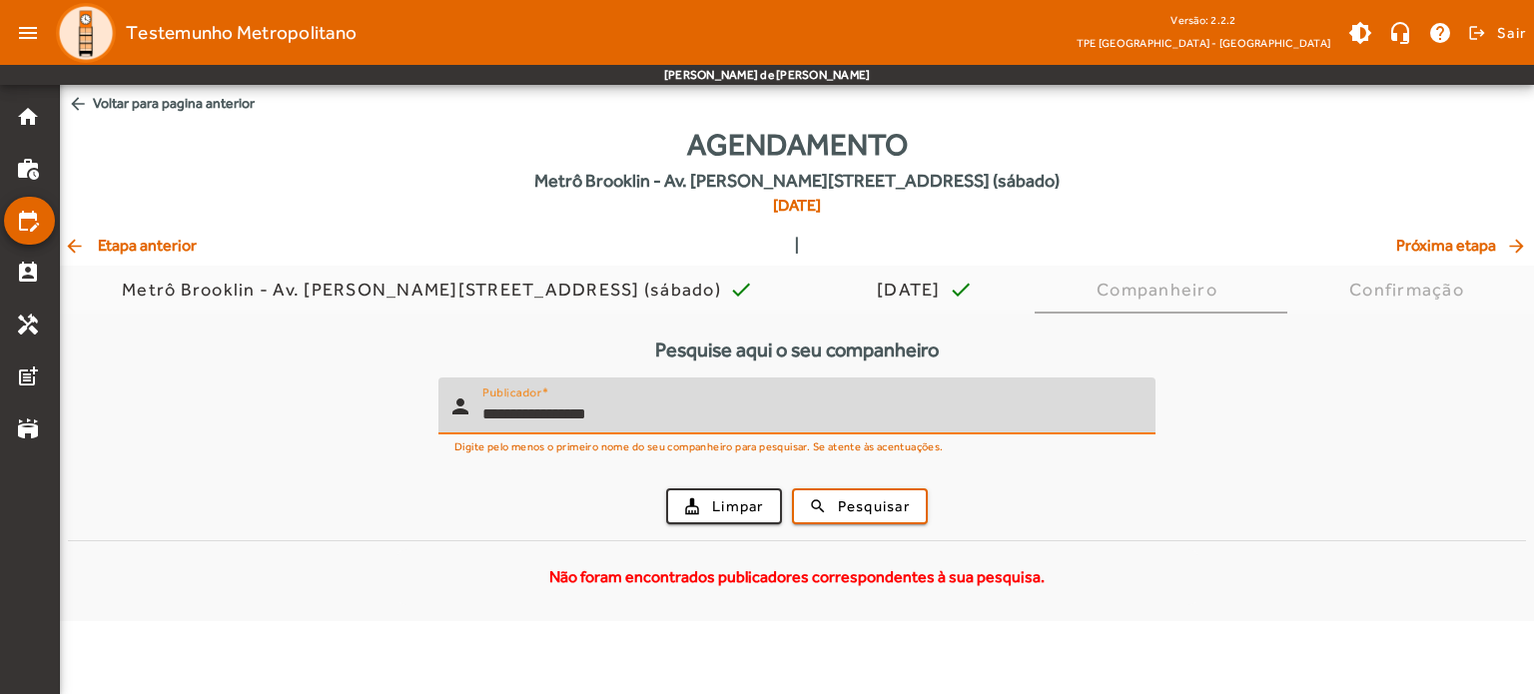
click at [529, 407] on input "**********" at bounding box center [810, 415] width 657 height 24
type input "**********"
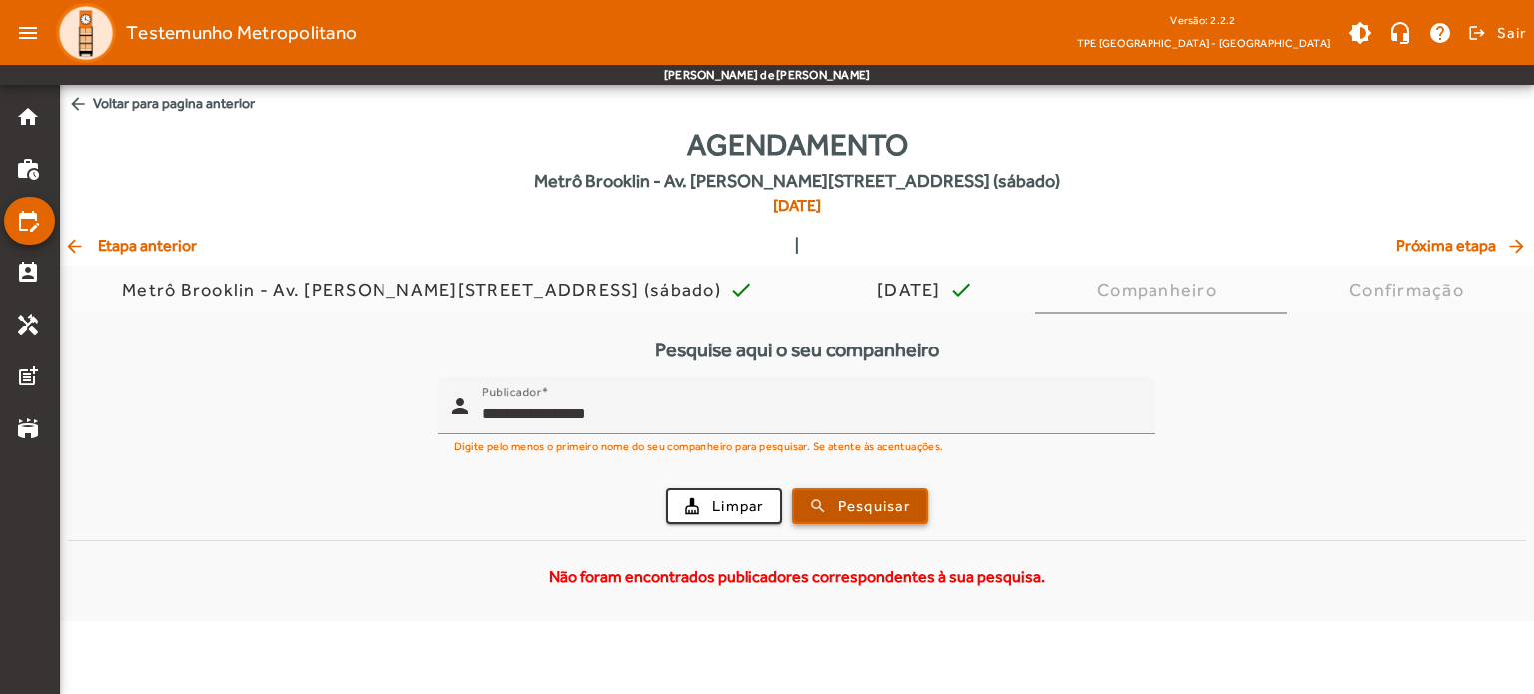
click at [877, 510] on span "Pesquisar" at bounding box center [874, 506] width 72 height 23
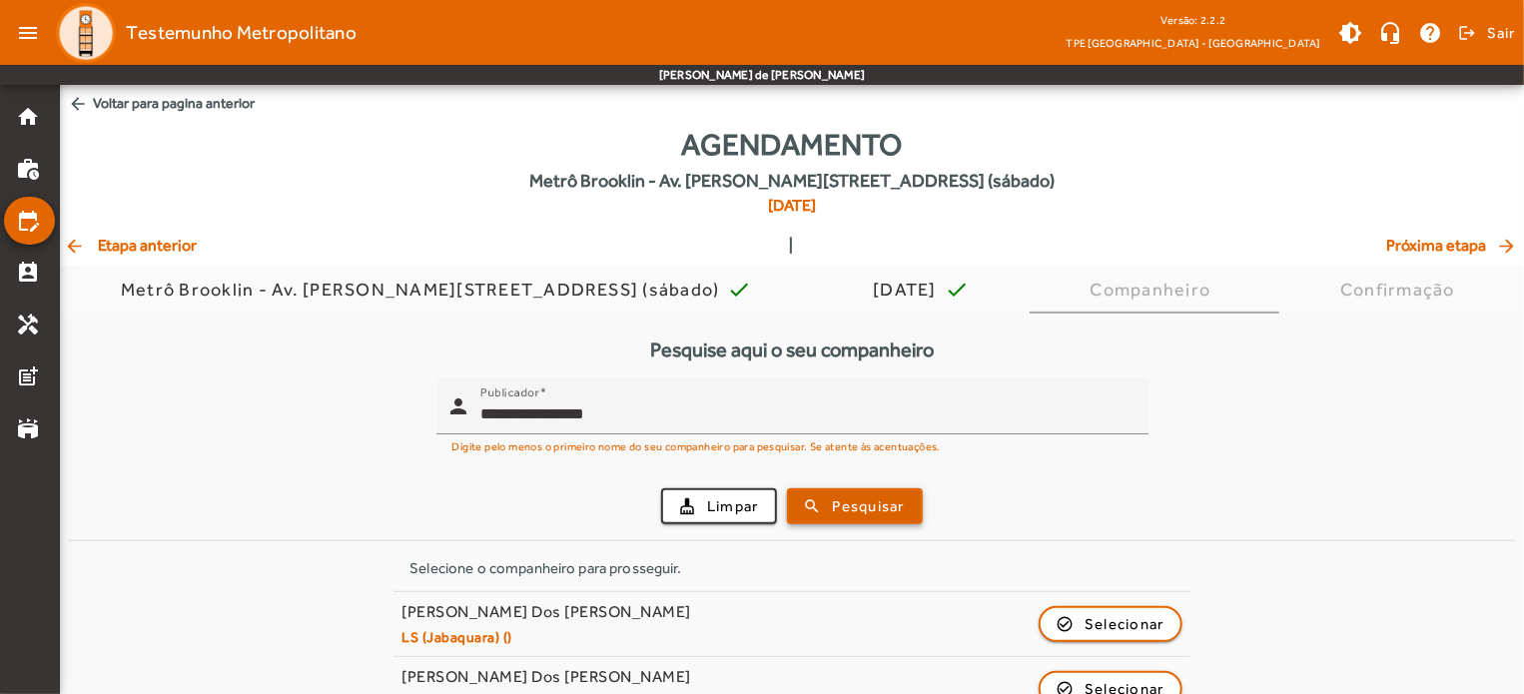
scroll to position [42, 0]
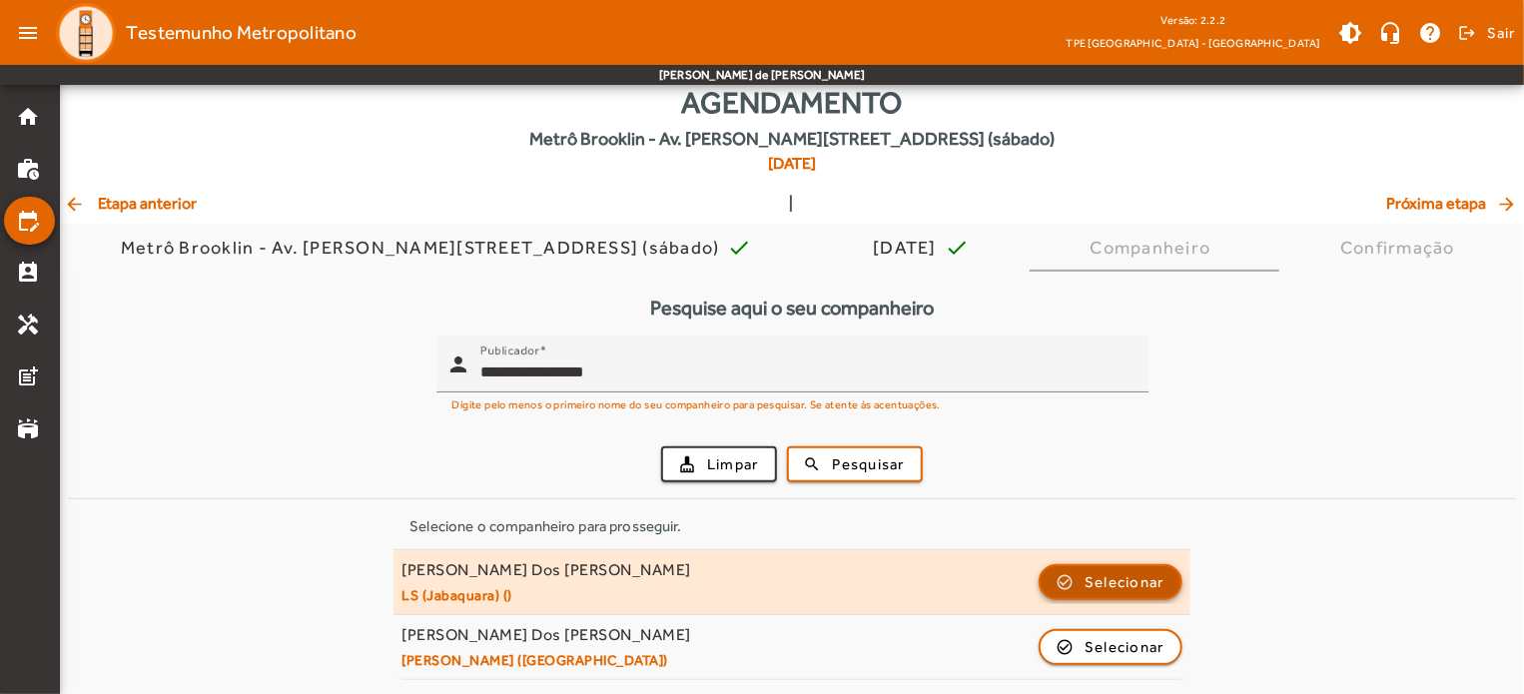
click at [1073, 574] on span "button" at bounding box center [1111, 582] width 140 height 48
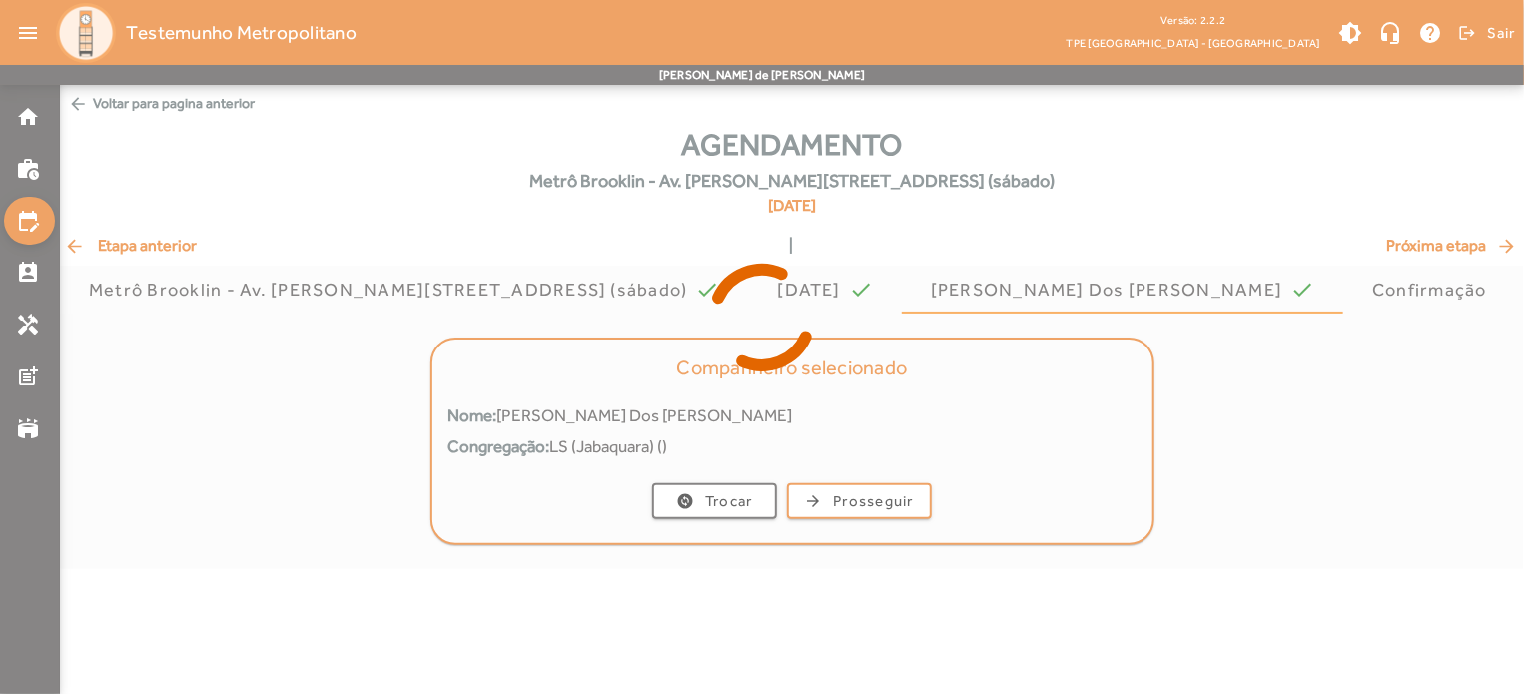
scroll to position [0, 0]
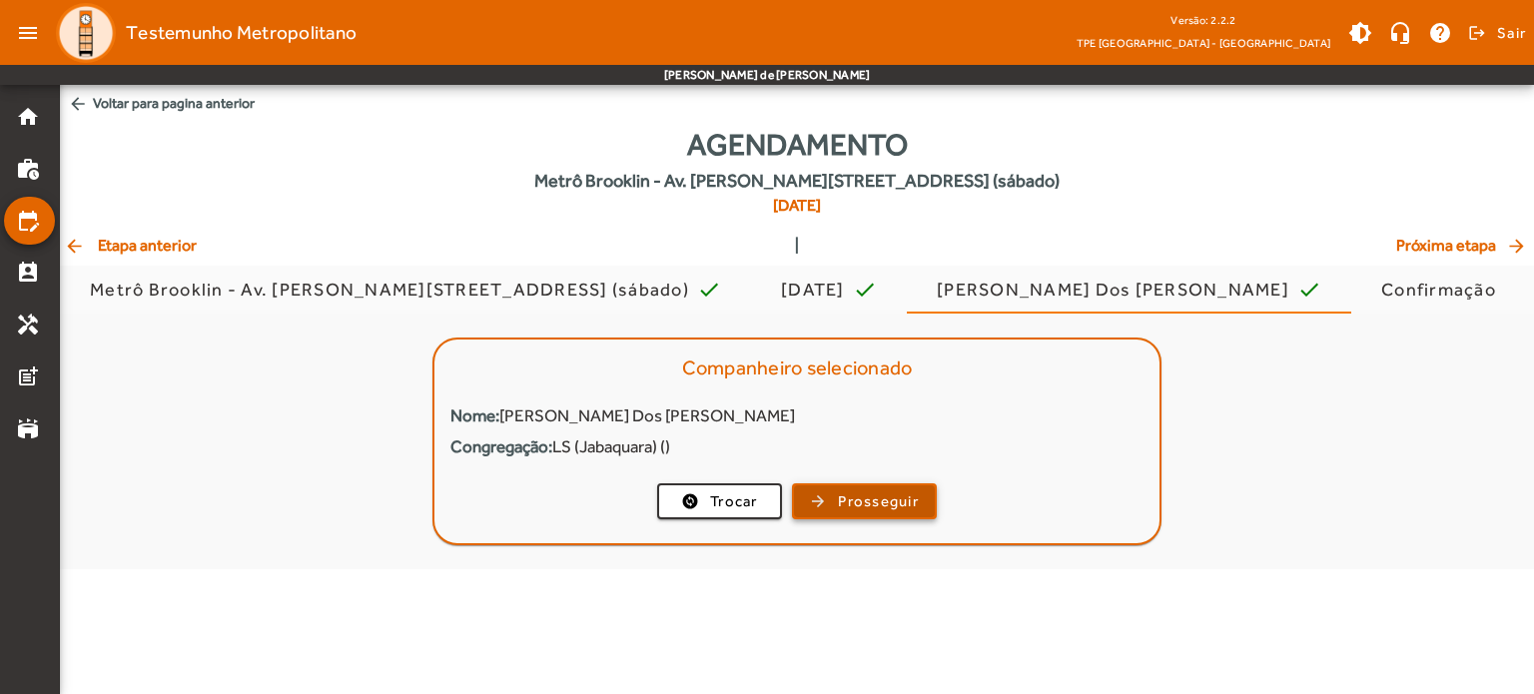
click at [835, 494] on span "button" at bounding box center [864, 501] width 141 height 48
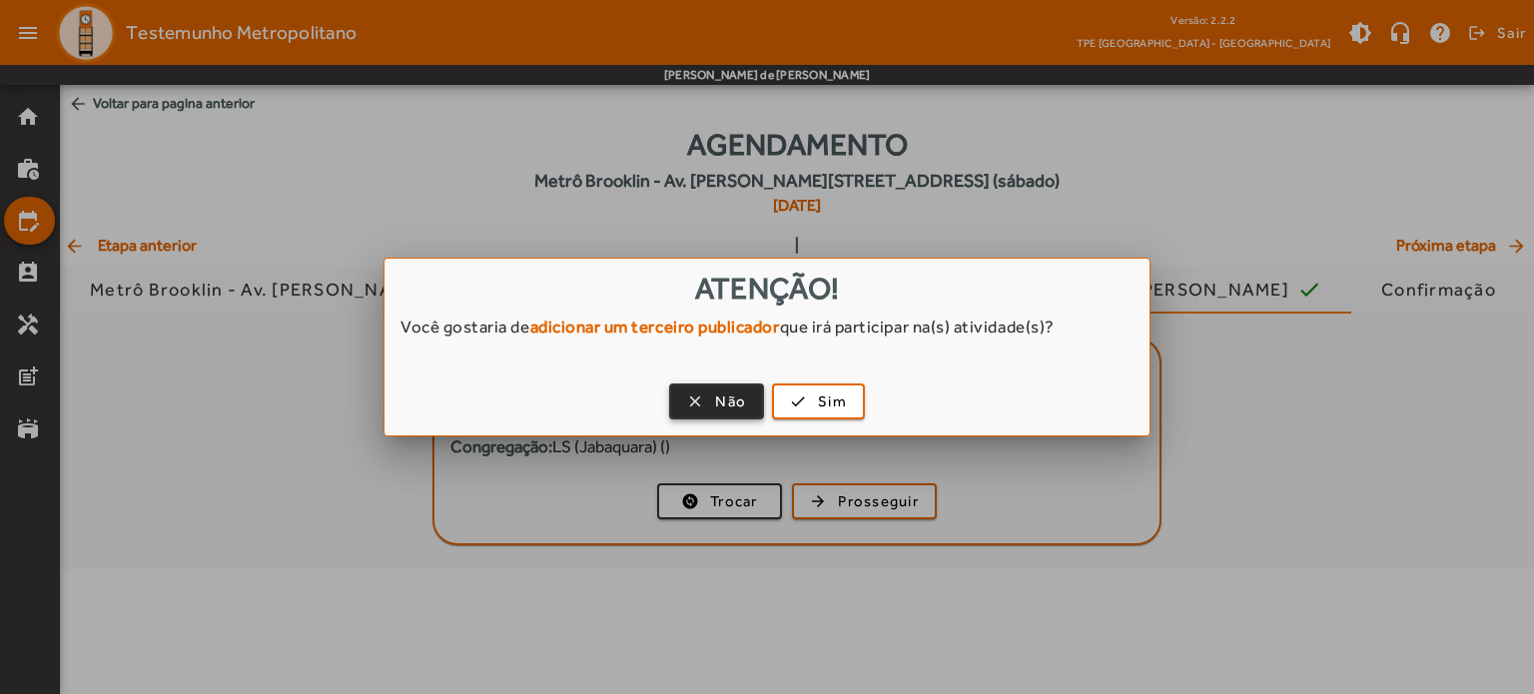
click at [705, 396] on span "button" at bounding box center [716, 402] width 91 height 48
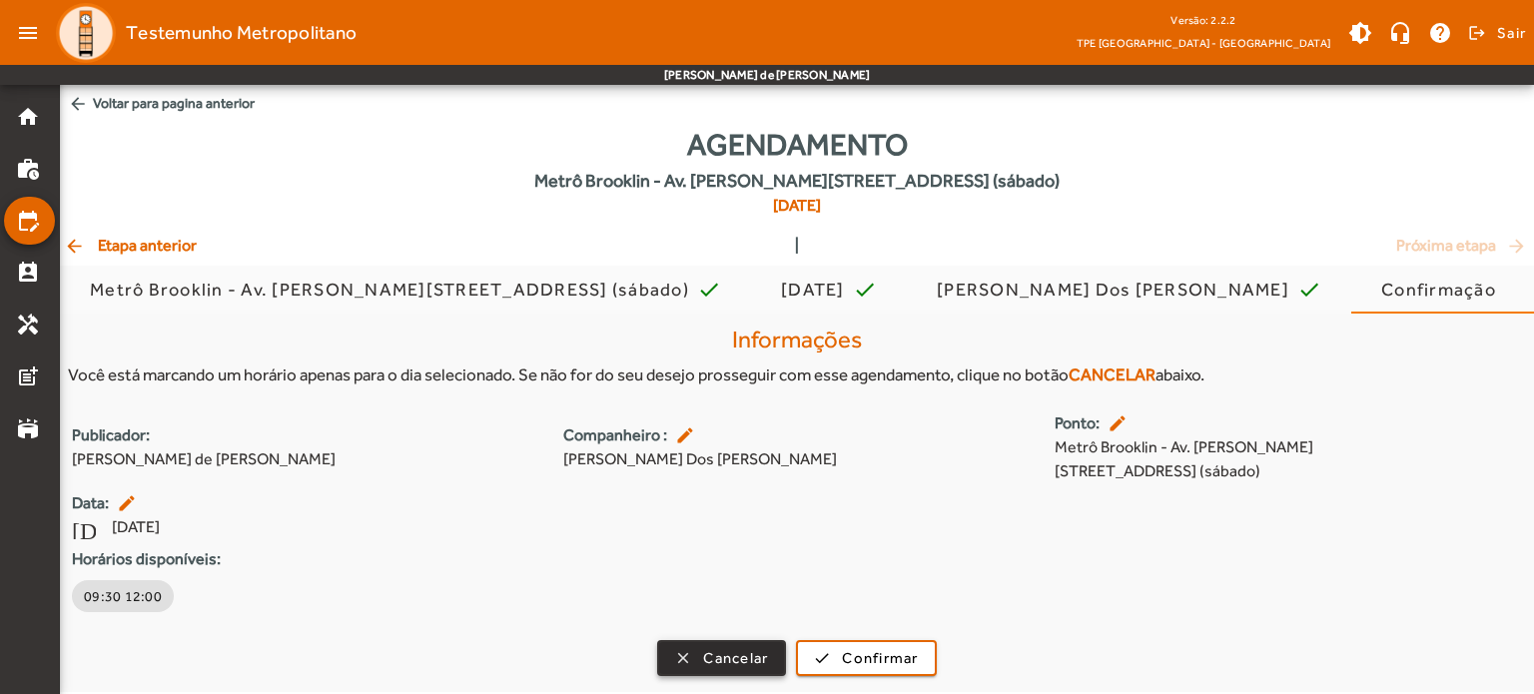
click at [722, 654] on span "Cancelar" at bounding box center [735, 658] width 65 height 23
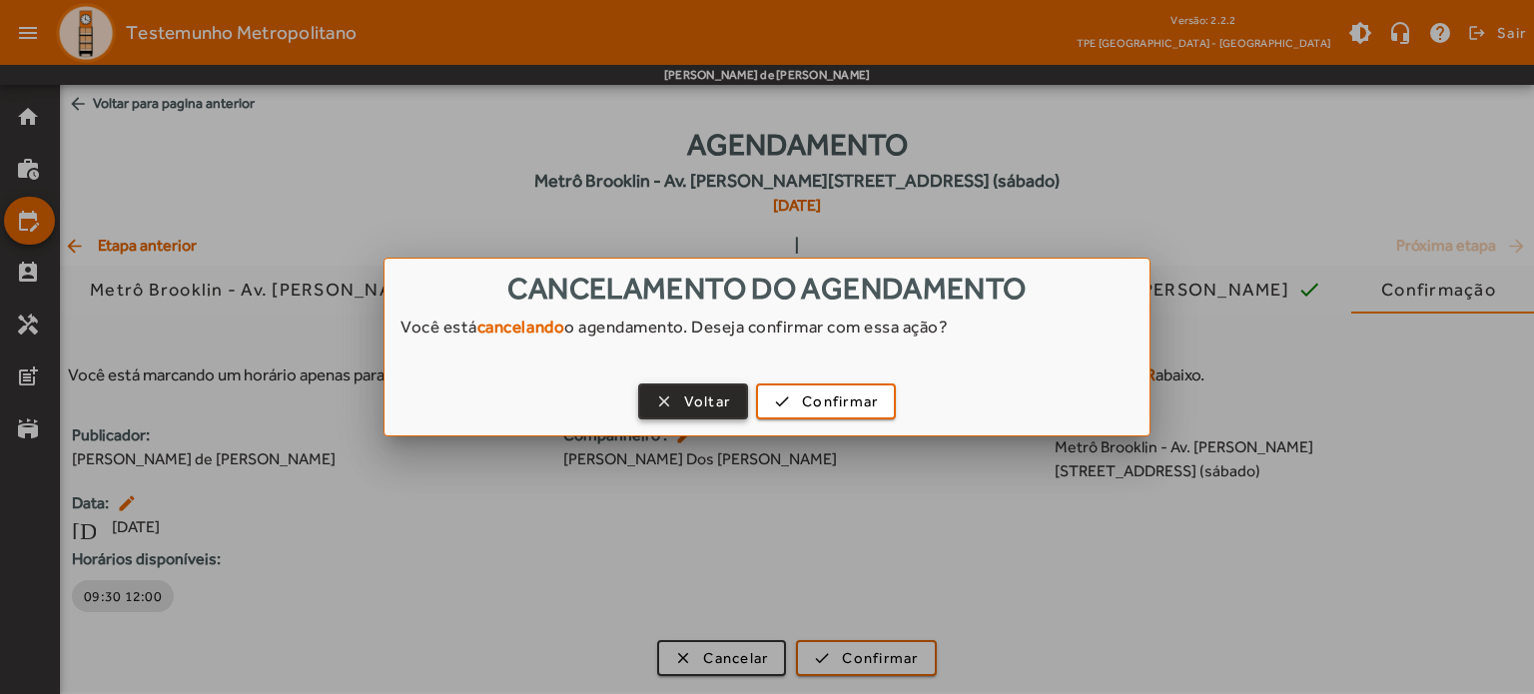
click at [719, 410] on span "Voltar" at bounding box center [707, 402] width 47 height 23
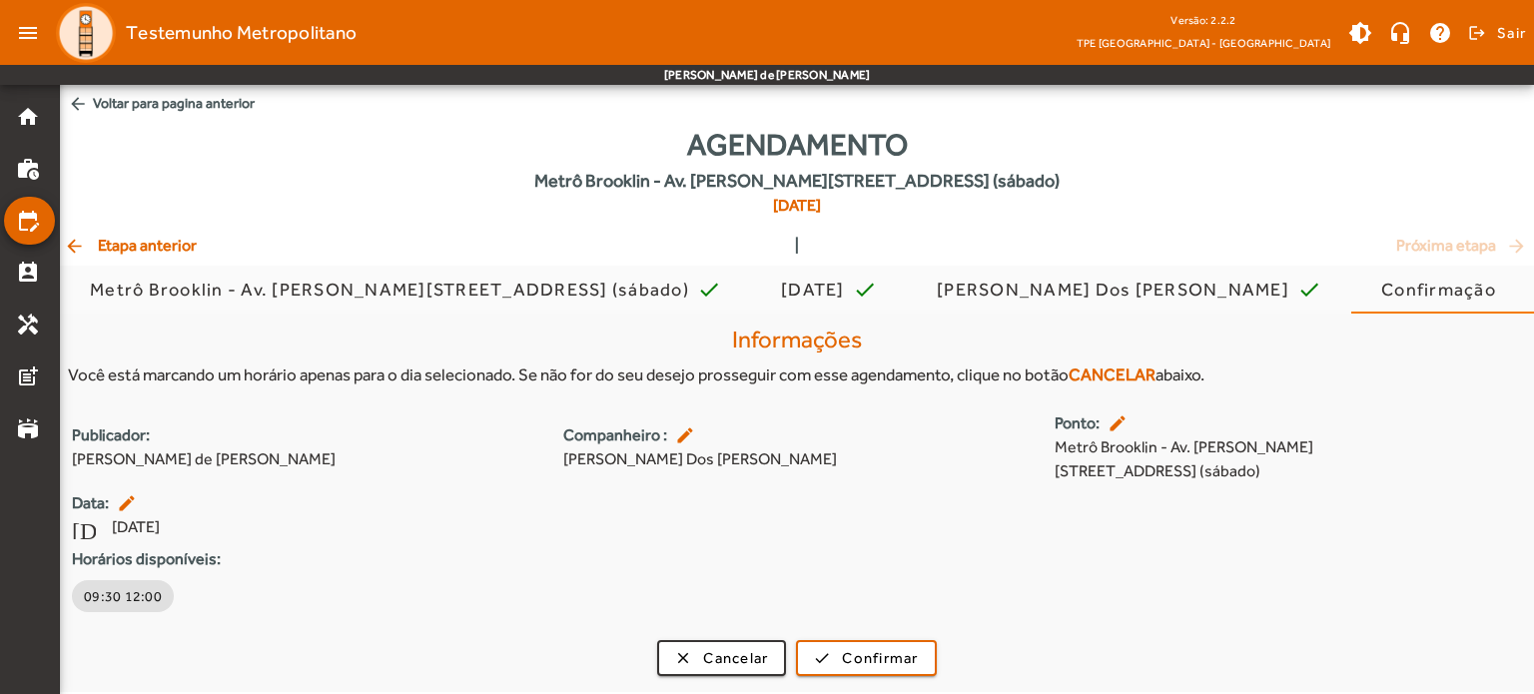
click at [116, 247] on span "arrow_back Etapa anterior" at bounding box center [130, 246] width 133 height 24
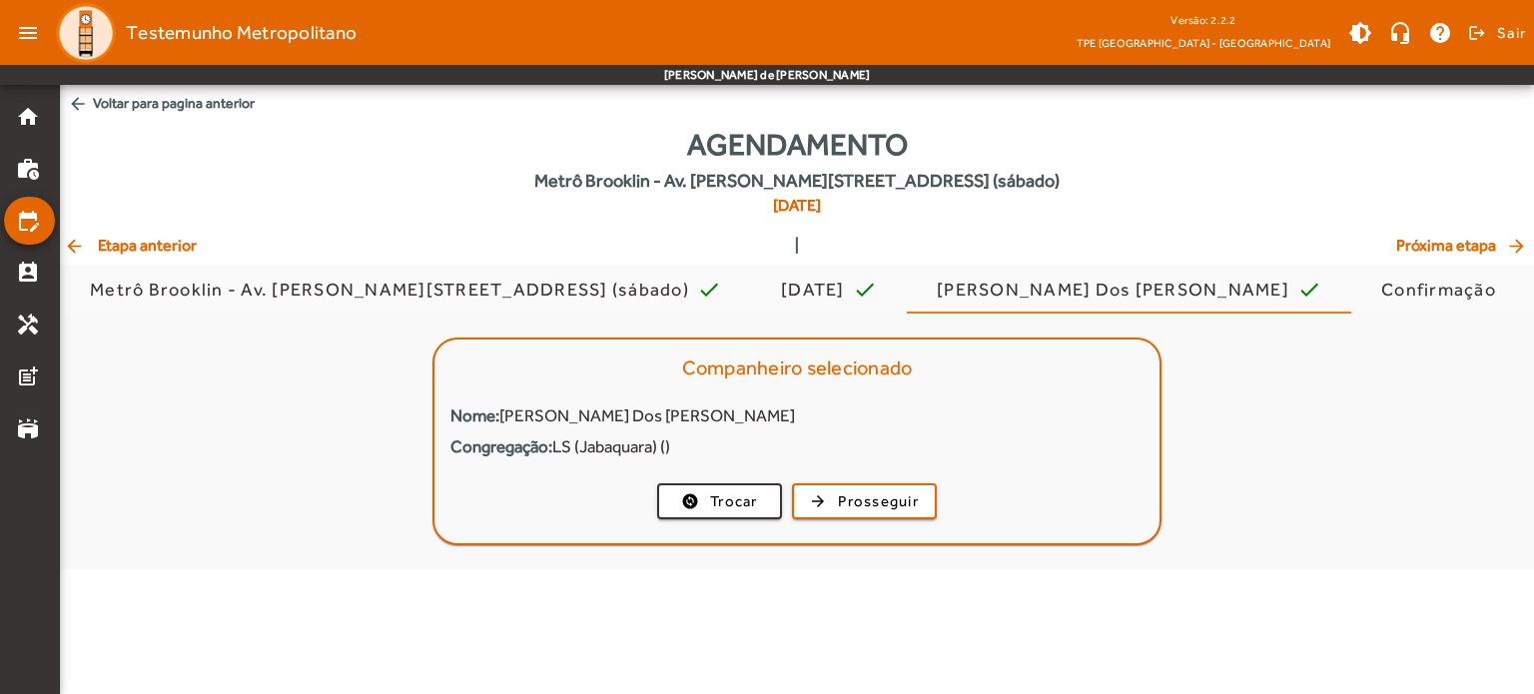
click at [116, 247] on span "arrow_back Etapa anterior" at bounding box center [130, 246] width 133 height 24
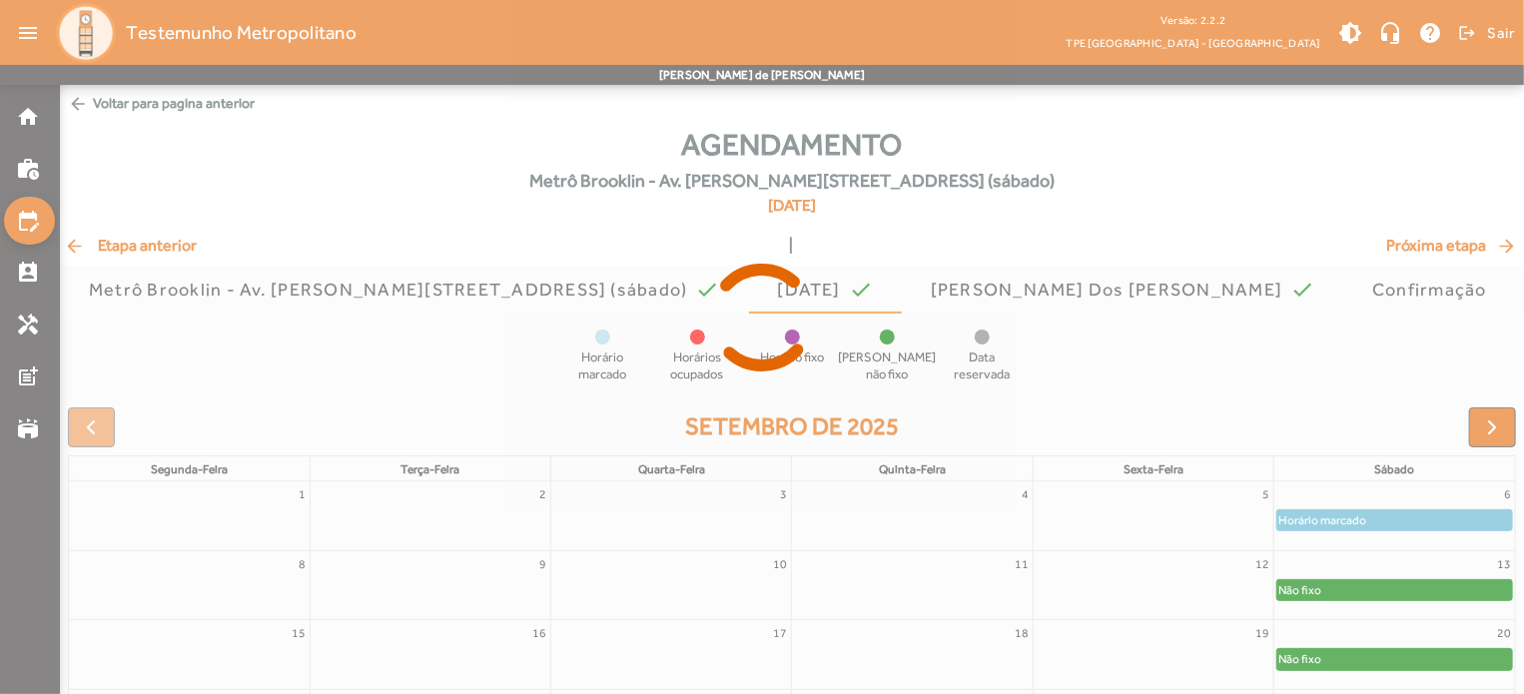
click at [116, 247] on icon at bounding box center [762, 318] width 1524 height 150
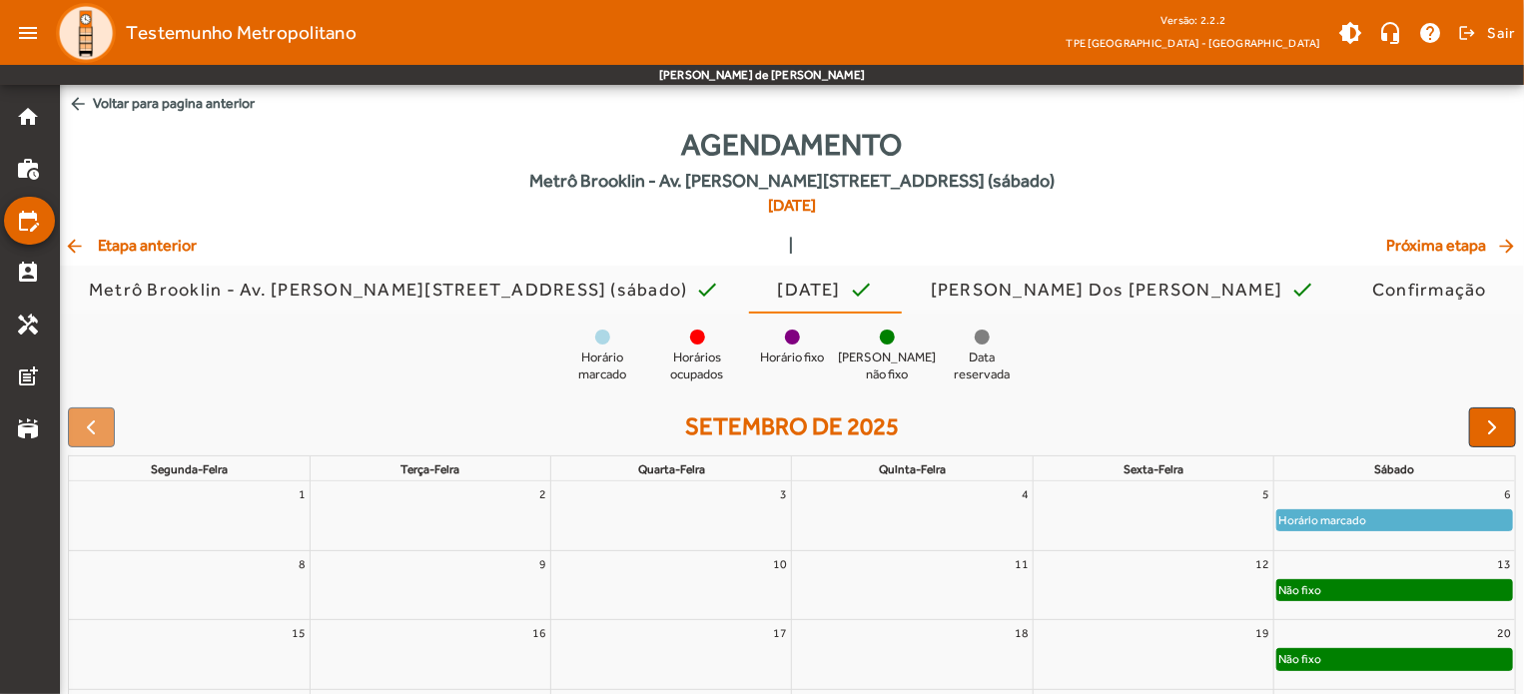
click at [116, 247] on span "arrow_back Etapa anterior" at bounding box center [130, 246] width 133 height 24
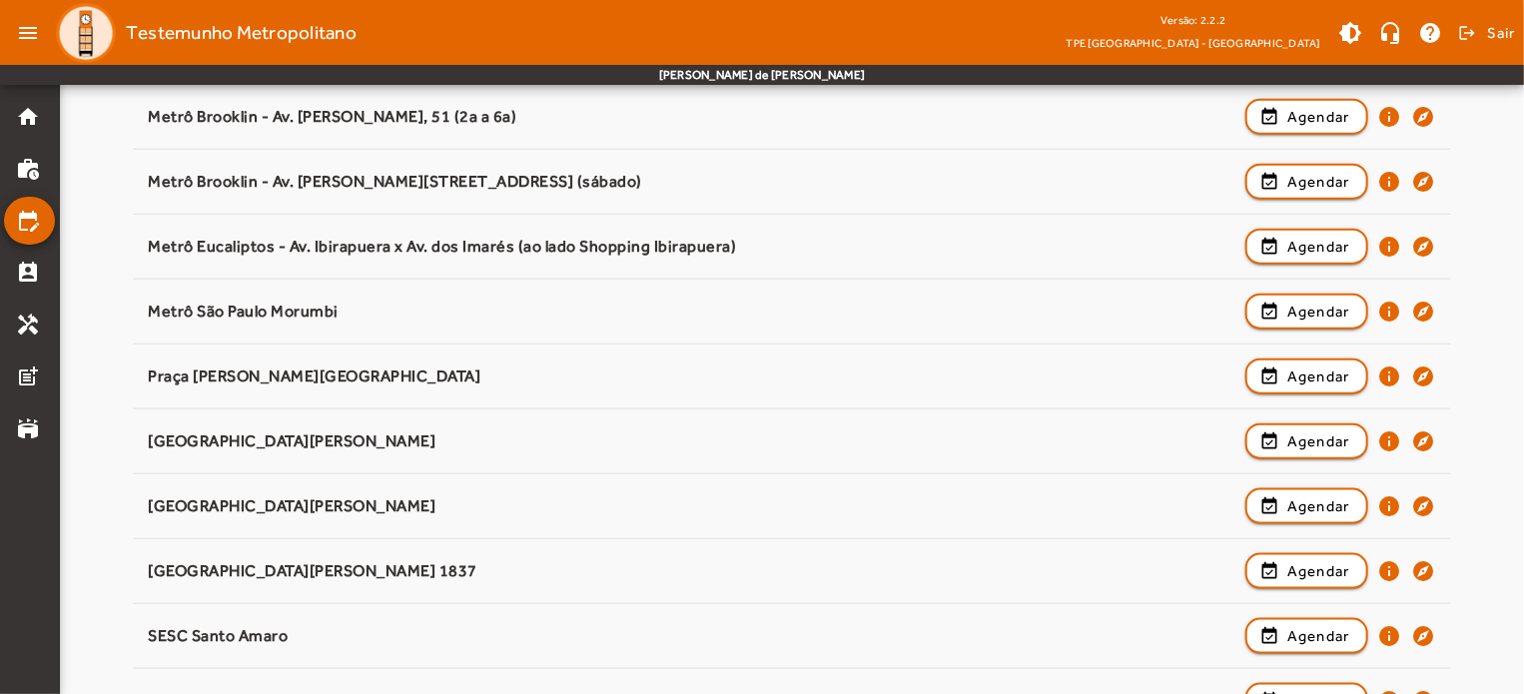
scroll to position [986, 0]
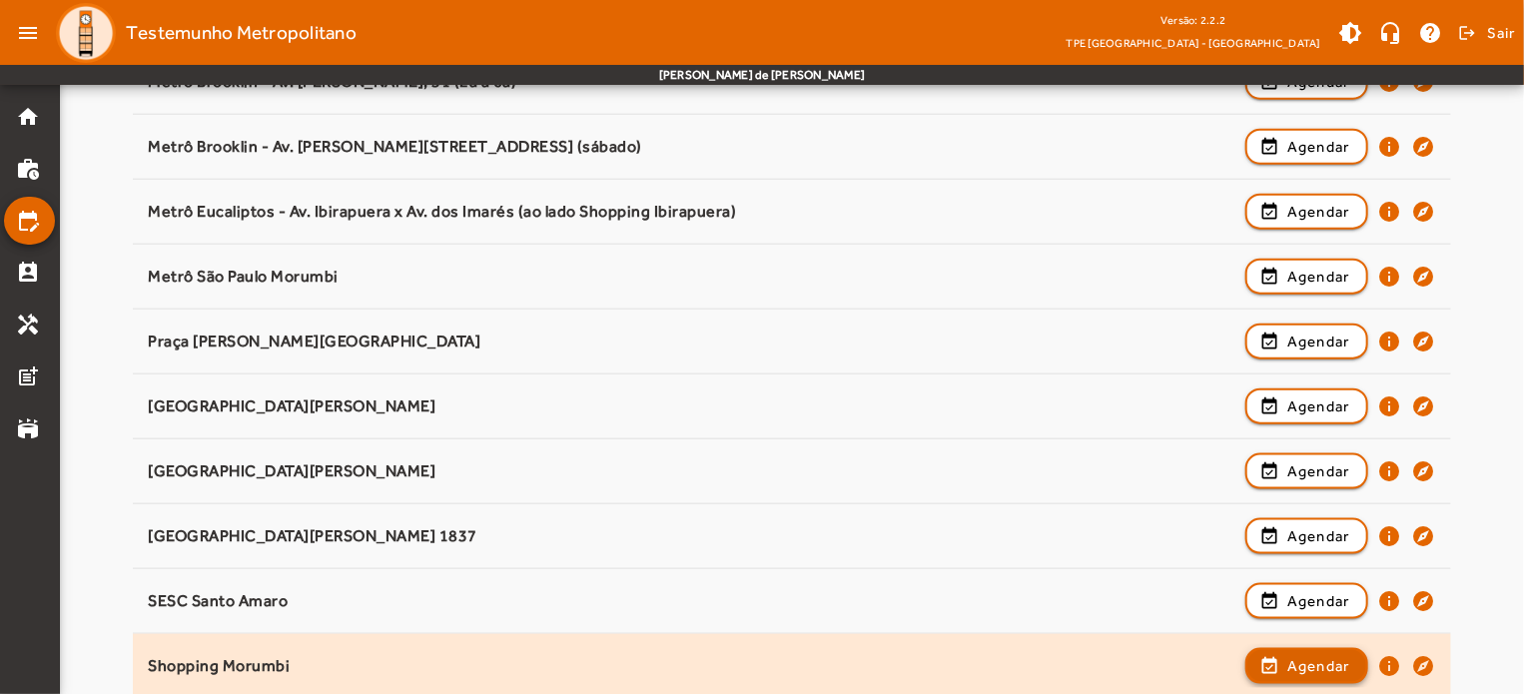
click at [1289, 673] on span "Agendar" at bounding box center [1319, 666] width 63 height 24
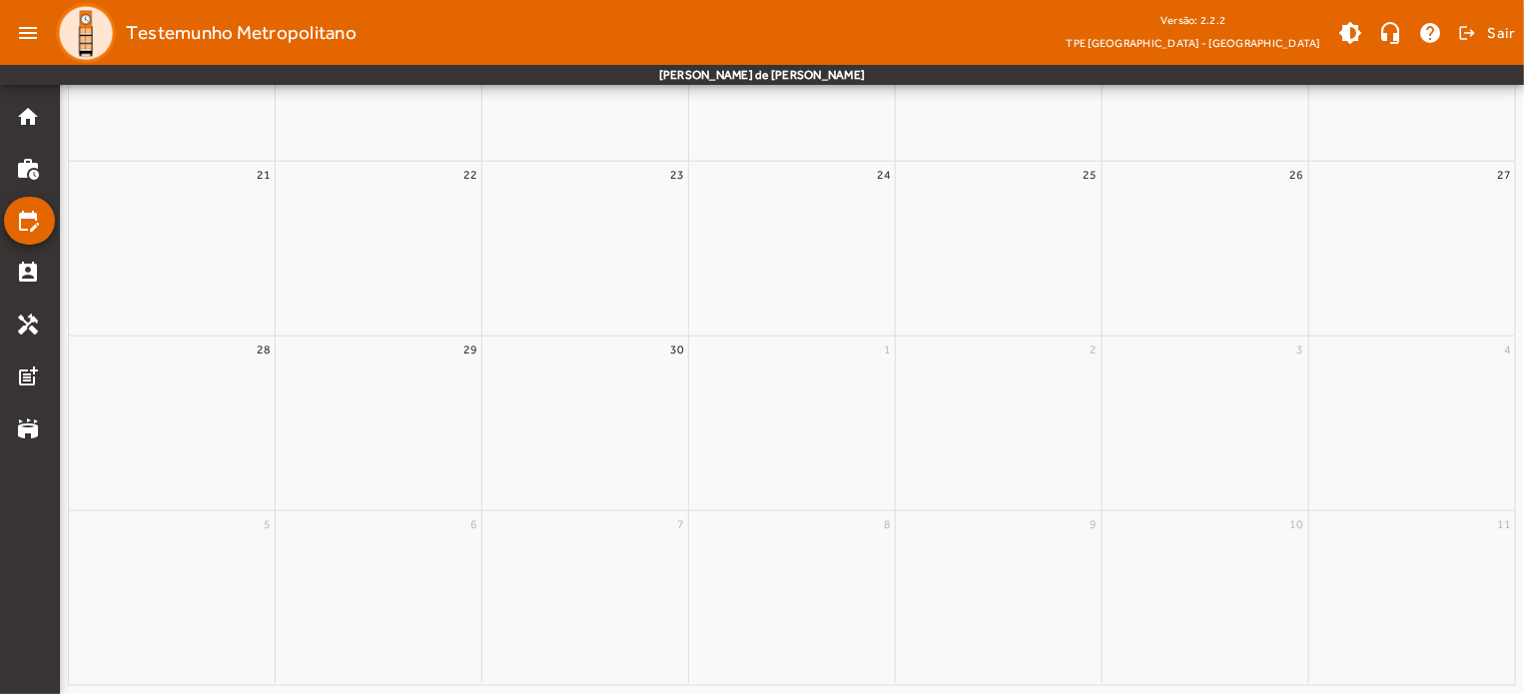
scroll to position [0, 0]
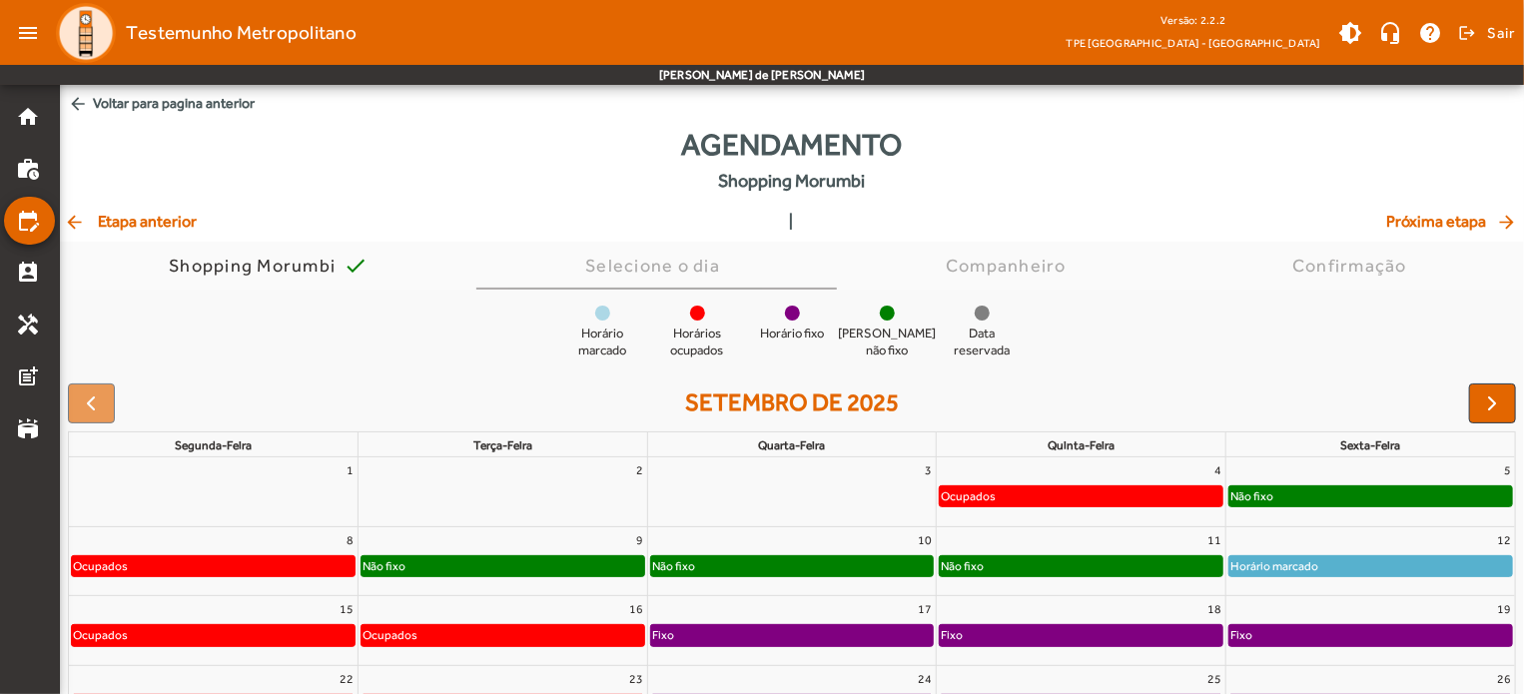
click at [80, 227] on mat-icon "arrow_back" at bounding box center [76, 222] width 24 height 20
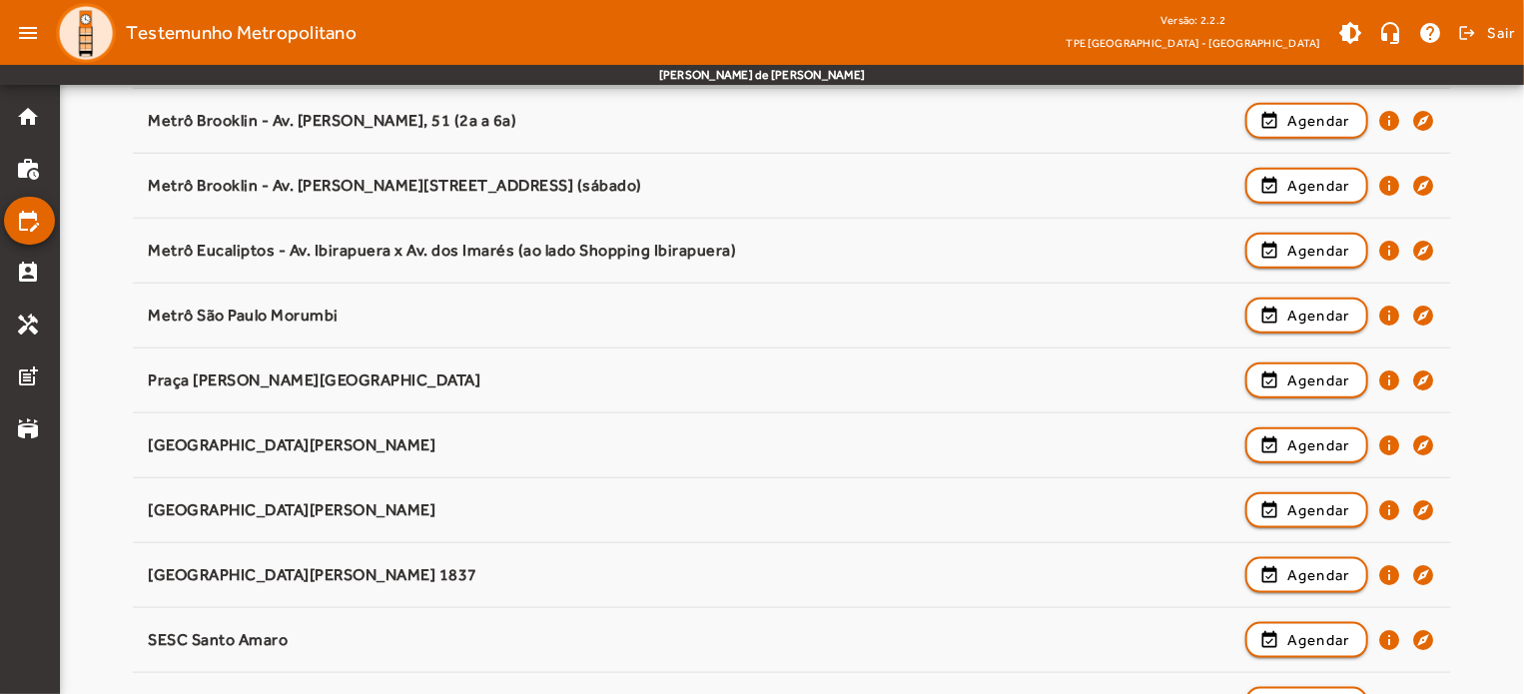
scroll to position [962, 0]
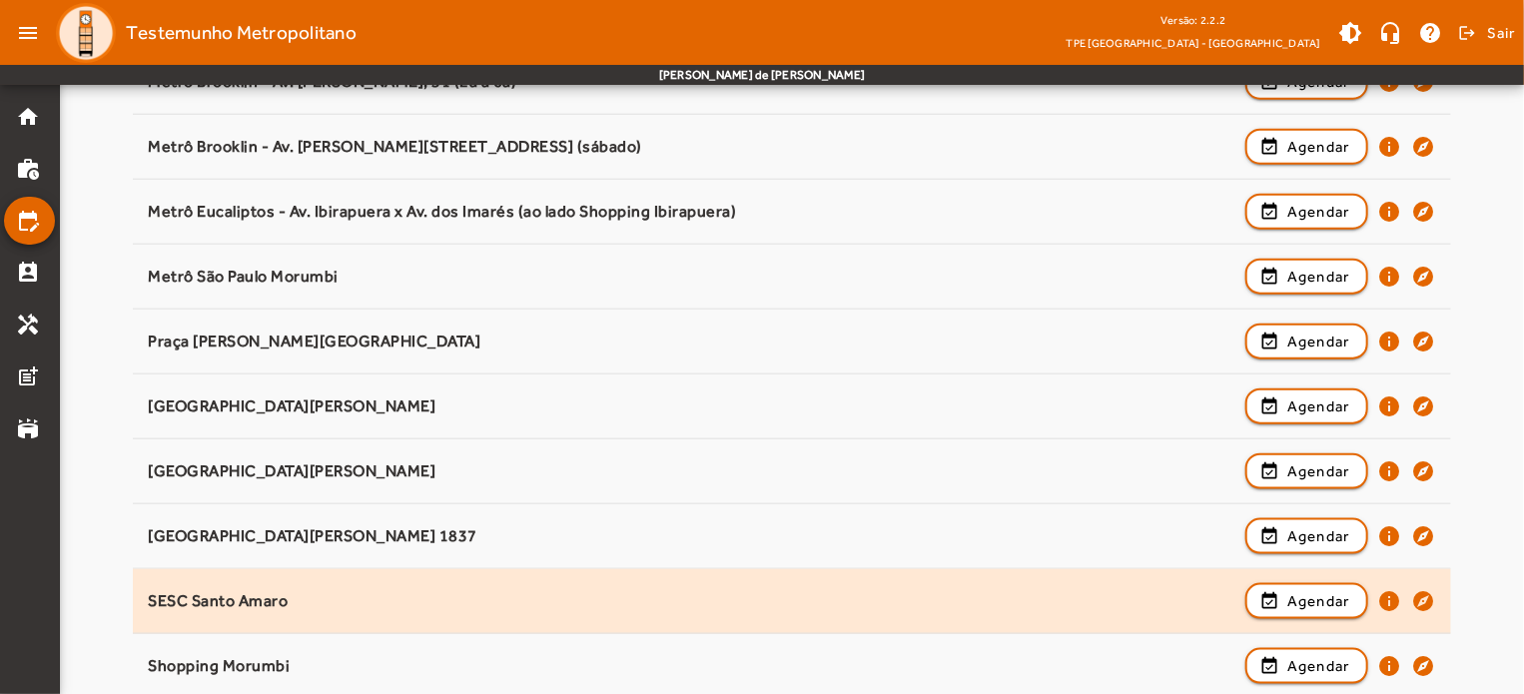
click at [335, 591] on div "SESC Santo Amaro" at bounding box center [692, 601] width 1088 height 21
click at [1285, 590] on span "button" at bounding box center [1307, 601] width 119 height 48
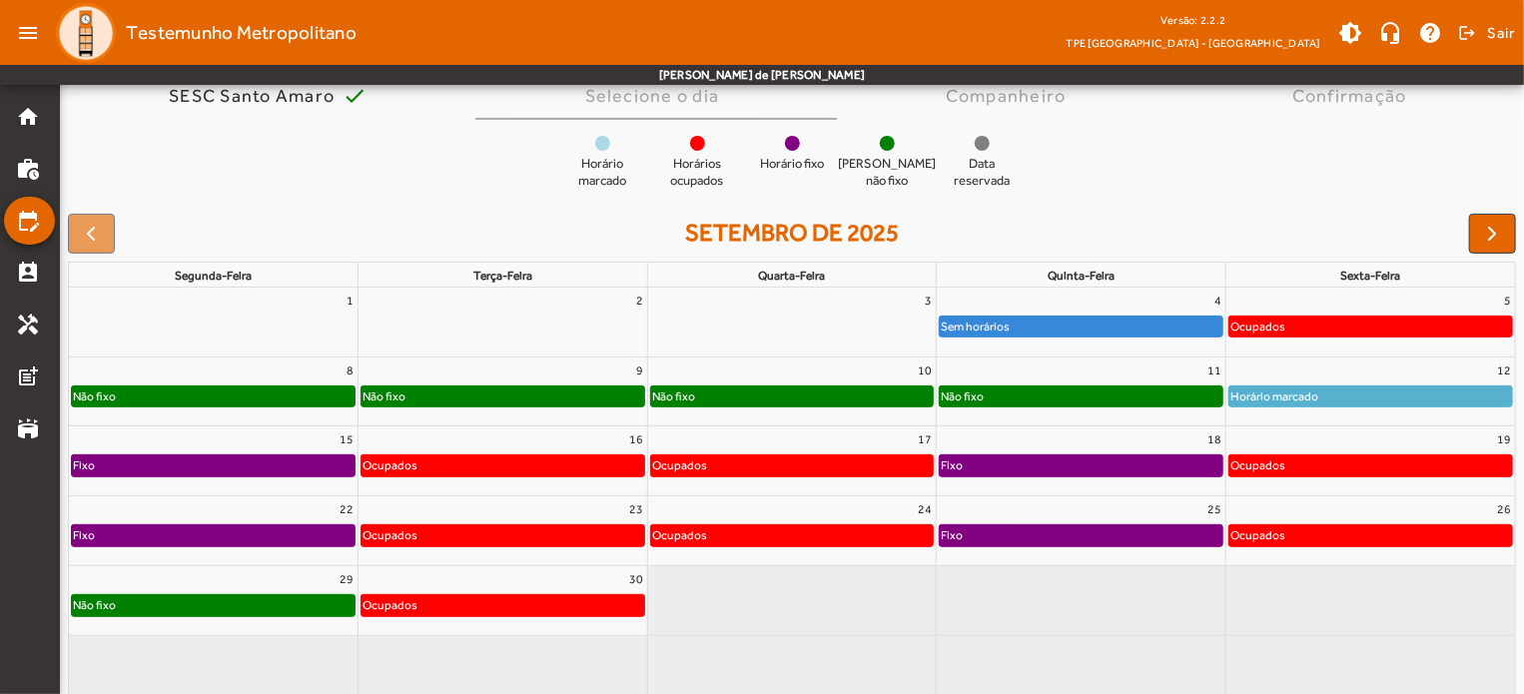
scroll to position [168, 0]
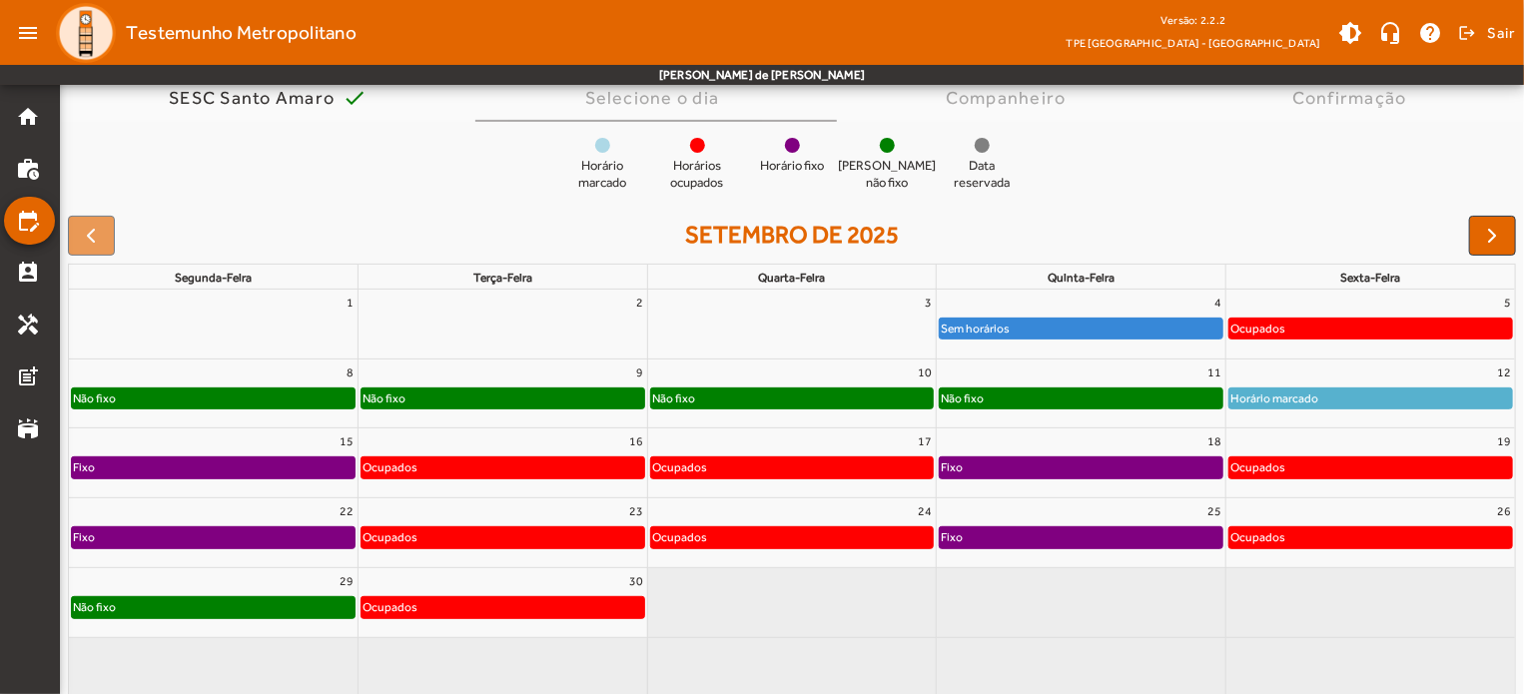
click at [92, 228] on div at bounding box center [91, 236] width 47 height 40
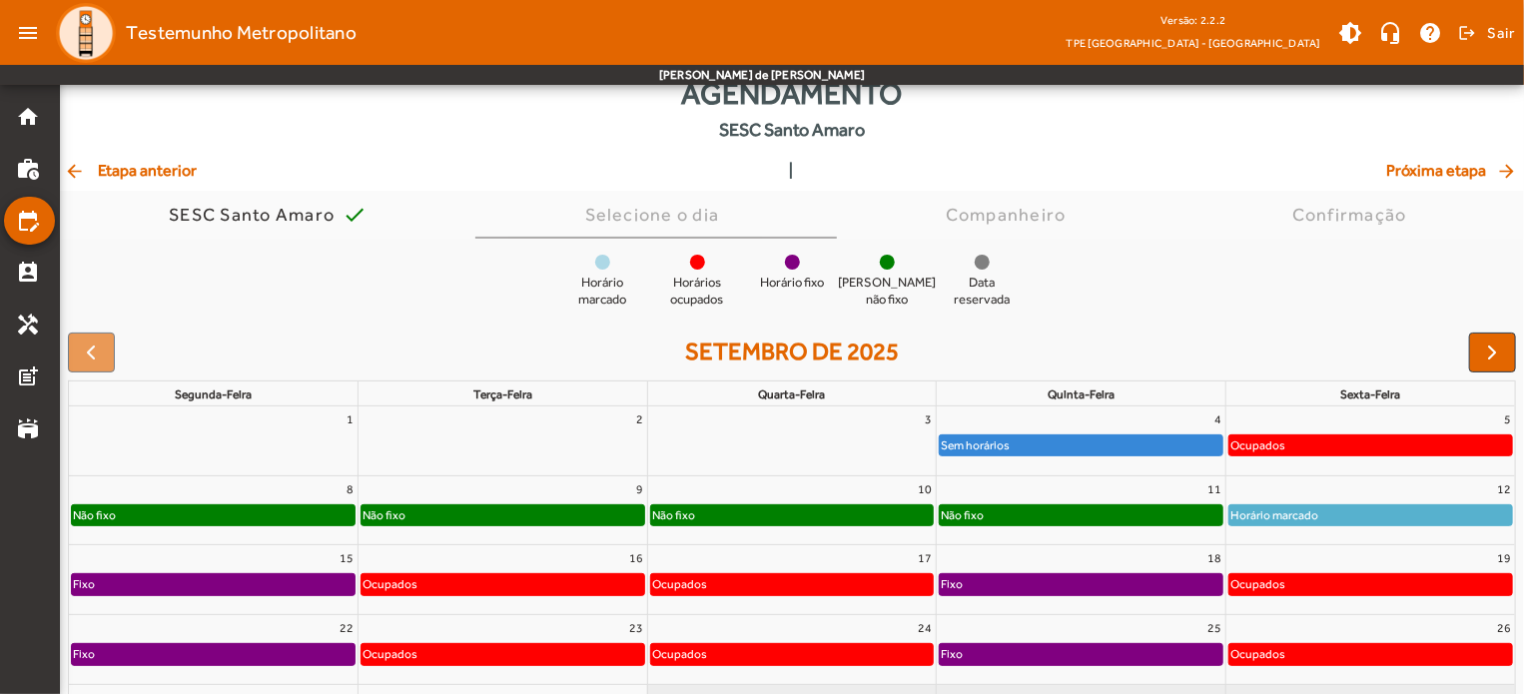
scroll to position [12, 0]
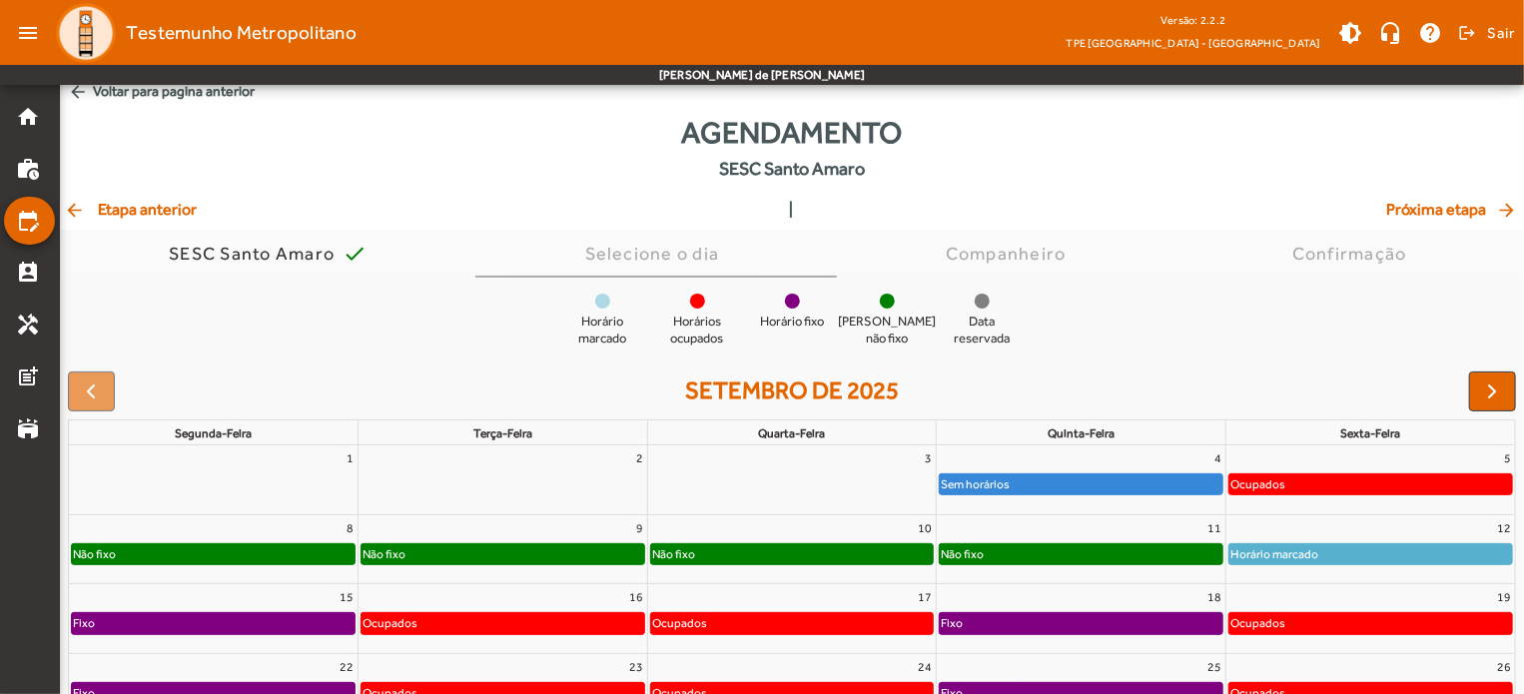
click at [88, 215] on span "arrow_back Etapa anterior" at bounding box center [130, 210] width 133 height 24
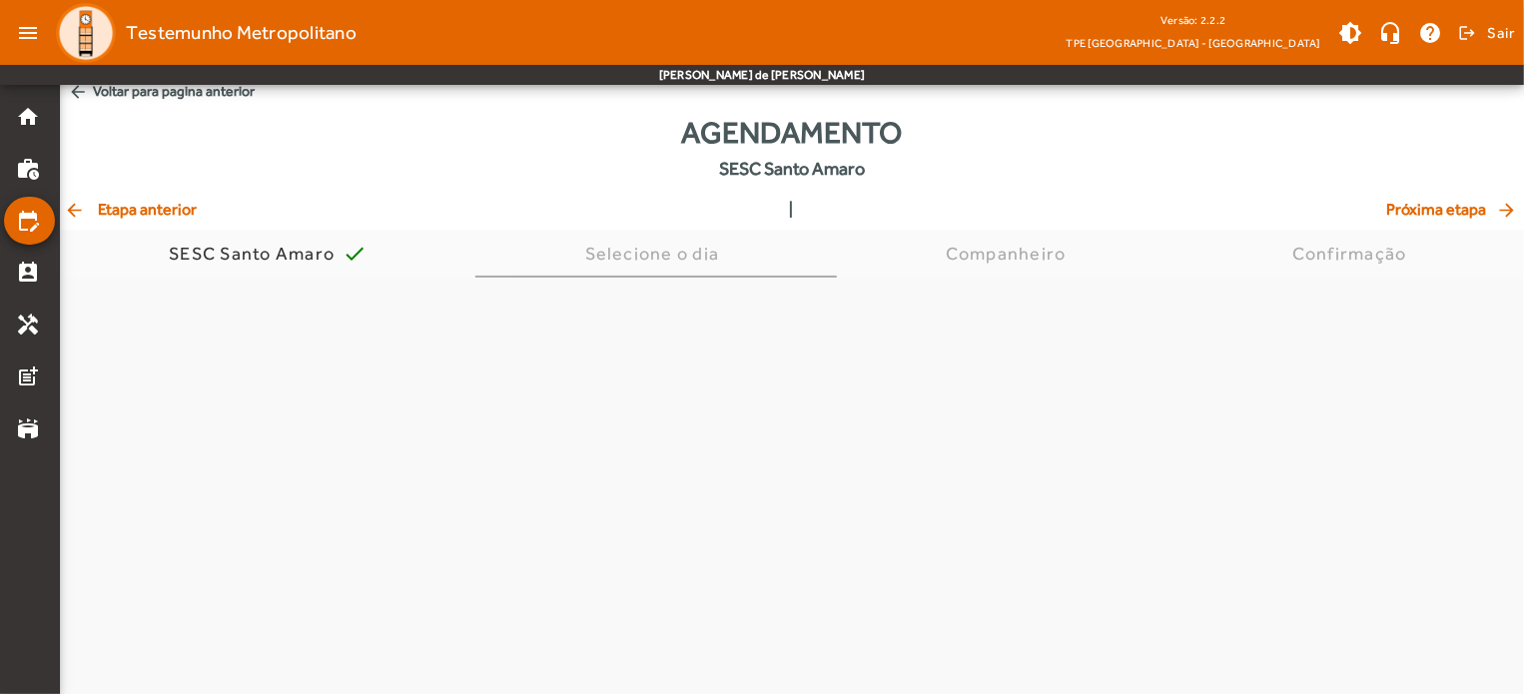
scroll to position [0, 0]
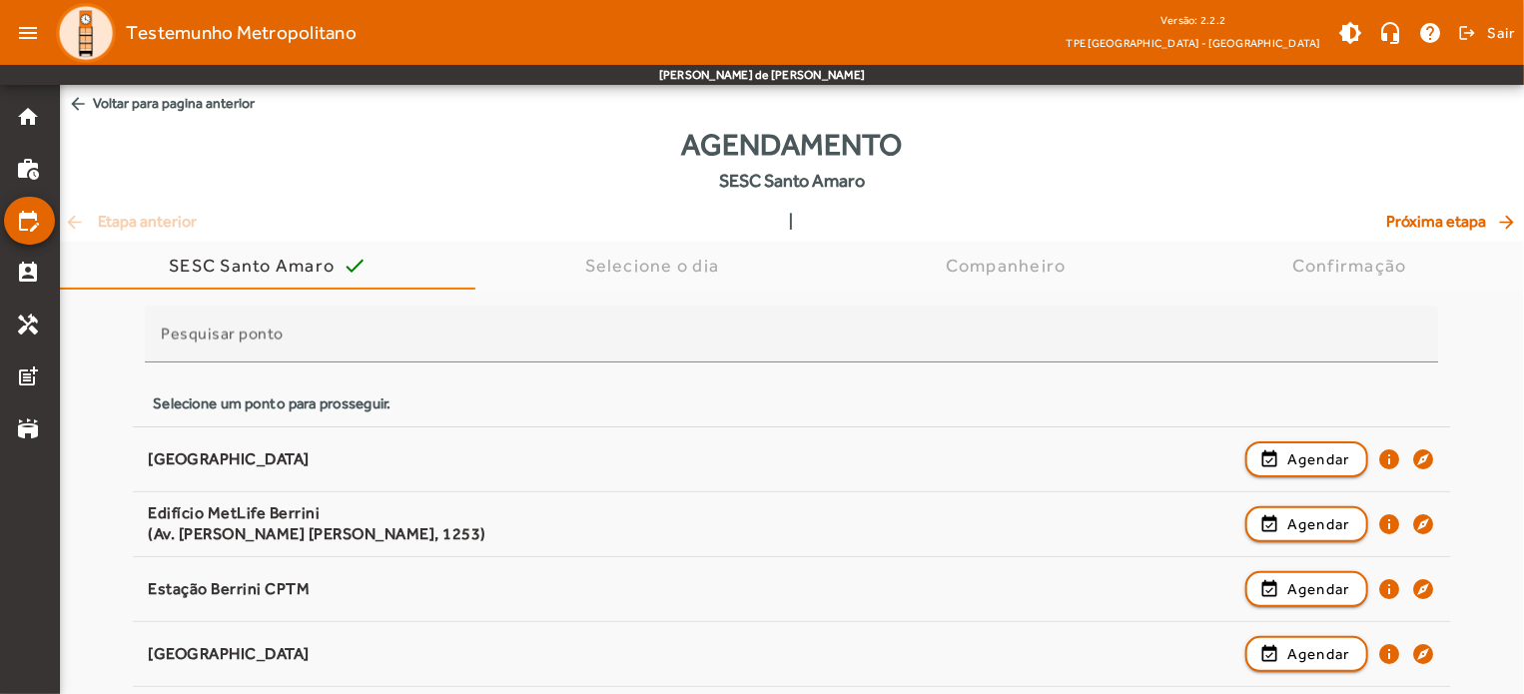
click at [88, 215] on div "arrow_back Etapa anterior | Próxima etapa arrow_forward" at bounding box center [792, 222] width 1456 height 24
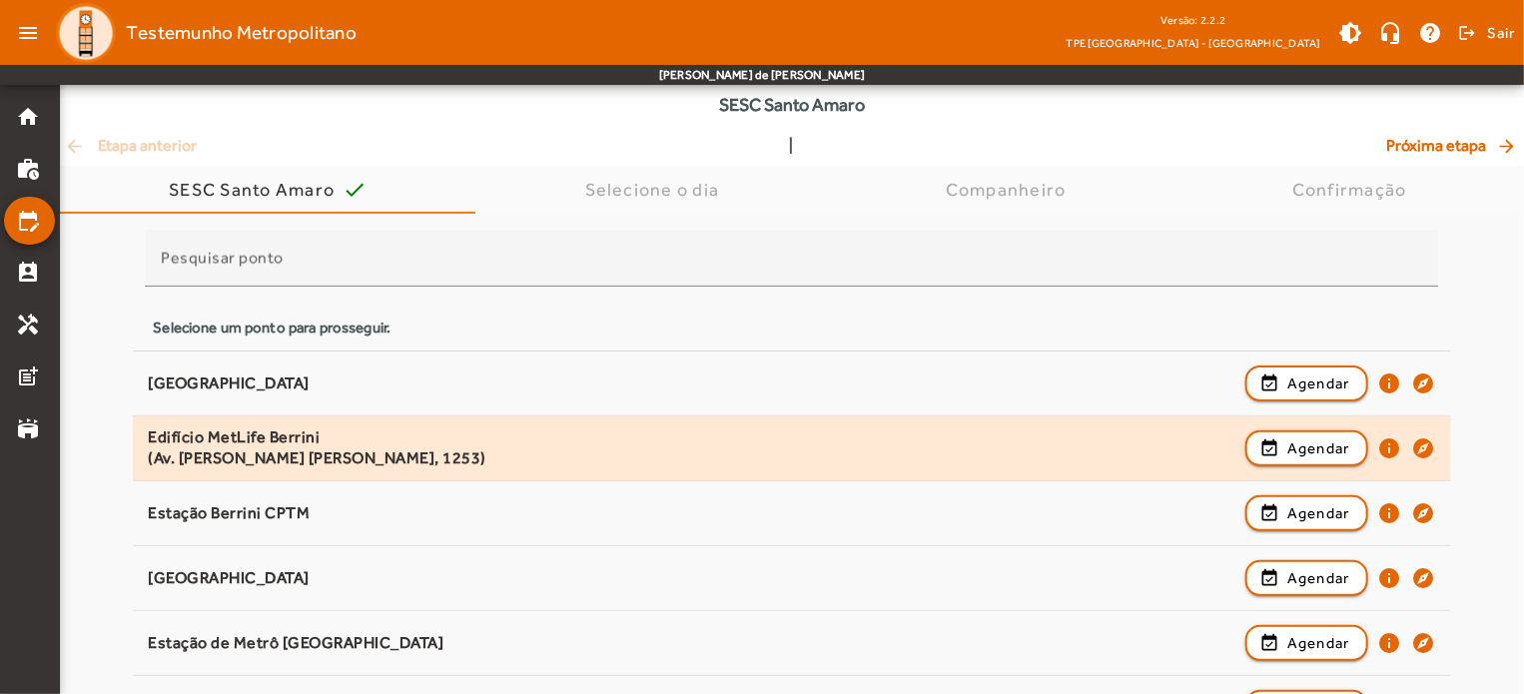
scroll to position [76, 0]
click at [1267, 452] on span "button" at bounding box center [1307, 449] width 119 height 48
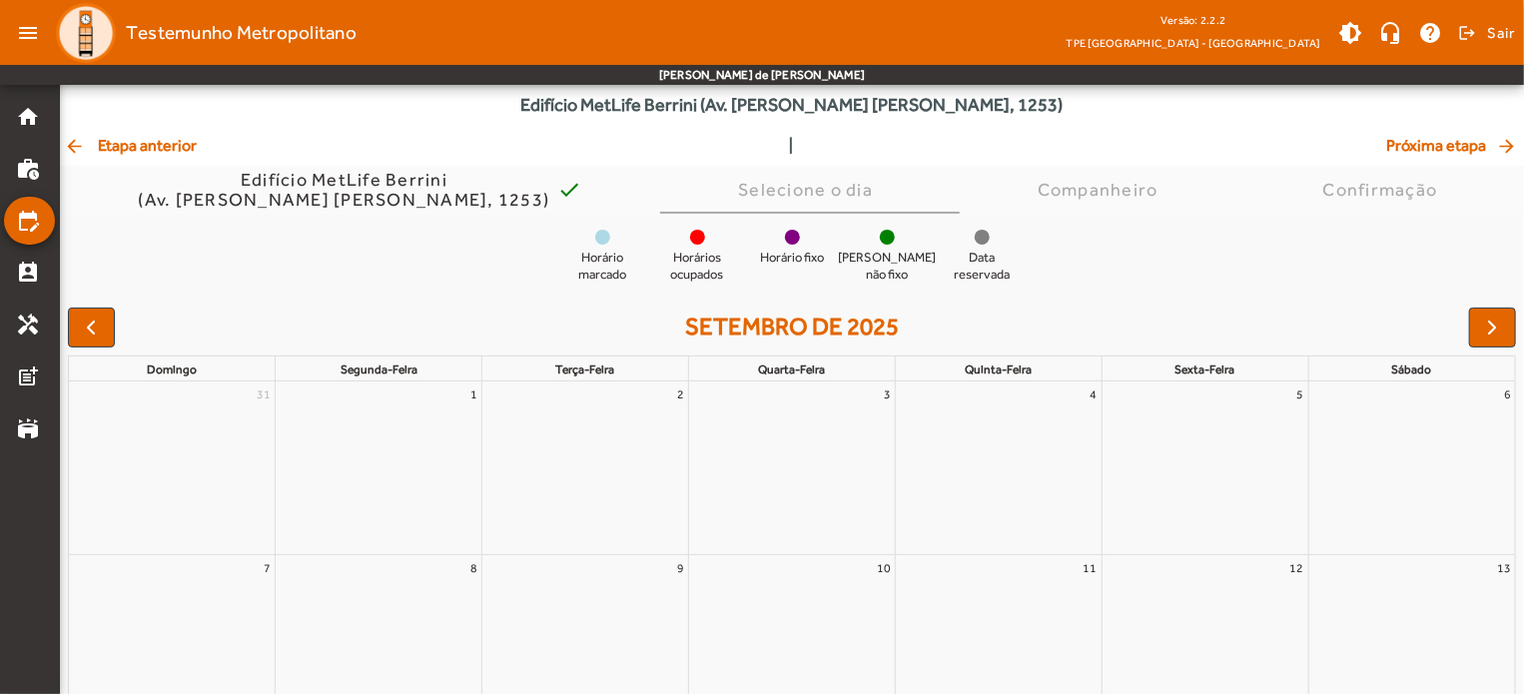
scroll to position [0, 0]
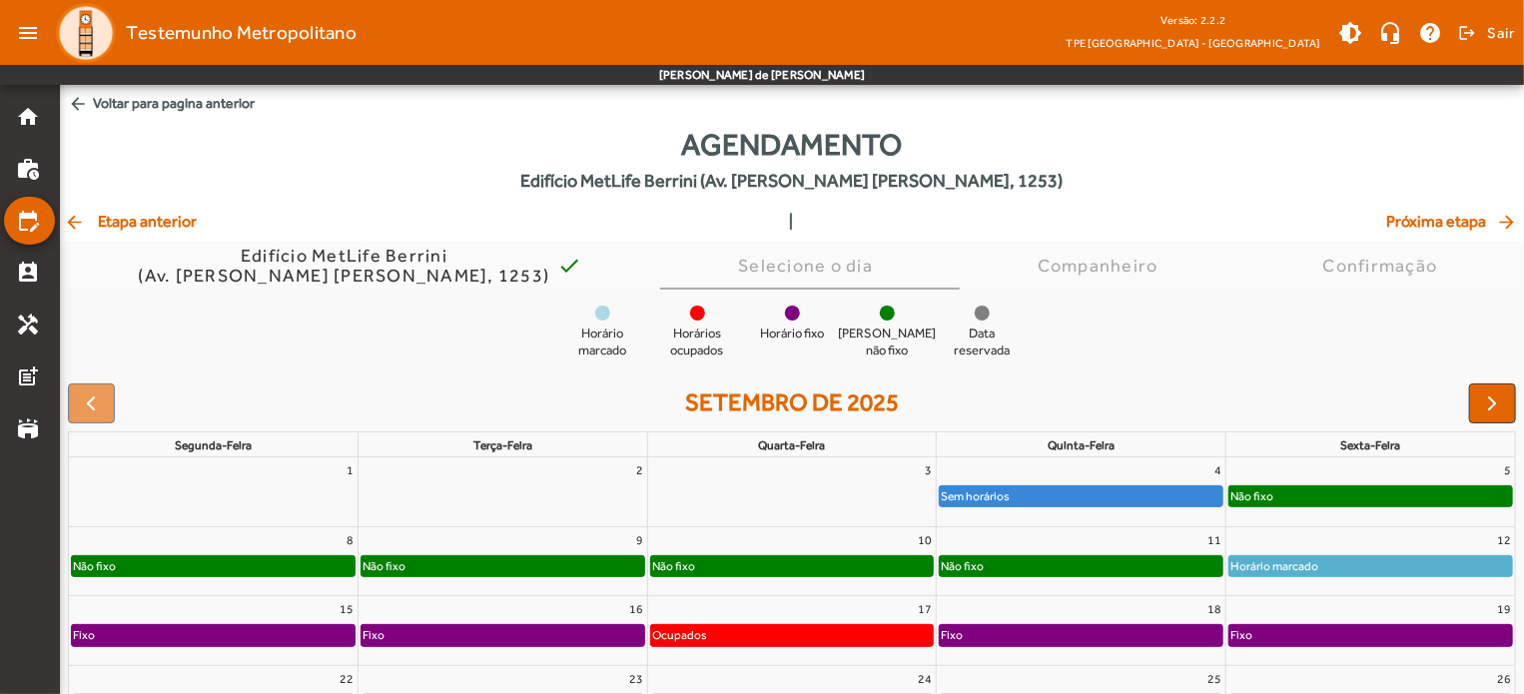
click at [107, 211] on span "arrow_back Etapa anterior" at bounding box center [130, 222] width 133 height 24
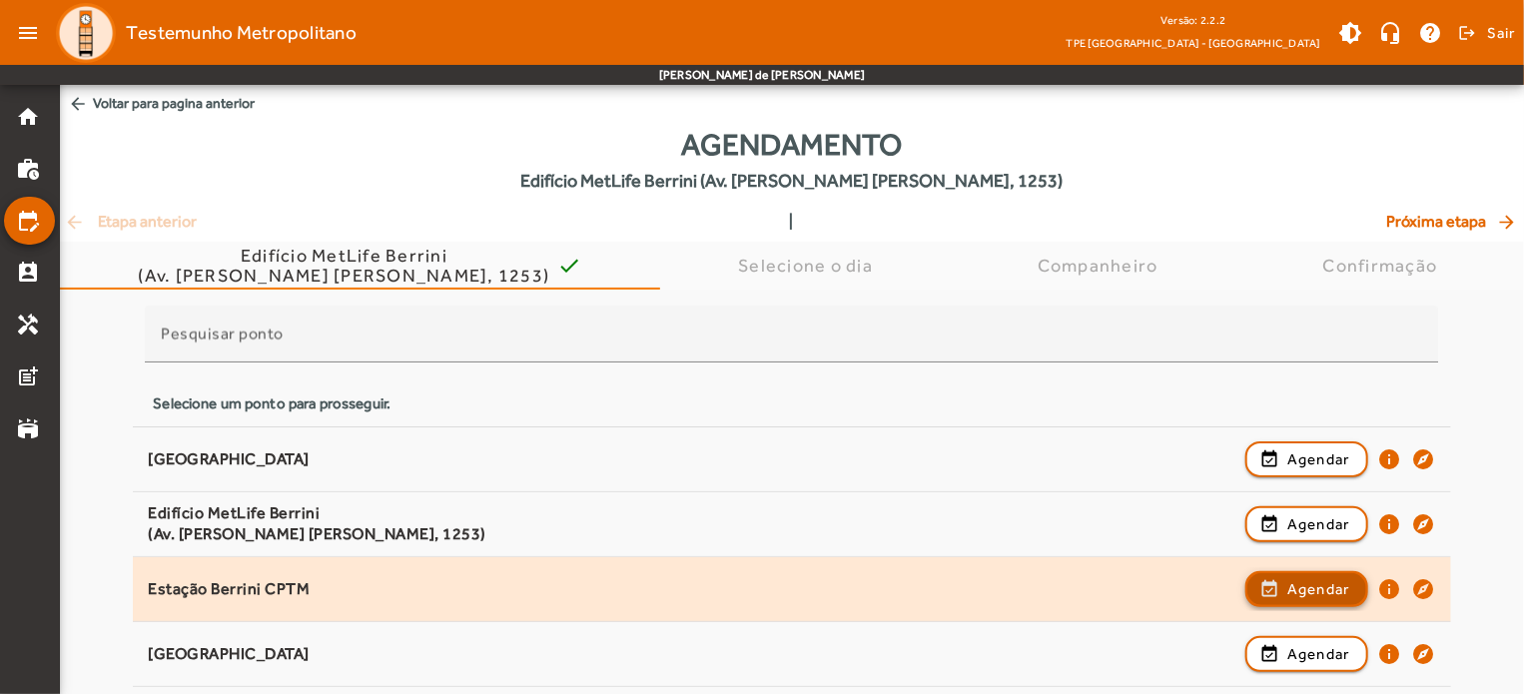
click at [1327, 586] on span "Agendar" at bounding box center [1319, 589] width 63 height 24
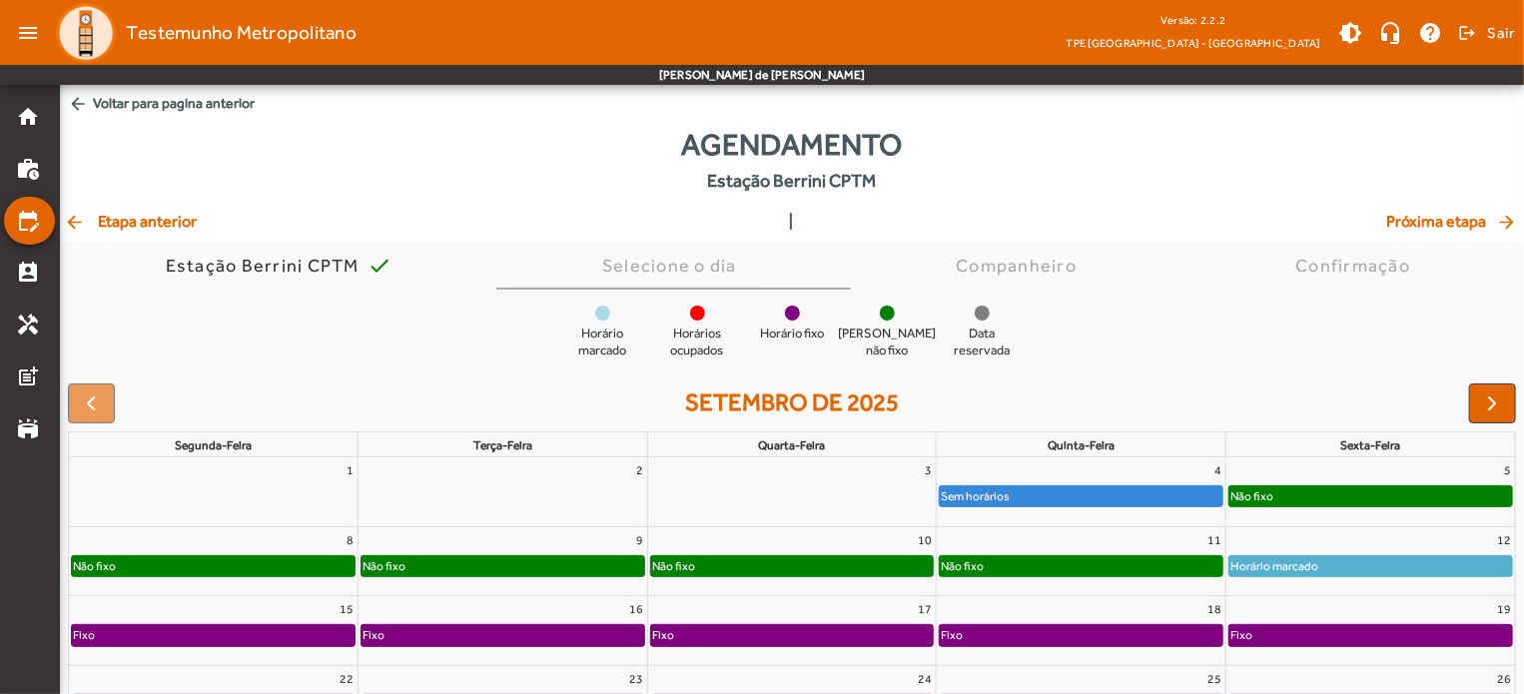
click at [146, 228] on span "arrow_back Etapa anterior" at bounding box center [130, 222] width 133 height 24
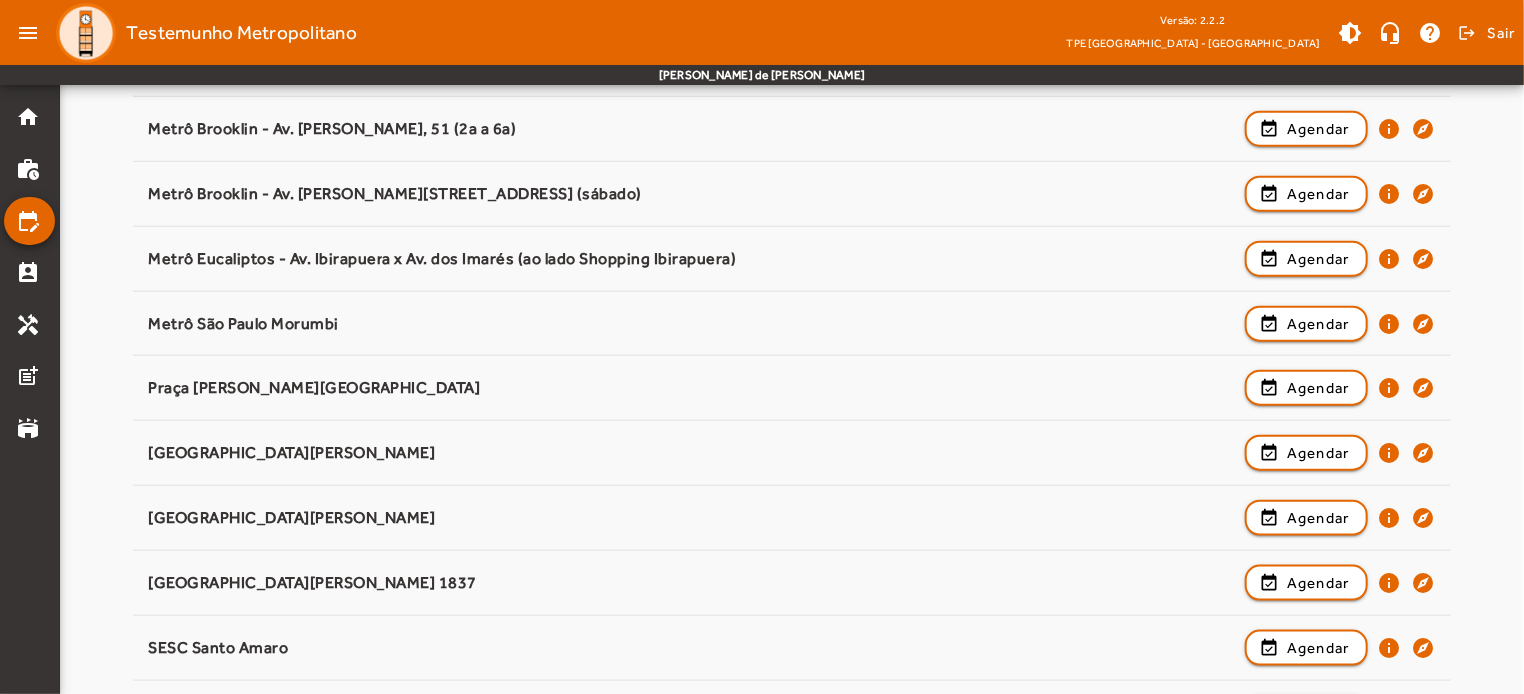
scroll to position [917, 0]
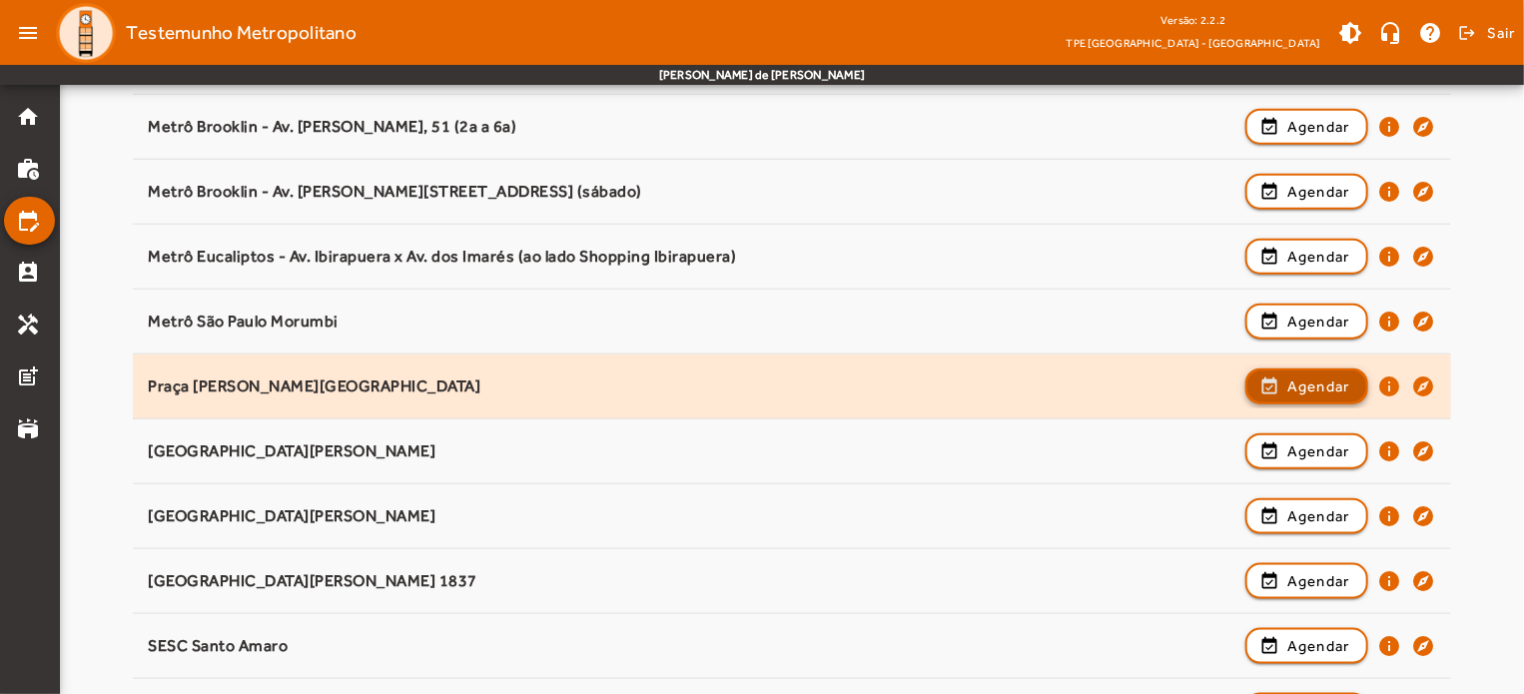
click at [1302, 383] on span "Agendar" at bounding box center [1319, 387] width 63 height 24
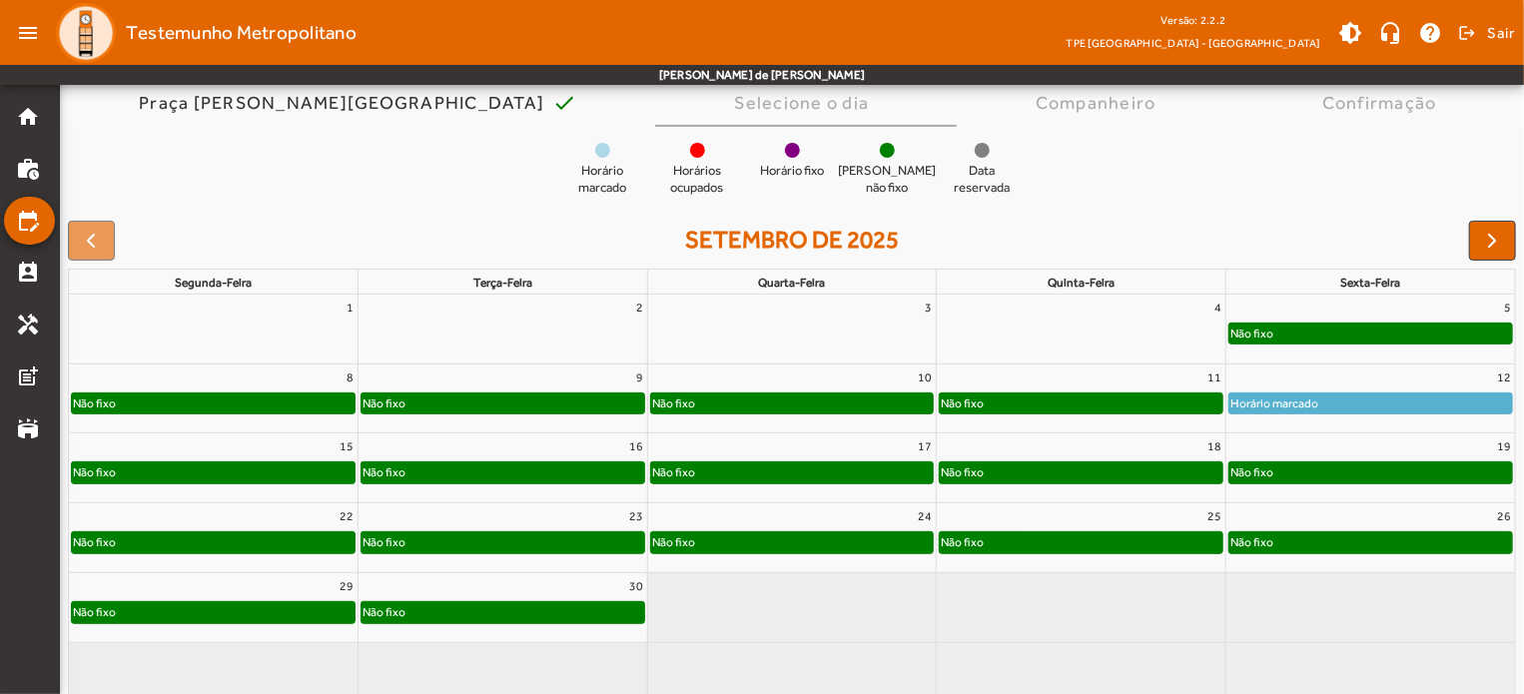
scroll to position [0, 0]
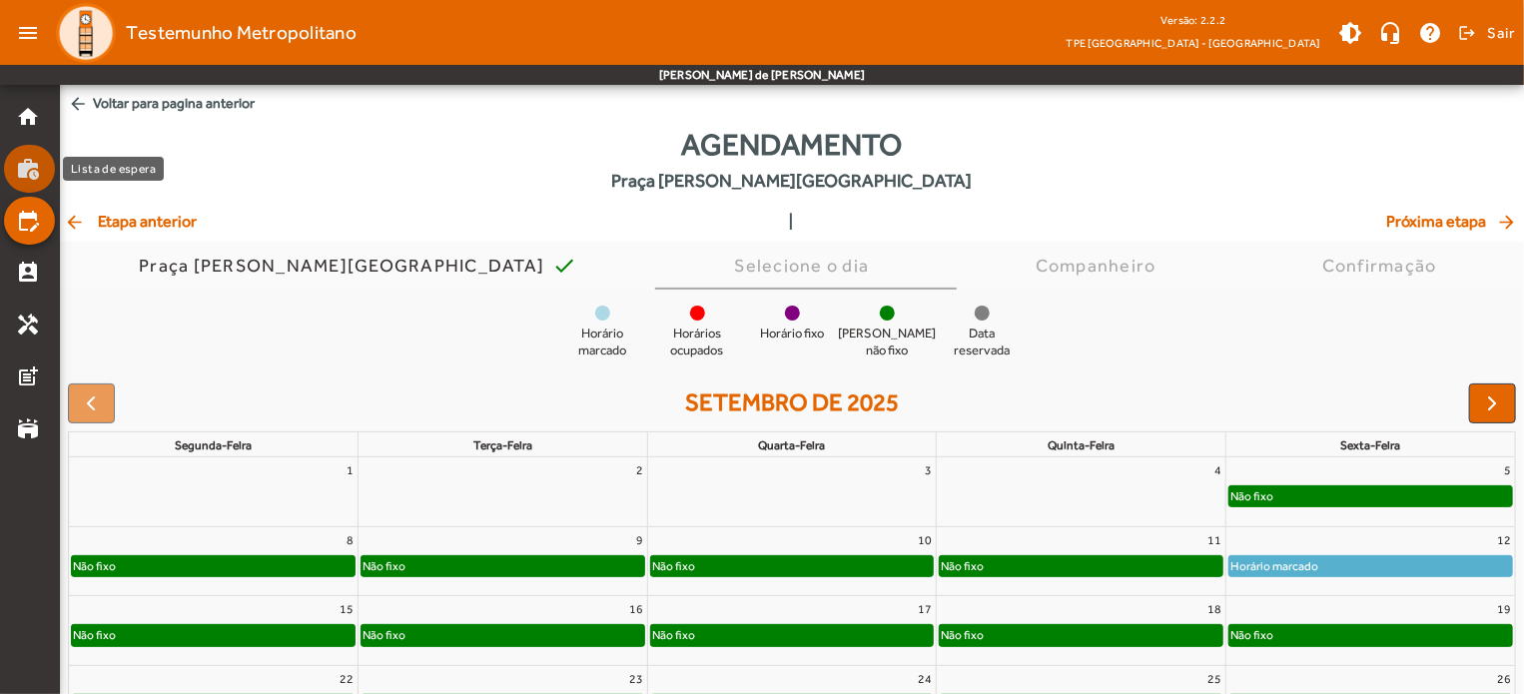
click at [14, 172] on mat-list-item "work_history" at bounding box center [29, 169] width 51 height 48
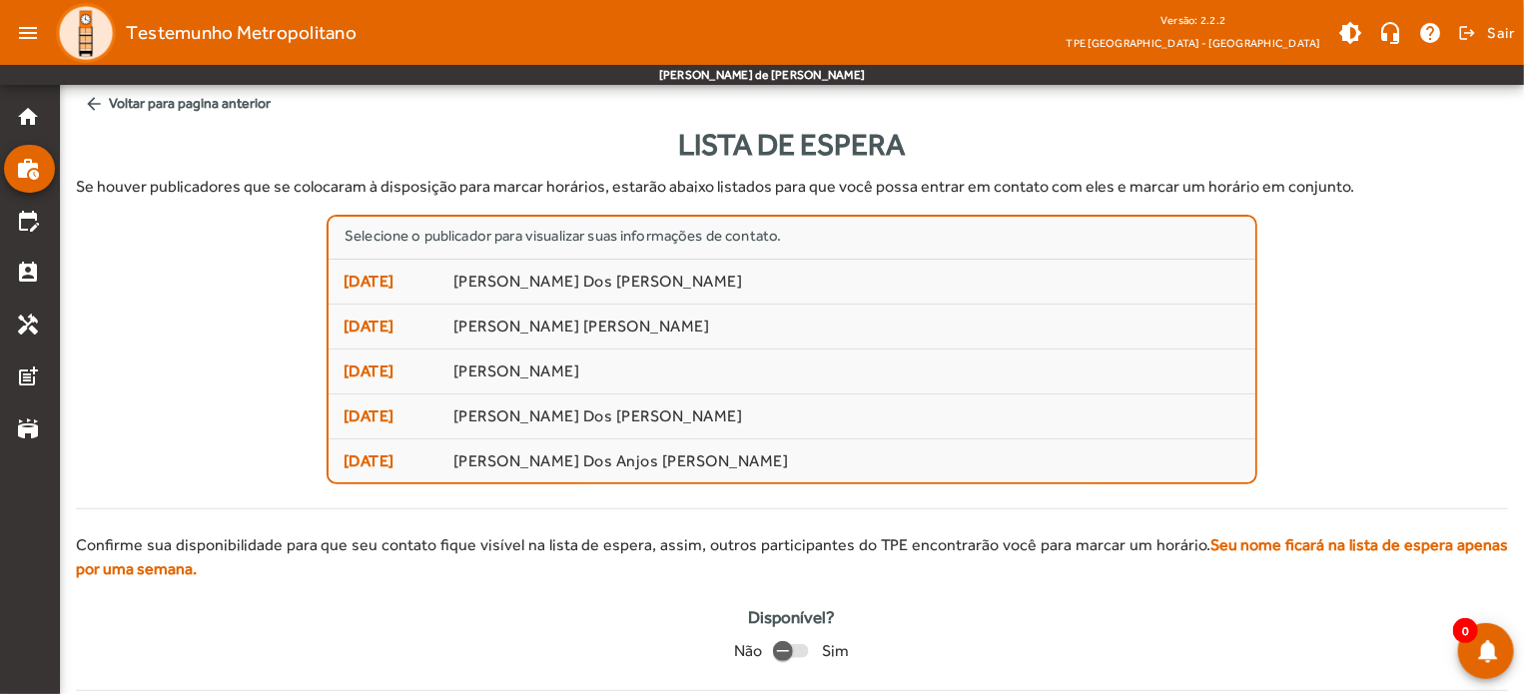
click at [154, 215] on div "Selecione o publicador para visualizar suas informações de contato. [DATE] [PER…" at bounding box center [792, 350] width 1432 height 270
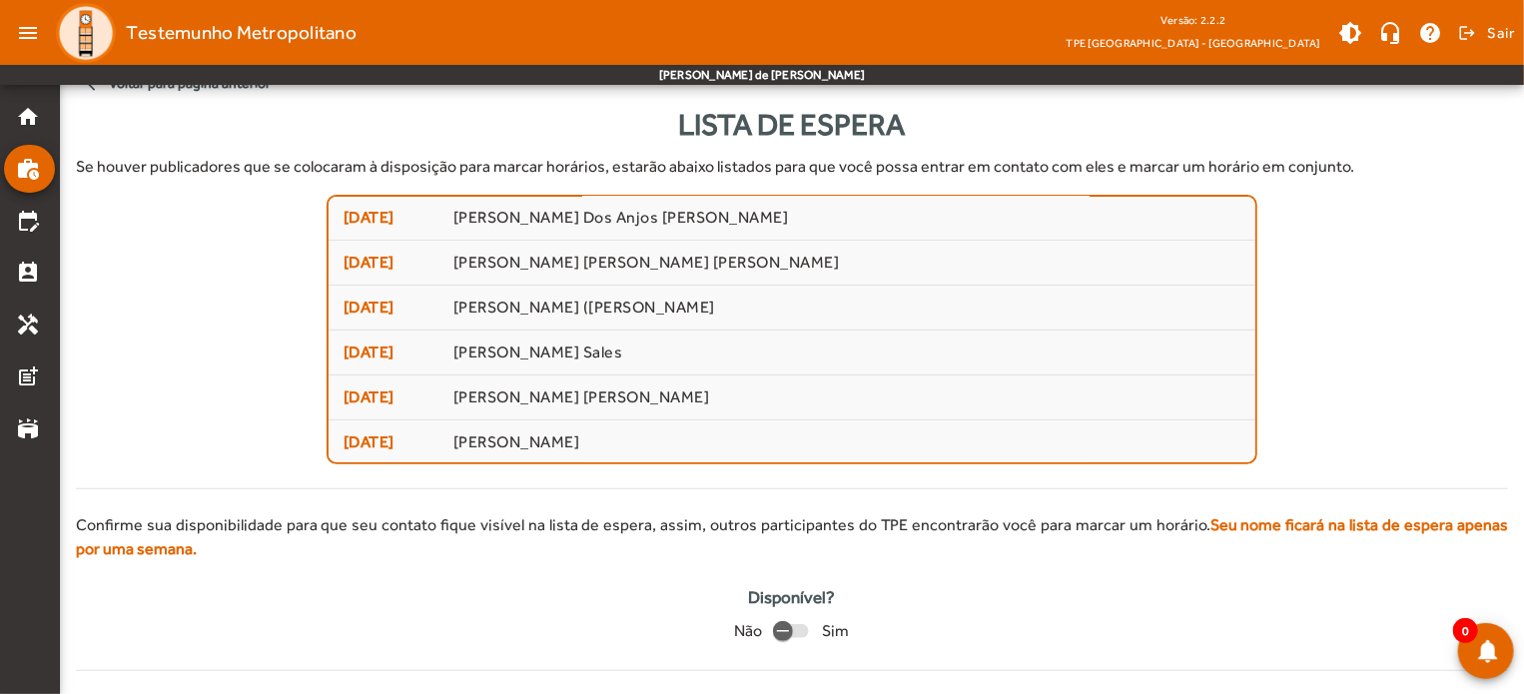
scroll to position [15, 0]
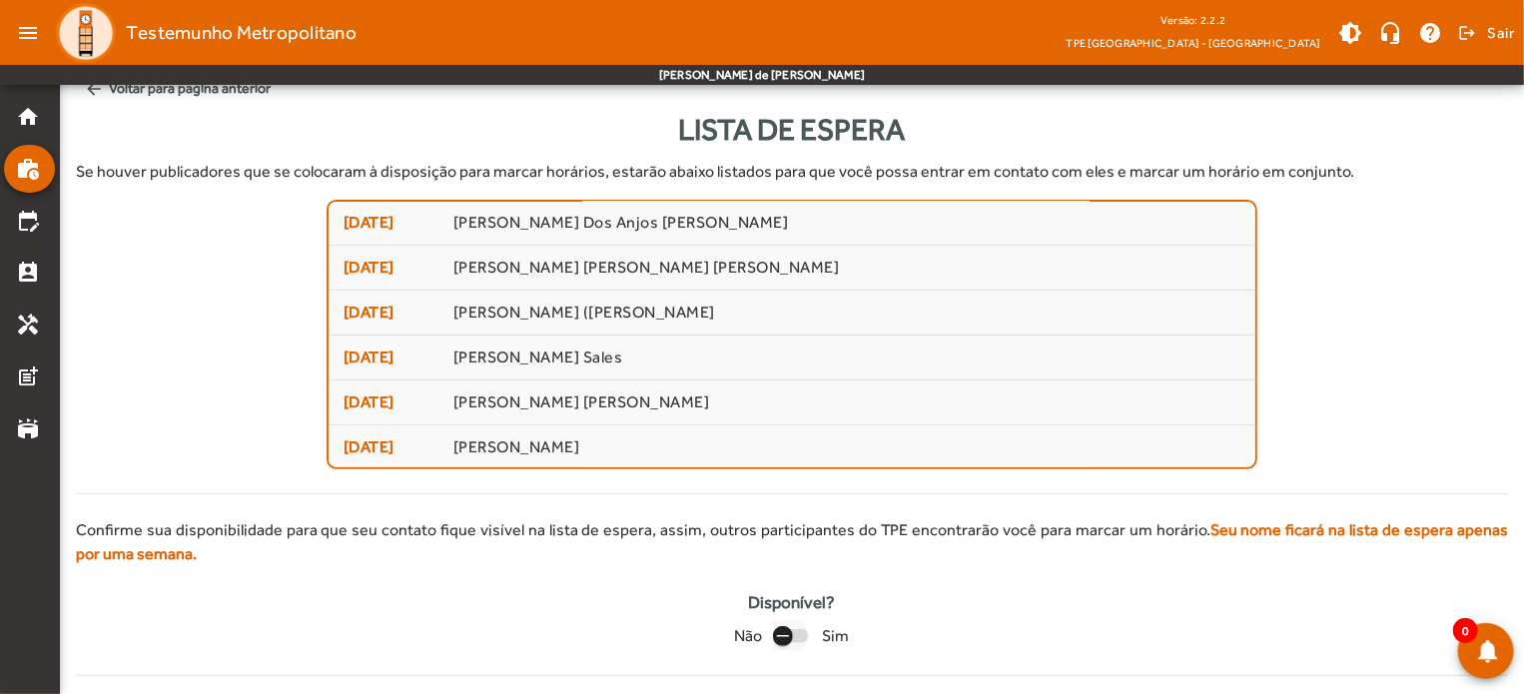
click at [797, 634] on div "button" at bounding box center [783, 636] width 48 height 48
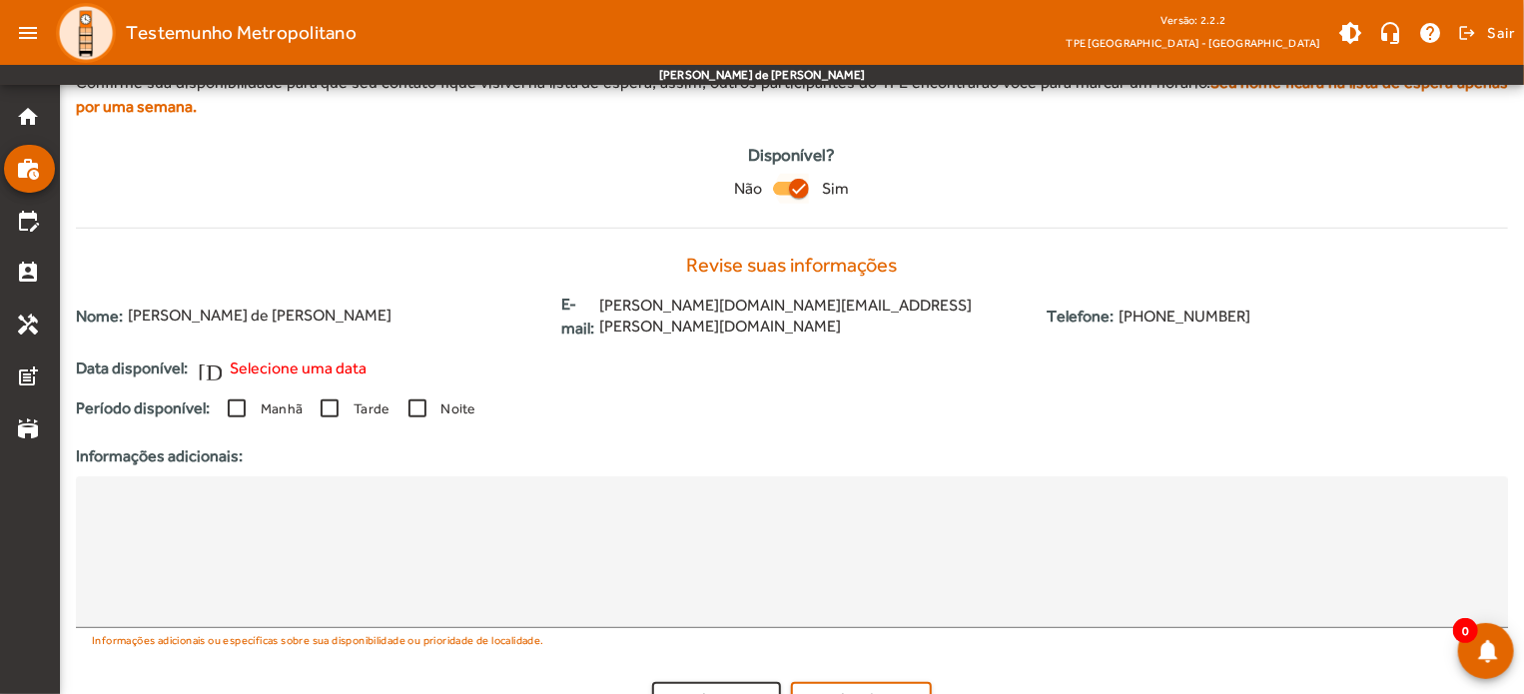
scroll to position [477, 0]
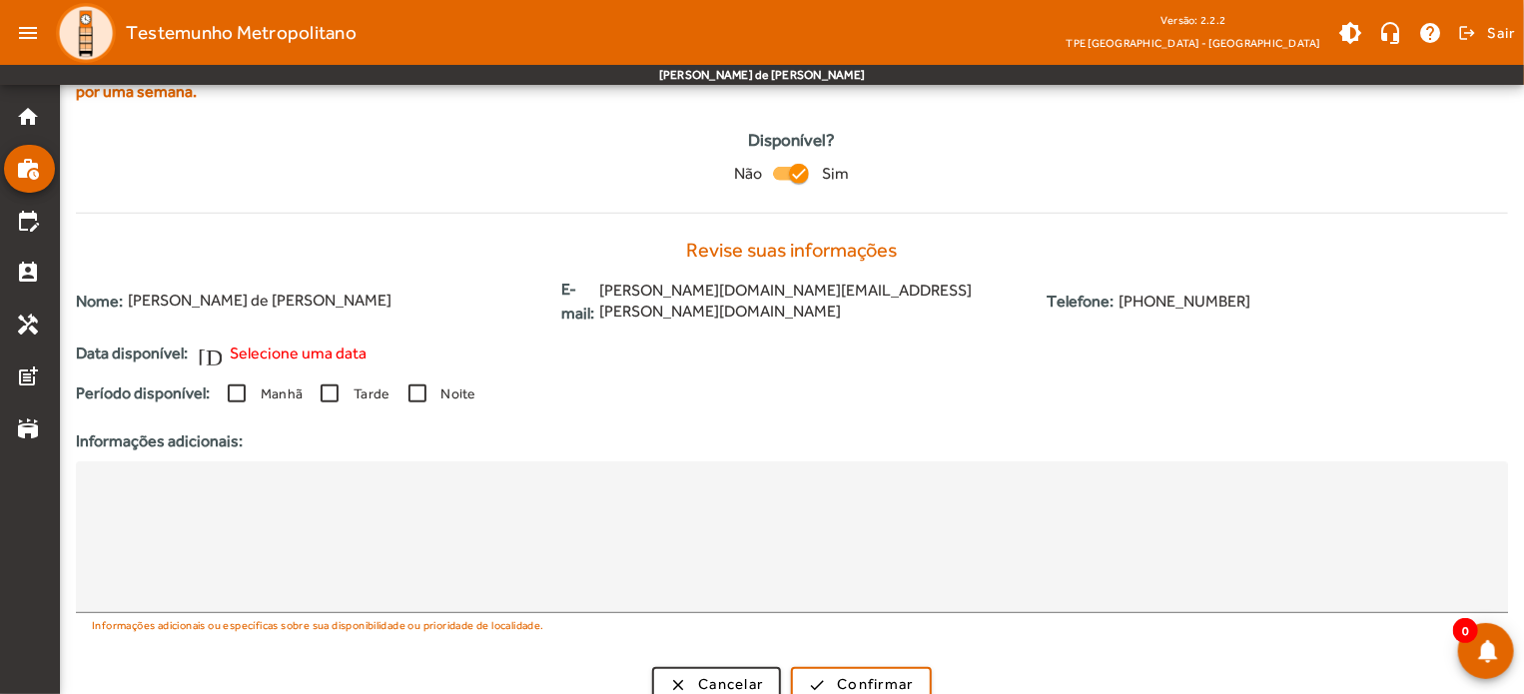
click at [320, 342] on span "Selecione uma data" at bounding box center [298, 354] width 137 height 24
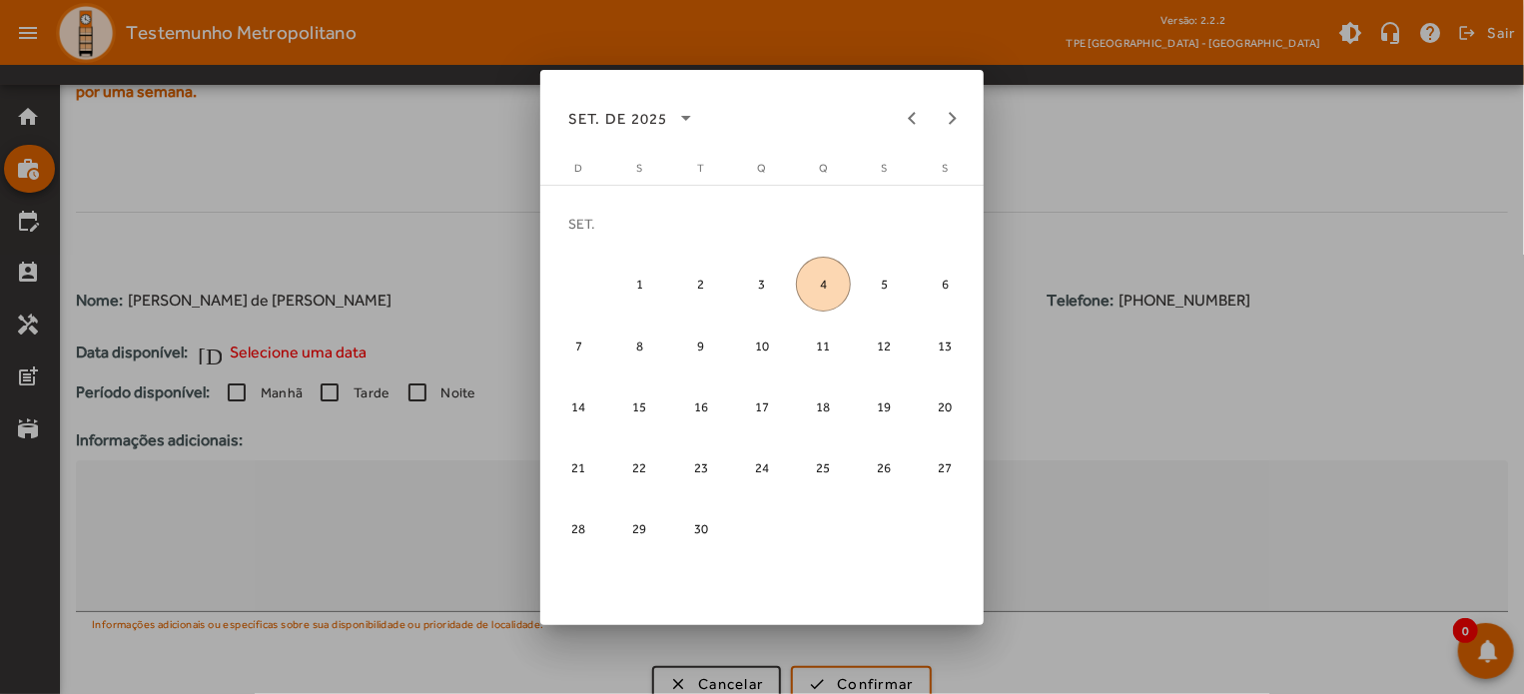
click at [760, 345] on span "10" at bounding box center [761, 345] width 55 height 55
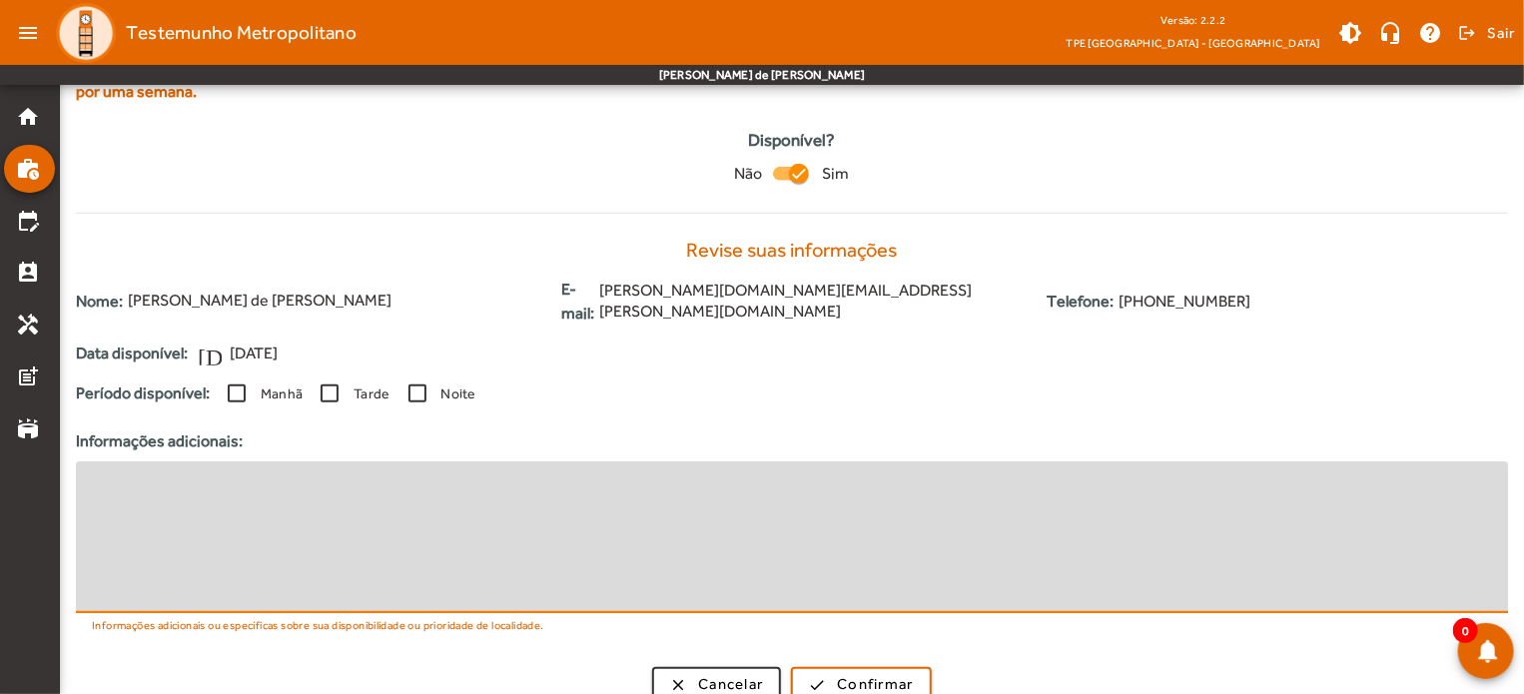
click at [317, 477] on textarea at bounding box center [792, 537] width 1400 height 120
click at [116, 477] on textarea "**********" at bounding box center [792, 537] width 1400 height 120
click at [336, 477] on textarea "**********" at bounding box center [792, 537] width 1400 height 120
type textarea "**********"
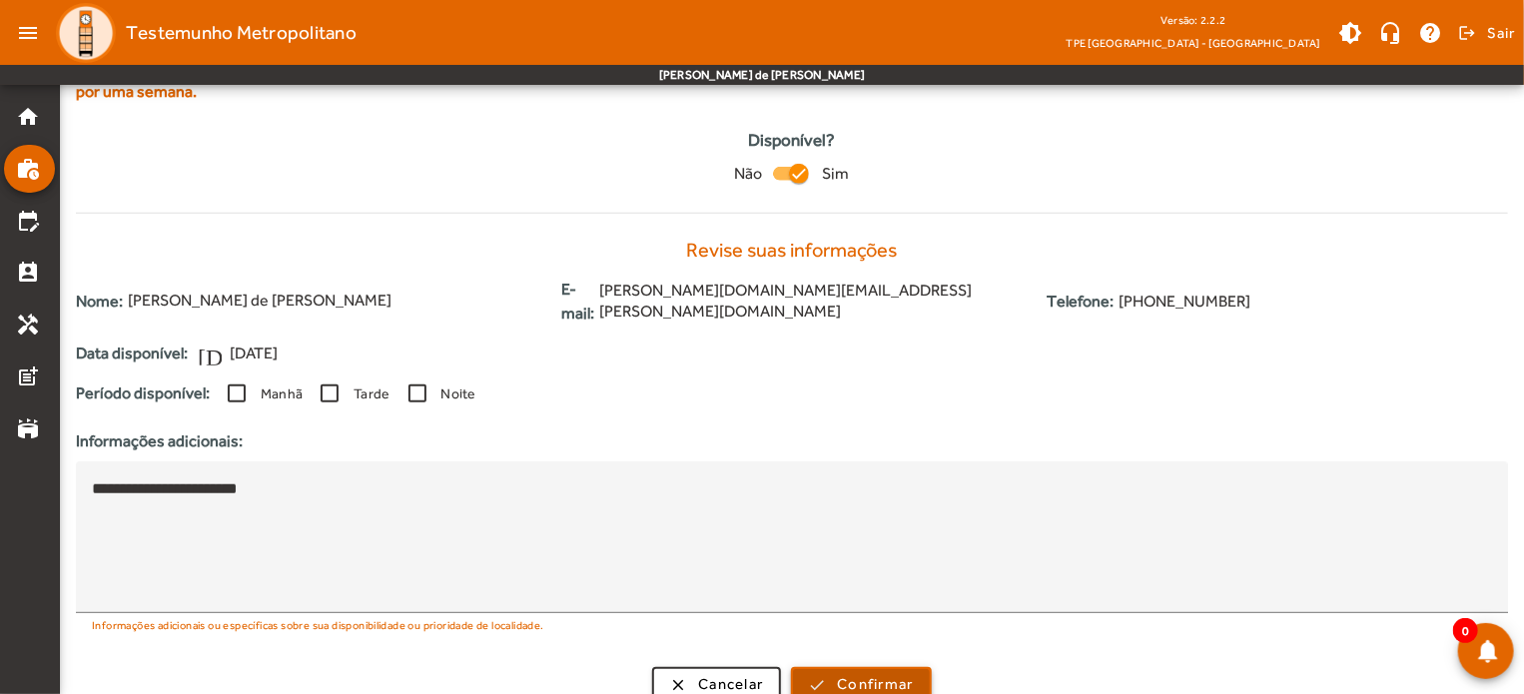
click at [870, 673] on span "Confirmar" at bounding box center [875, 684] width 76 height 23
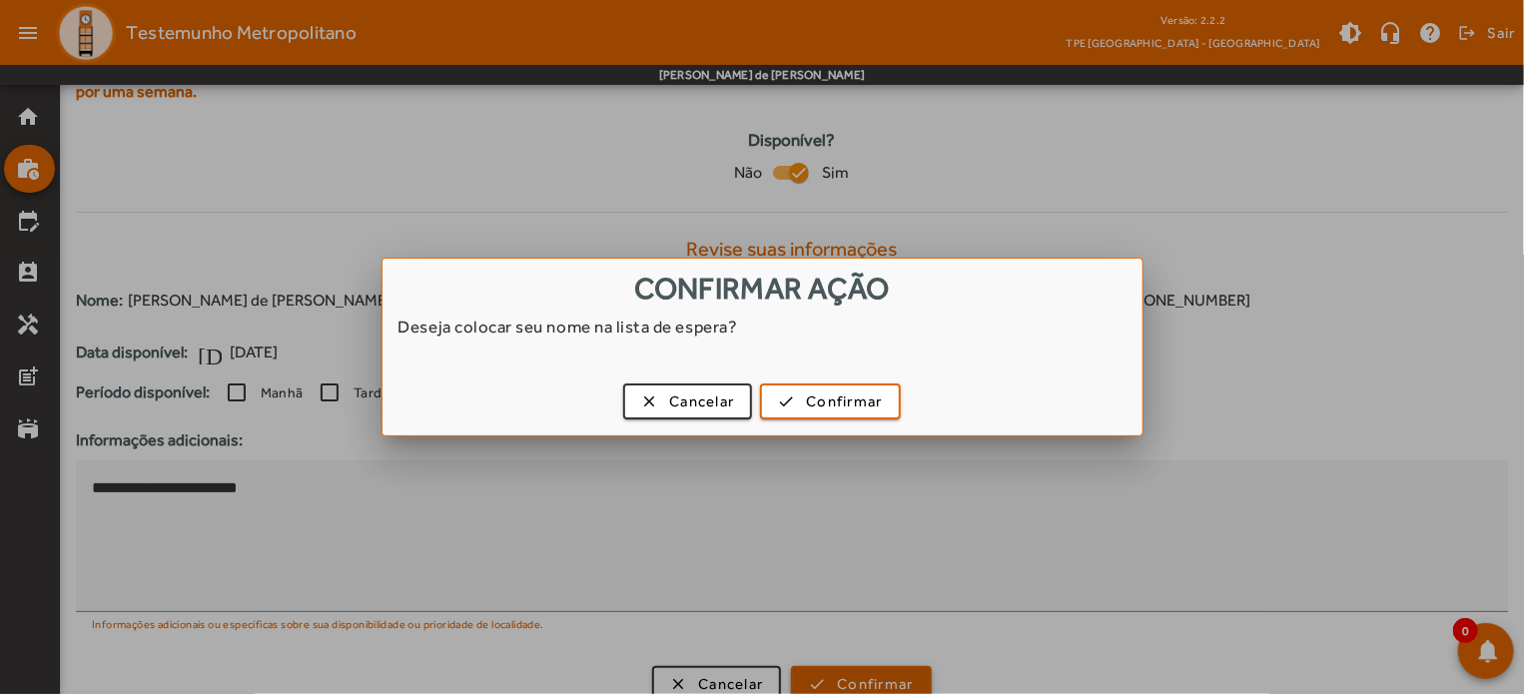
scroll to position [0, 0]
click at [837, 409] on span "Confirmar" at bounding box center [844, 402] width 76 height 23
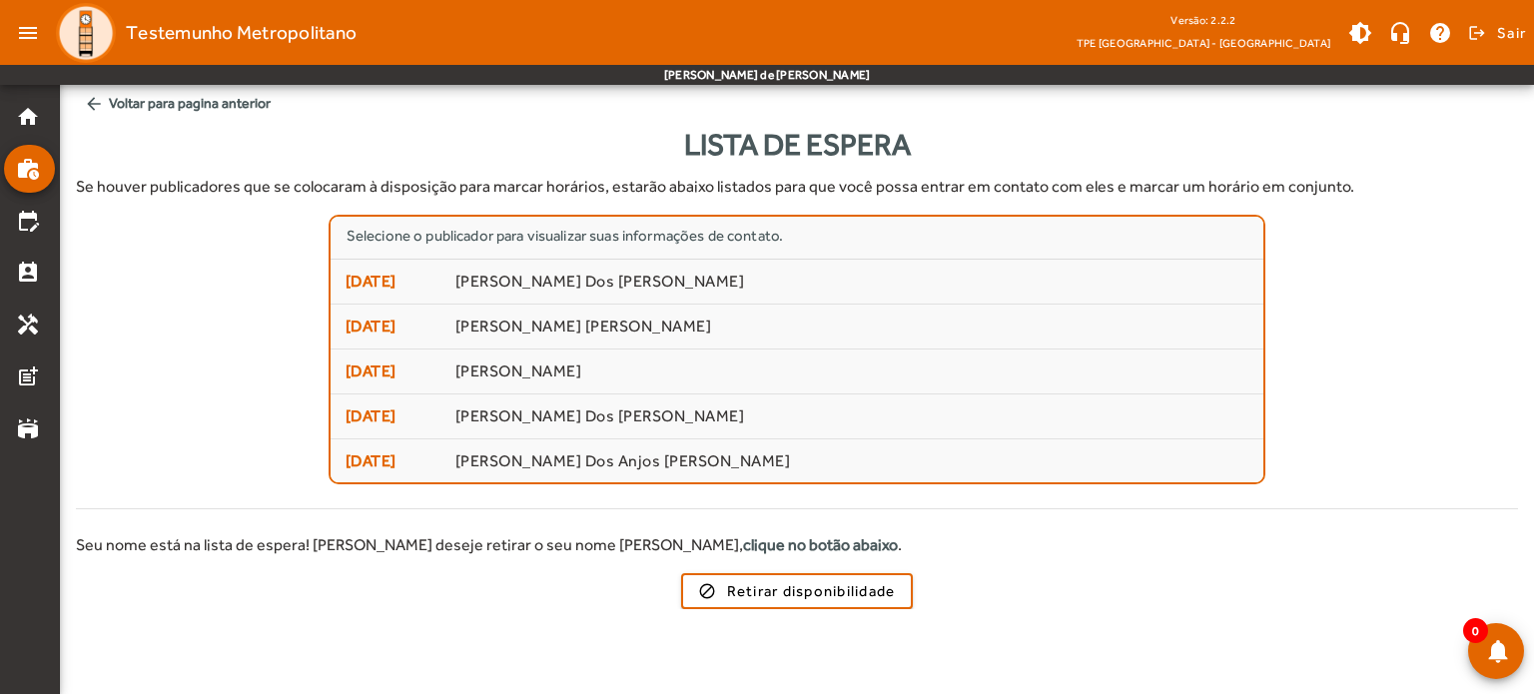
click at [98, 100] on mat-icon "arrow_back" at bounding box center [94, 104] width 20 height 20
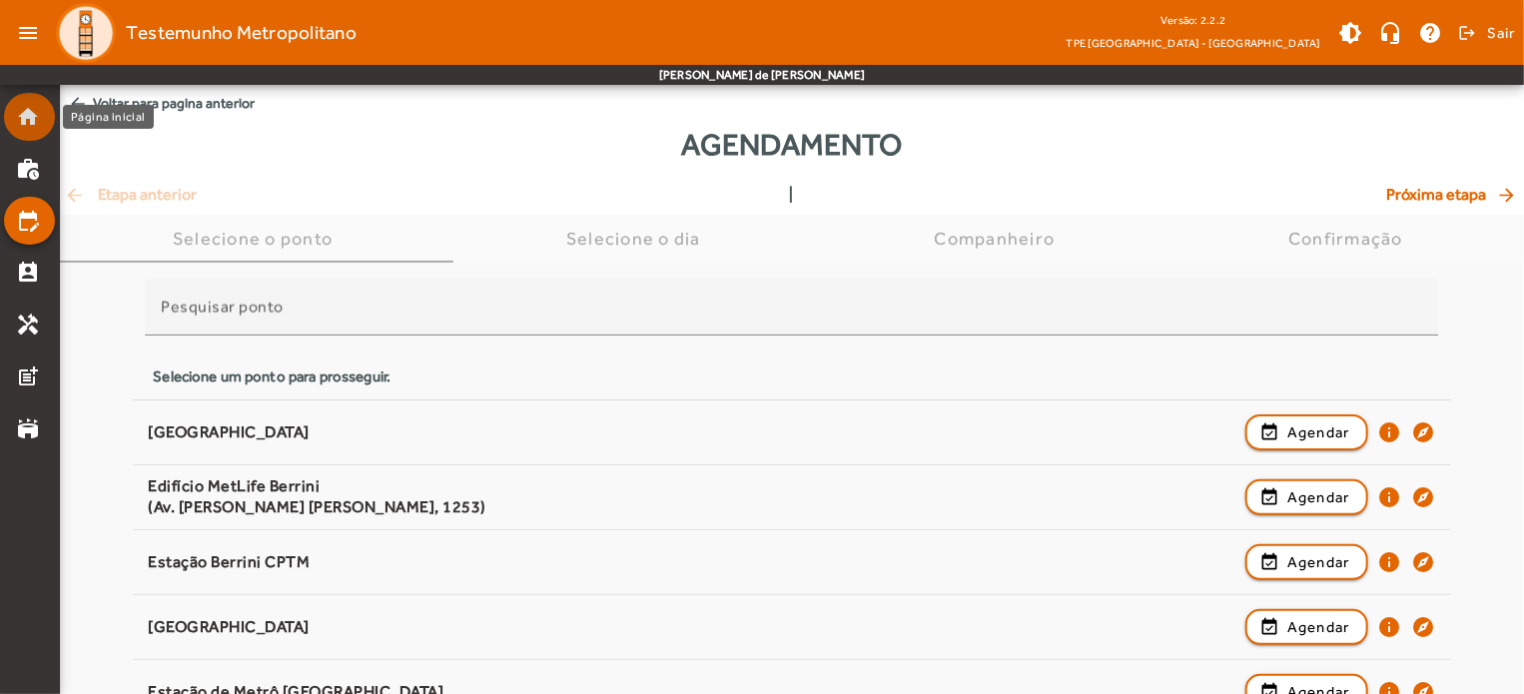
click at [36, 116] on mat-icon "home" at bounding box center [28, 117] width 24 height 24
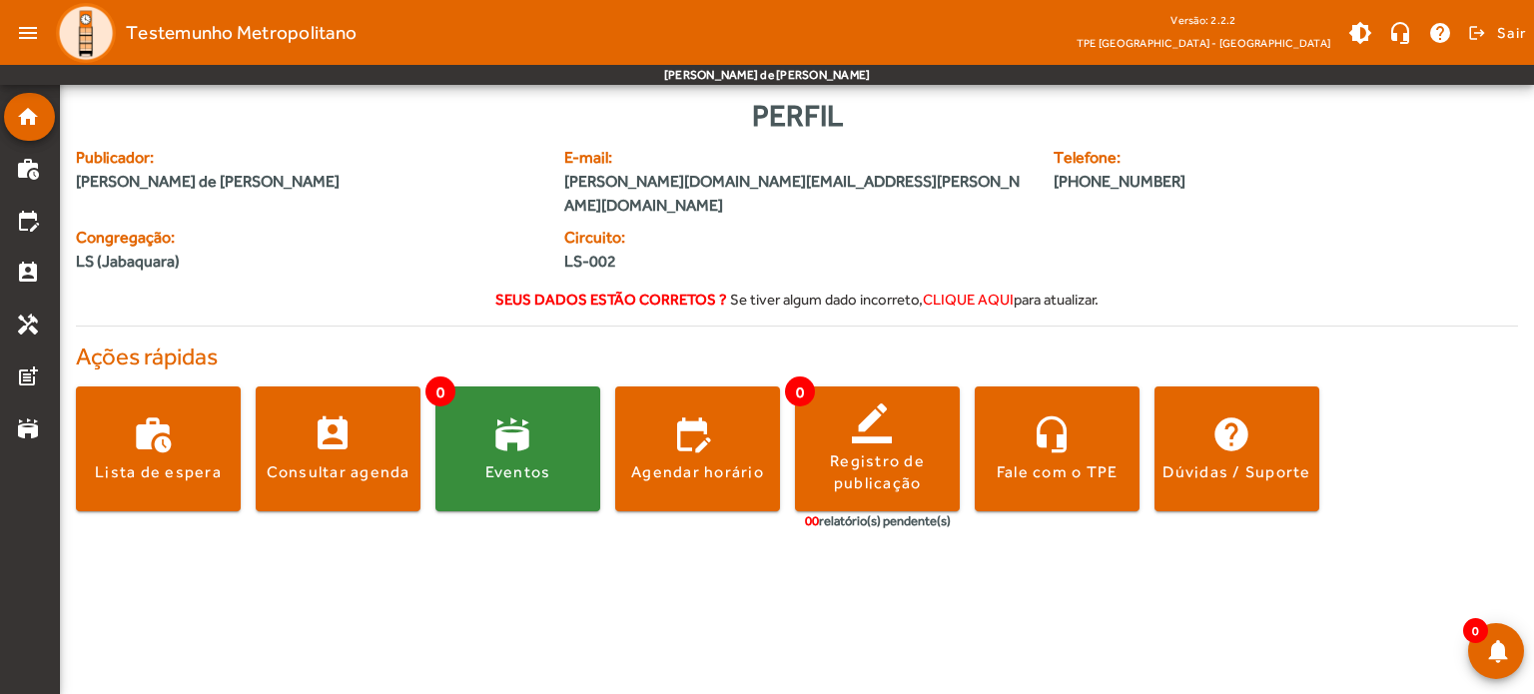
click at [973, 291] on span "clique aqui" at bounding box center [968, 299] width 91 height 17
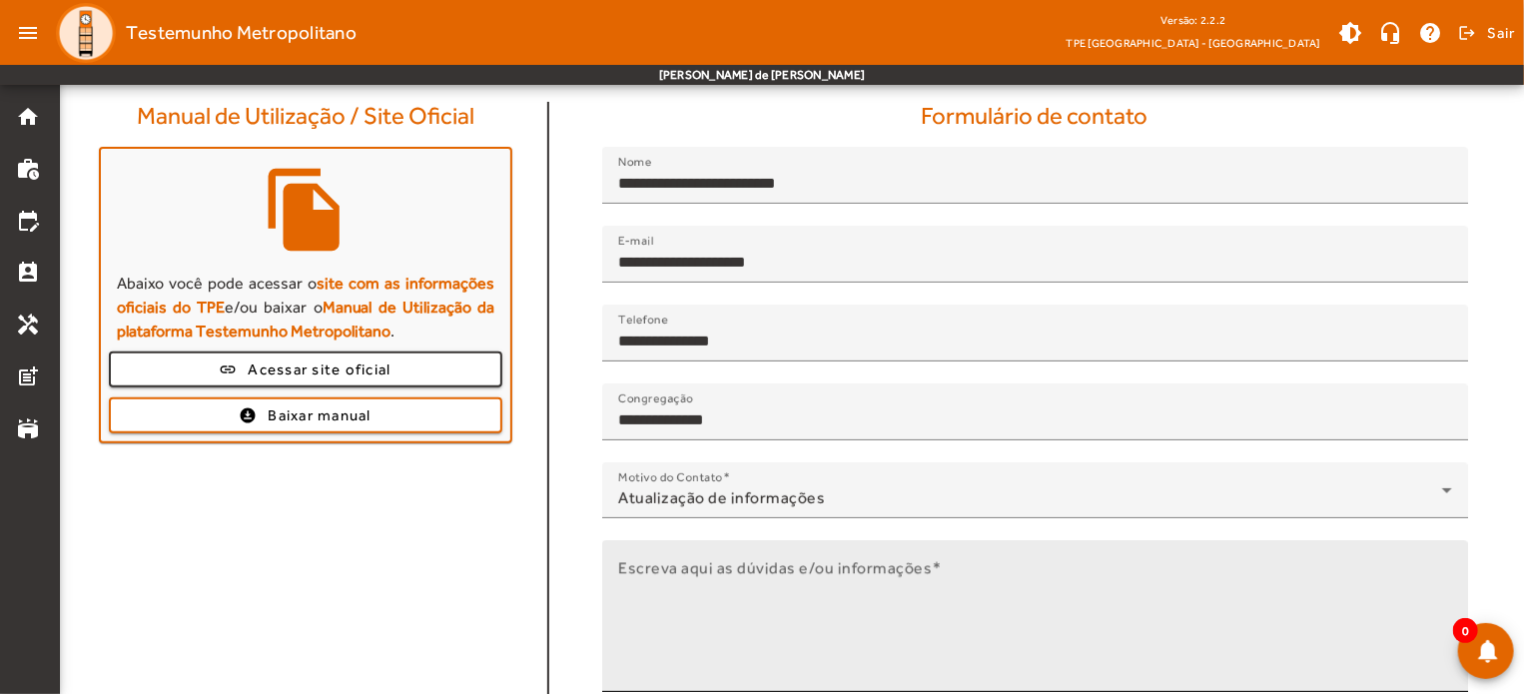
scroll to position [159, 0]
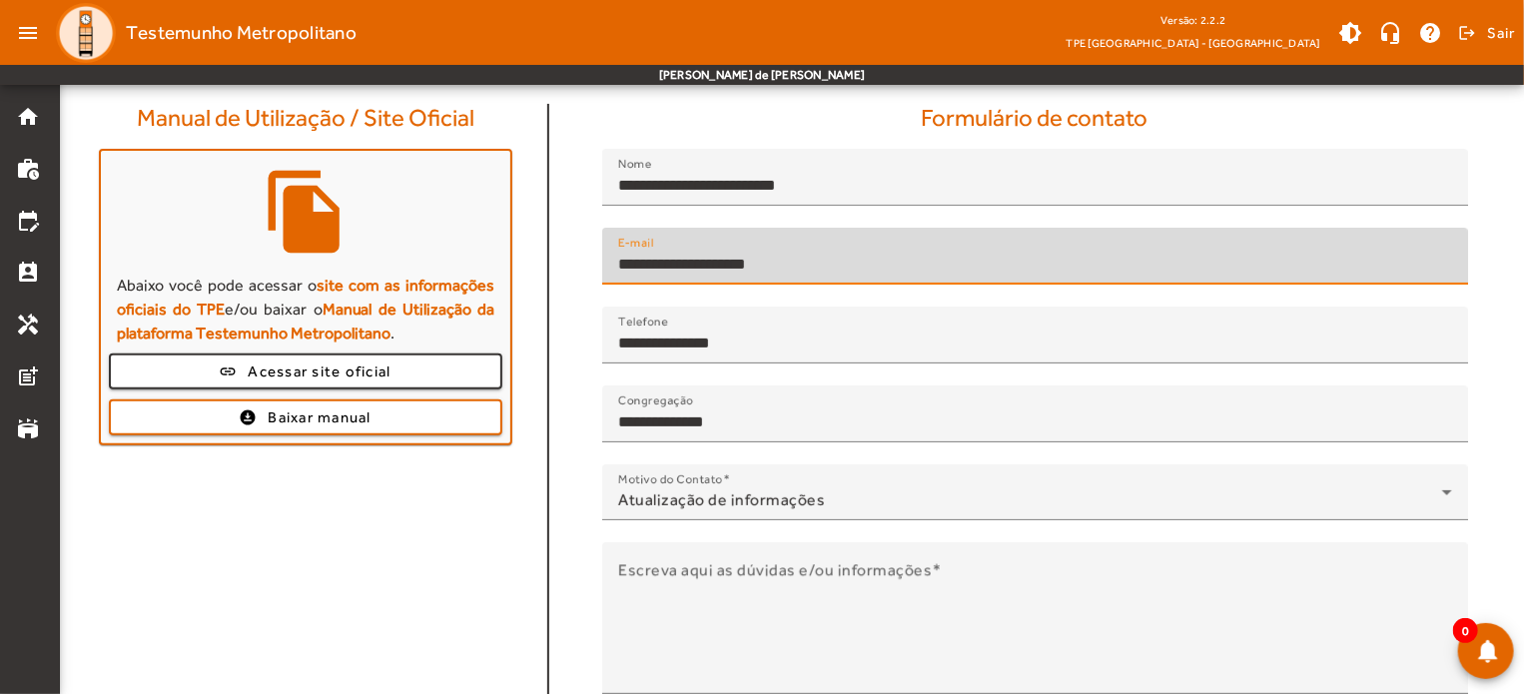
click at [855, 253] on input "**********" at bounding box center [1035, 265] width 834 height 24
click at [807, 253] on input "**********" at bounding box center [1035, 265] width 834 height 24
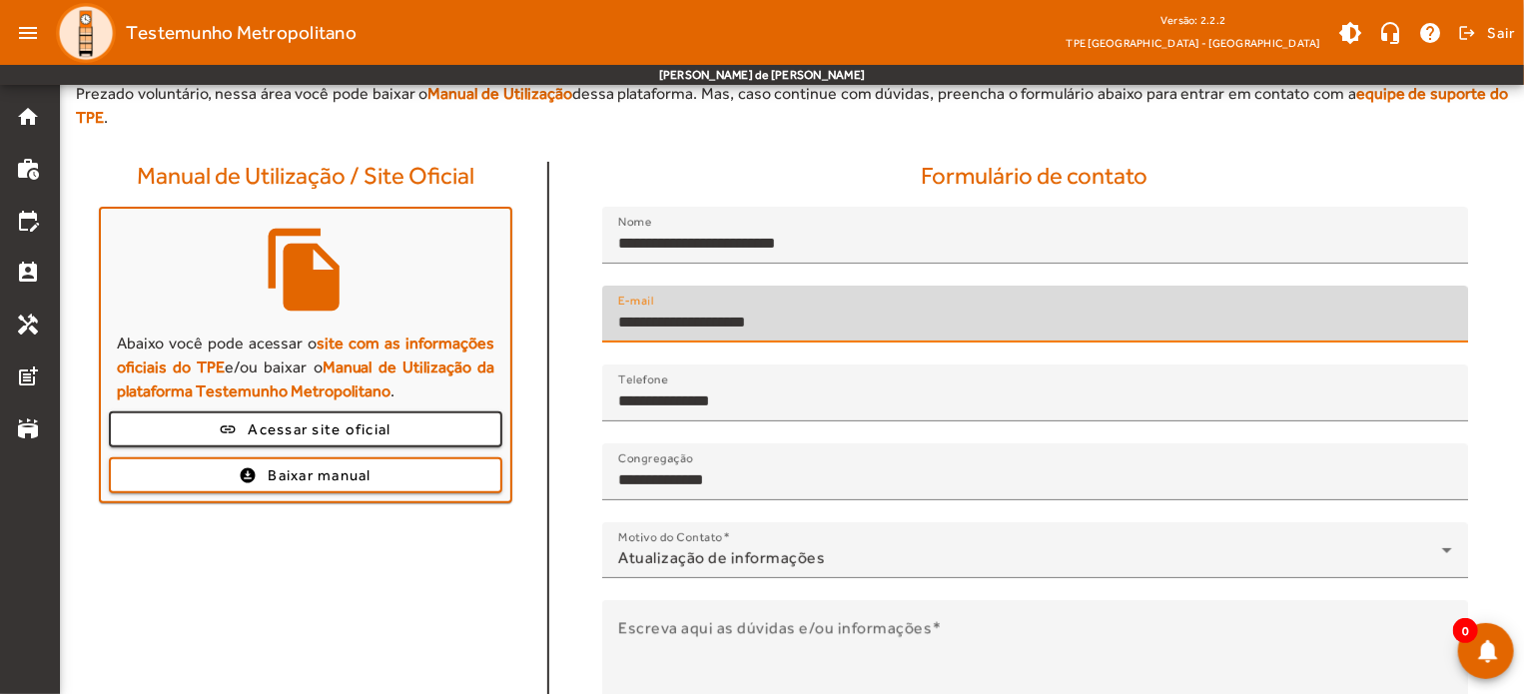
scroll to position [99, 0]
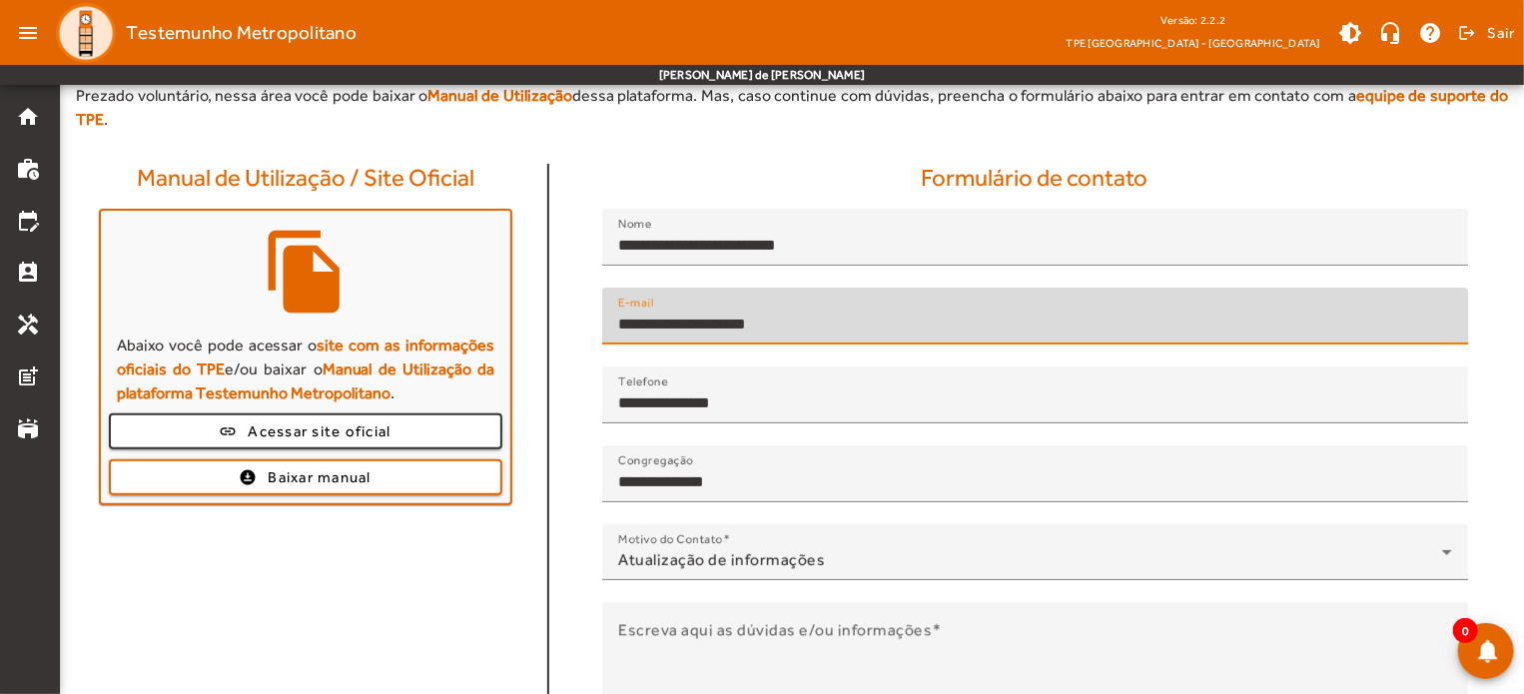
click at [803, 313] on input "**********" at bounding box center [1035, 325] width 834 height 24
click at [800, 313] on input "**********" at bounding box center [1035, 325] width 834 height 24
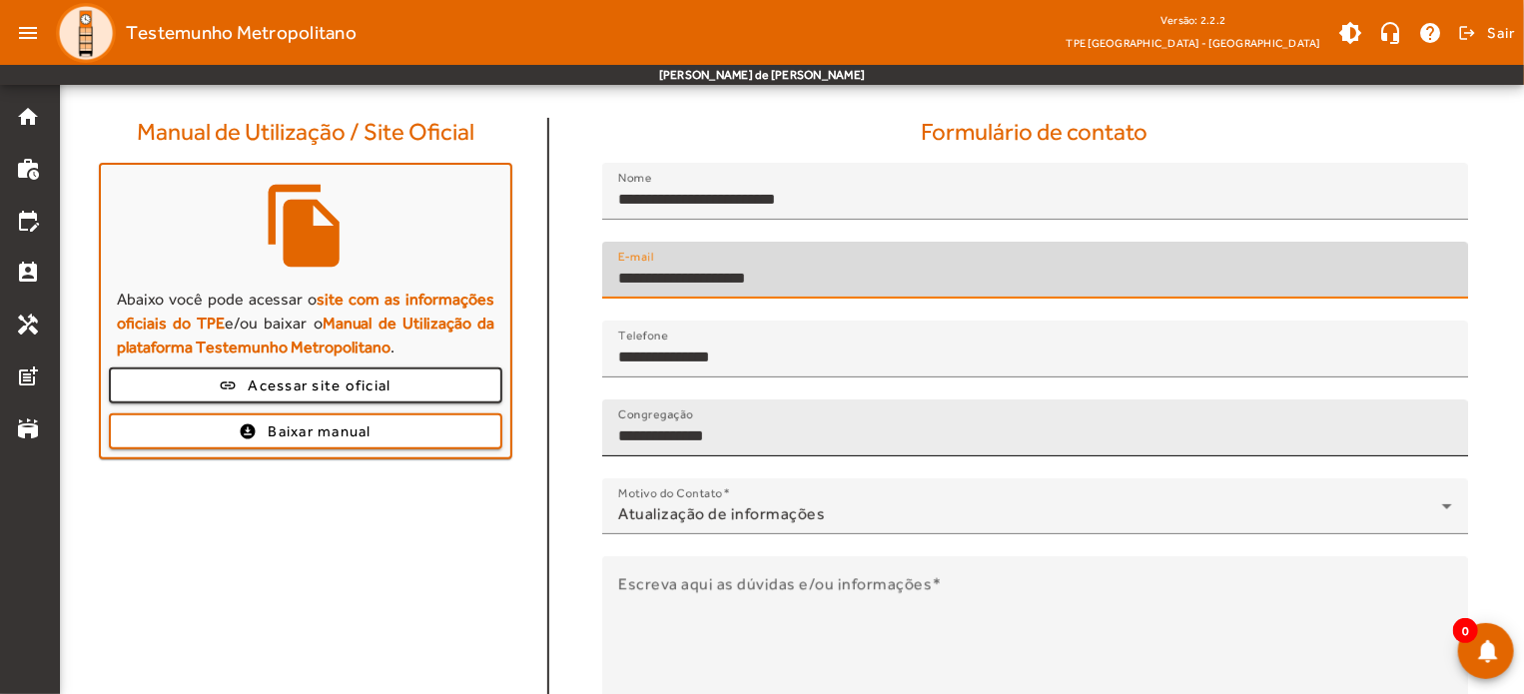
scroll to position [215, 0]
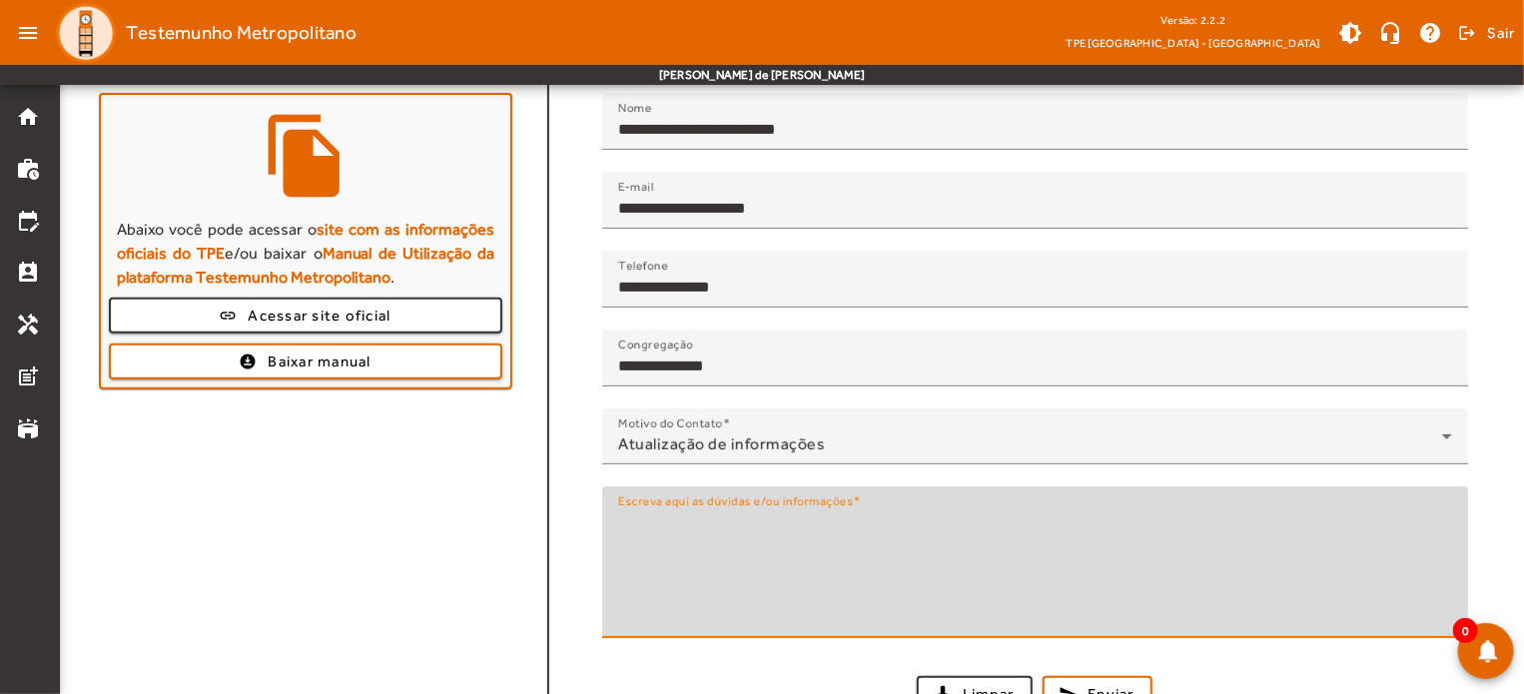
click at [815, 523] on textarea "Escreva aqui as dúvidas e/ou informações" at bounding box center [1035, 570] width 834 height 120
type textarea "**********"
